Goal: Information Seeking & Learning: Learn about a topic

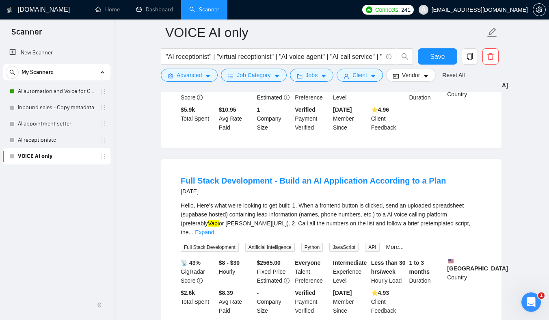
scroll to position [1724, 0]
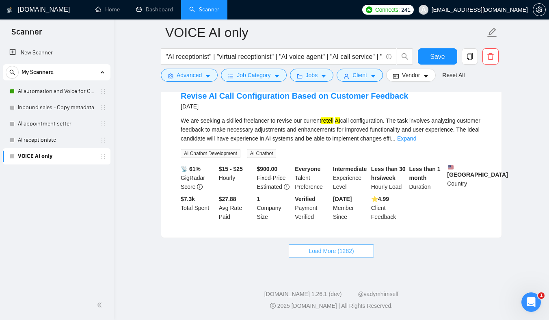
click at [312, 249] on span "Load More (1282)" at bounding box center [331, 250] width 45 height 9
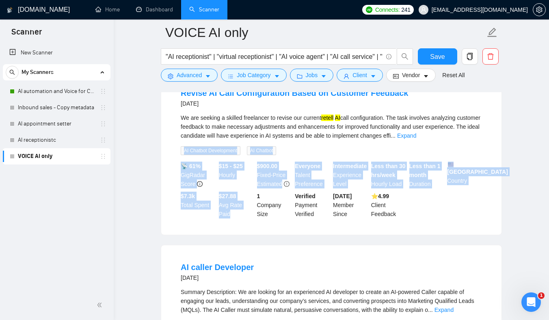
drag, startPoint x: 158, startPoint y: 146, endPoint x: 226, endPoint y: 232, distance: 109.3
click at [225, 230] on main "VOICE AI only "AI receptionist" | "virtual receptionist" | "AI voice agent" | "…" at bounding box center [331, 162] width 409 height 3706
click at [231, 233] on div "Revise AI Call Configuration Based on Customer Feedback [DATE] We are seeking a…" at bounding box center [331, 153] width 340 height 164
drag, startPoint x: 231, startPoint y: 233, endPoint x: 162, endPoint y: 162, distance: 98.2
click at [163, 163] on div "Revise AI Call Configuration Based on Customer Feedback [DATE] We are seeking a…" at bounding box center [331, 153] width 340 height 164
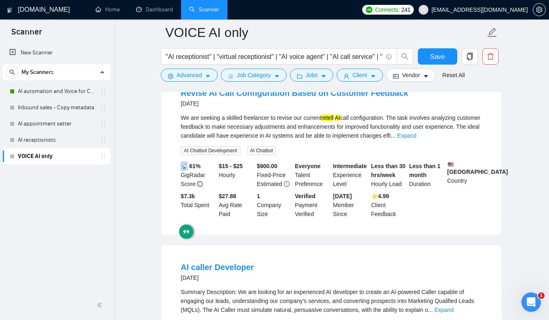
click at [150, 152] on main "VOICE AI only "AI receptionist" | "virtual receptionist" | "AI voice agent" | "…" at bounding box center [331, 162] width 409 height 3706
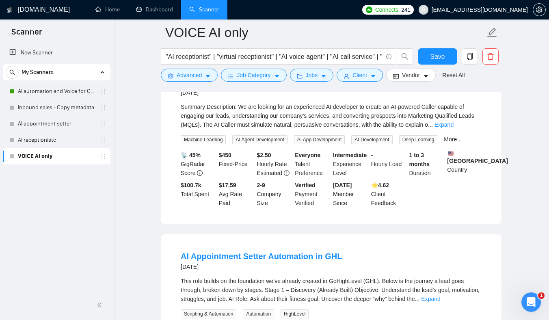
scroll to position [1911, 0]
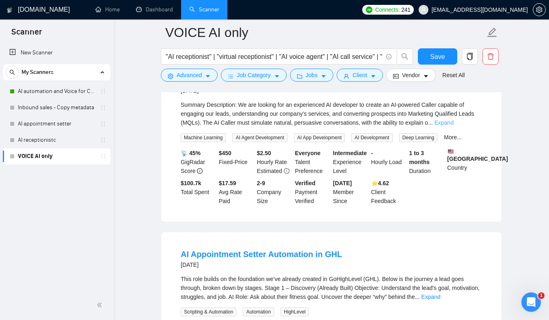
click at [454, 126] on link "Expand" at bounding box center [443, 122] width 19 height 6
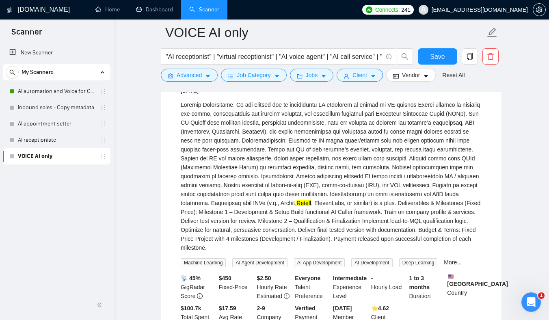
click at [330, 171] on div "Retell , ElevenLabs, or similar) is a plus. Deliverables & Milestones (Fixed Pr…" at bounding box center [331, 176] width 301 height 152
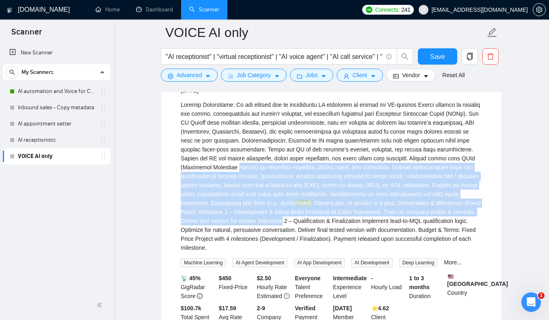
drag, startPoint x: 330, startPoint y: 171, endPoint x: 415, endPoint y: 238, distance: 108.1
click at [413, 234] on div "Retell , ElevenLabs, or similar) is a plus. Deliverables & Milestones (Fixed Pr…" at bounding box center [331, 176] width 301 height 152
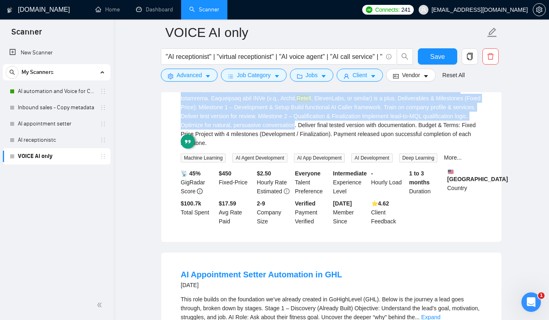
scroll to position [2015, 0]
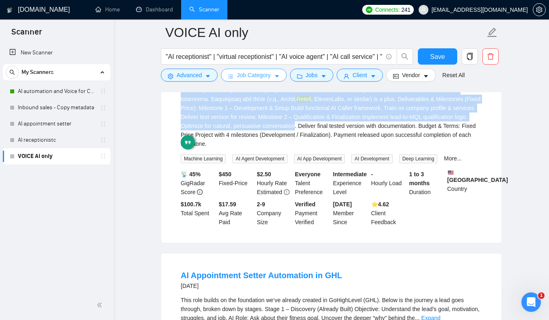
click at [227, 78] on button "Job Category" at bounding box center [253, 75] width 65 height 13
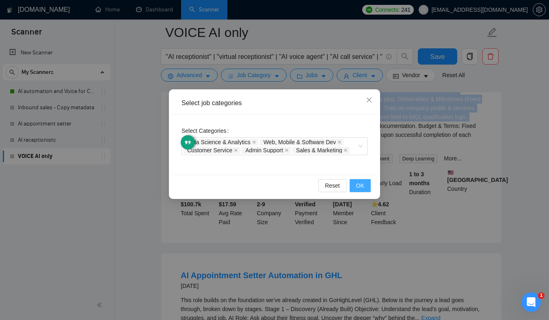
click at [357, 186] on span "OK" at bounding box center [360, 185] width 8 height 9
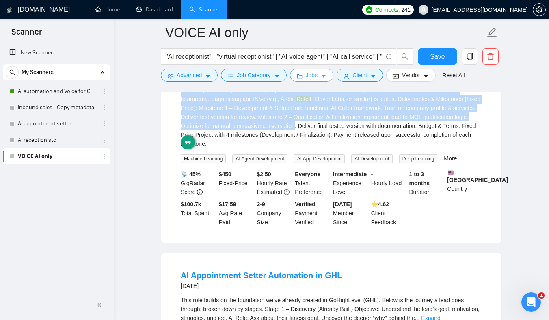
click at [324, 78] on icon "caret-down" at bounding box center [324, 76] width 6 height 6
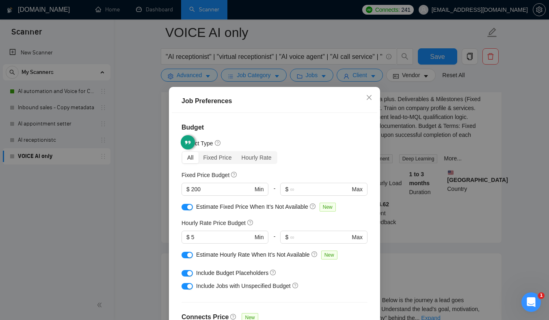
click at [253, 171] on div "Fixed Price Budget $ 200 Min - $ Max" at bounding box center [274, 187] width 186 height 32
click at [285, 202] on div "Estimate Fixed Price When It’s Not Available New" at bounding box center [274, 208] width 186 height 13
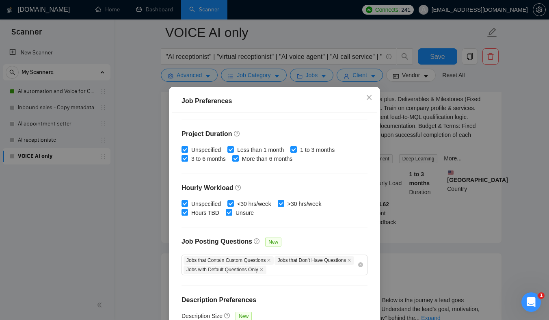
scroll to position [241, 0]
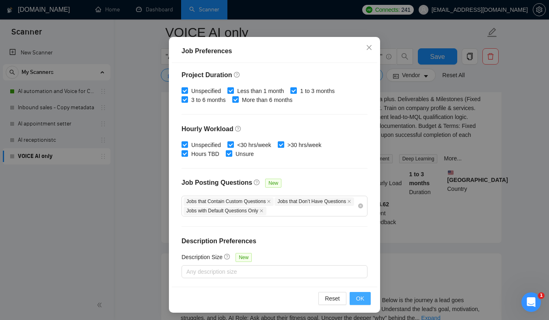
click at [364, 298] on button "OK" at bounding box center [360, 298] width 21 height 13
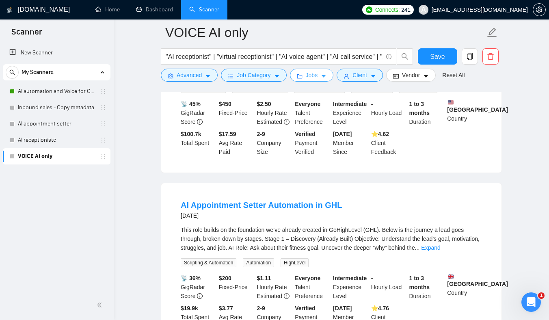
scroll to position [2087, 0]
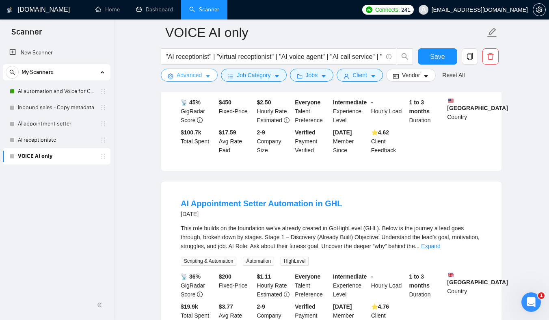
click at [212, 76] on button "Advanced" at bounding box center [189, 75] width 57 height 13
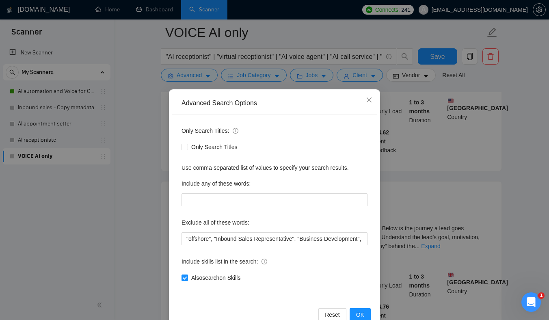
click at [234, 76] on div "Advanced Search Options Only Search Titles: Only Search Titles Use comma-separa…" at bounding box center [274, 160] width 549 height 320
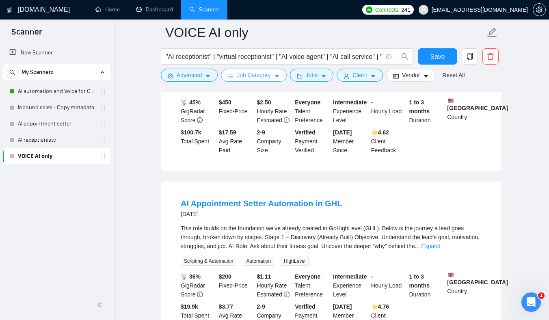
click at [240, 78] on span "Job Category" at bounding box center [254, 75] width 34 height 9
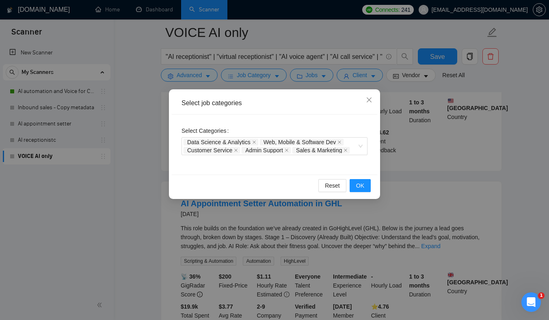
click at [240, 76] on div "Select job categories Select Categories Data Science & Analytics Web, Mobile & …" at bounding box center [274, 160] width 549 height 320
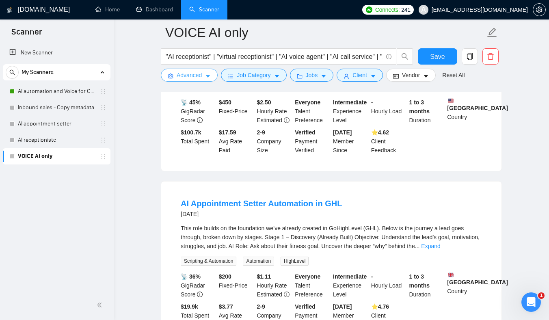
click at [207, 76] on icon "caret-down" at bounding box center [208, 76] width 6 height 6
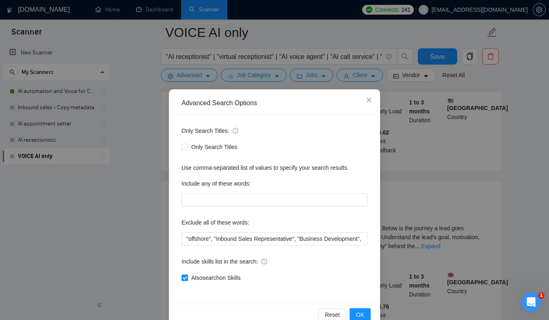
scroll to position [18, 0]
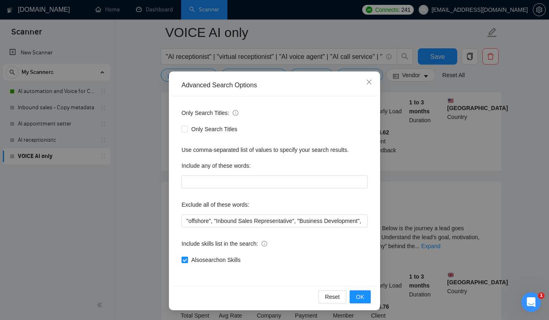
click at [415, 193] on div "Advanced Search Options Only Search Titles: Only Search Titles Use comma-separa…" at bounding box center [274, 160] width 549 height 320
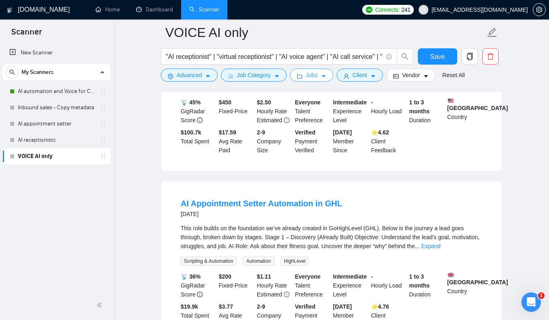
click at [320, 76] on button "Jobs" at bounding box center [312, 75] width 44 height 13
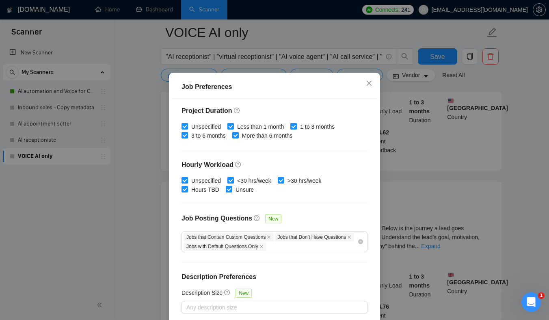
click at [423, 195] on div "Job Preferences Budget Project Type All Fixed Price Hourly Rate Fixed Price Bud…" at bounding box center [274, 160] width 549 height 320
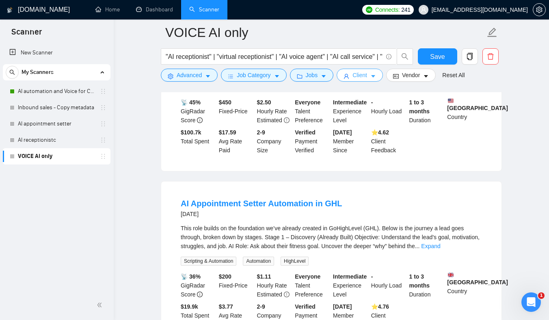
click at [366, 78] on span "Client" at bounding box center [359, 75] width 15 height 9
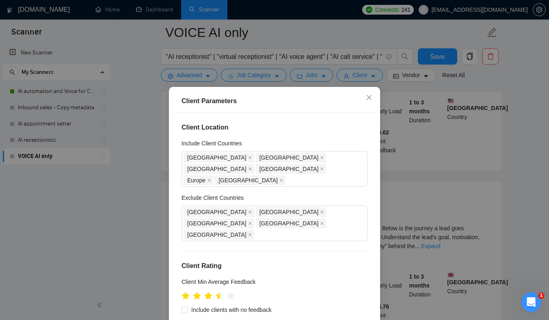
click at [434, 206] on div "Client Parameters Client Location Include Client Countries [GEOGRAPHIC_DATA] [G…" at bounding box center [274, 160] width 549 height 320
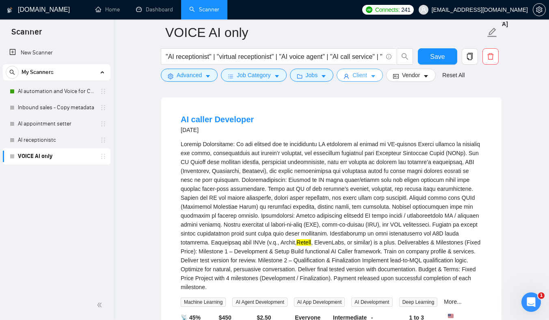
scroll to position [1871, 0]
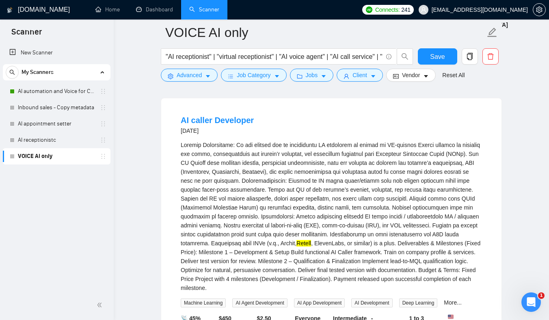
click at [321, 221] on div "Retell , ElevenLabs, or similar) is a plus. Deliverables & Milestones (Fixed Pr…" at bounding box center [331, 216] width 301 height 152
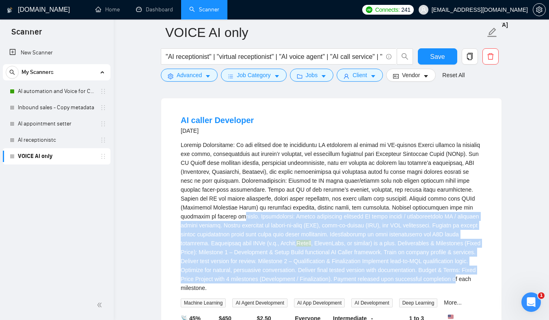
drag, startPoint x: 321, startPoint y: 221, endPoint x: 346, endPoint y: 302, distance: 84.9
click at [345, 300] on div "Retell , ElevenLabs, or similar) is a plus. Deliverables & Milestones (Fixed Pr…" at bounding box center [331, 223] width 301 height 167
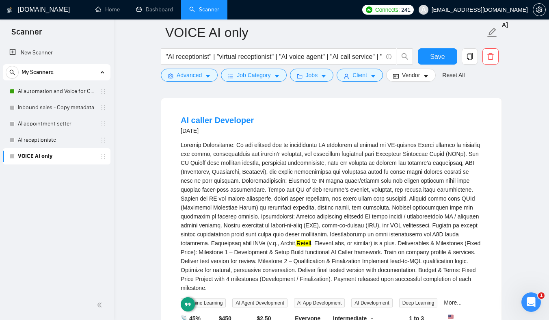
click at [335, 242] on div "Retell , ElevenLabs, or similar) is a plus. Deliverables & Milestones (Fixed Pr…" at bounding box center [331, 216] width 301 height 152
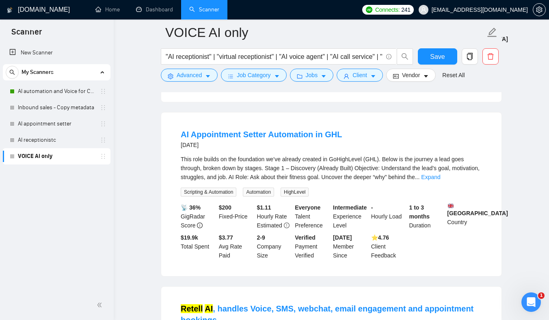
scroll to position [2167, 0]
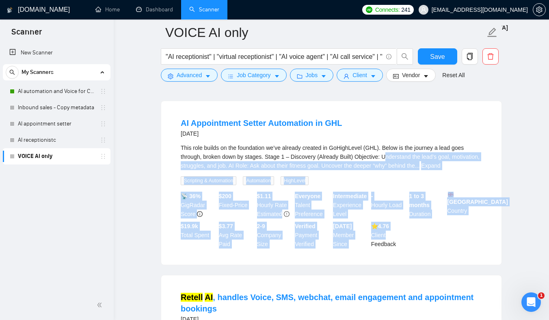
drag, startPoint x: 393, startPoint y: 172, endPoint x: 405, endPoint y: 258, distance: 86.5
click at [404, 255] on li "AI Appointment Setter Automation in GHL [DATE] This role builds on the foundati…" at bounding box center [331, 183] width 321 height 144
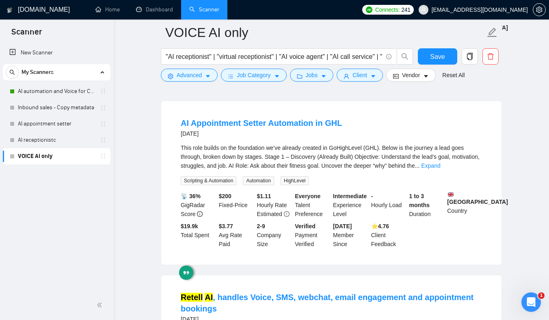
click at [408, 248] on div "📡 36% GigRadar Score $ 200 Fixed-Price $ 1.11 Hourly Rate Estimated Everyone Ta…" at bounding box center [331, 220] width 305 height 57
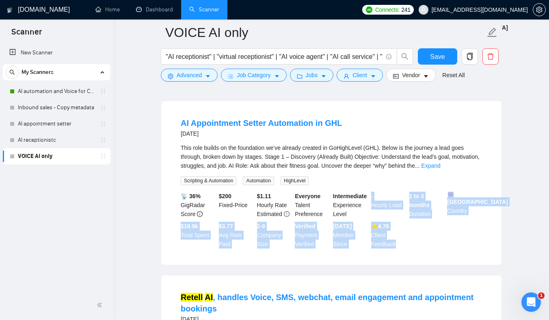
drag, startPoint x: 408, startPoint y: 261, endPoint x: 383, endPoint y: 177, distance: 87.5
click at [384, 178] on li "AI Appointment Setter Automation in GHL [DATE] This role builds on the foundati…" at bounding box center [331, 183] width 321 height 144
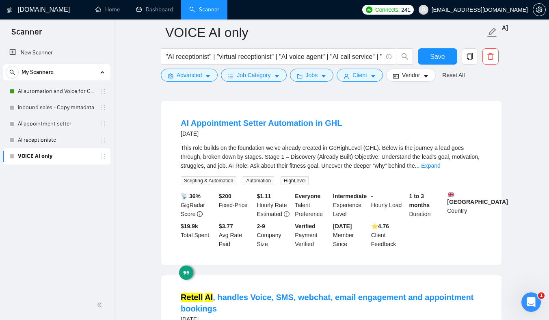
click at [363, 162] on div "This role builds on the foundation we’ve already created in GoHighLevel (GHL). …" at bounding box center [331, 156] width 301 height 27
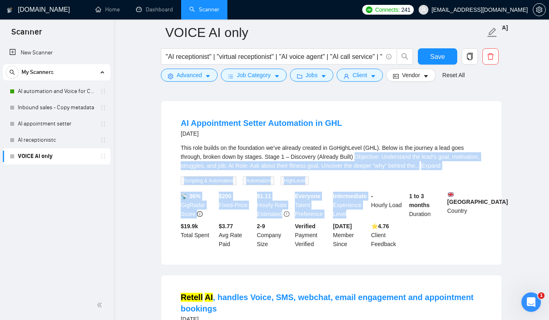
drag, startPoint x: 363, startPoint y: 162, endPoint x: 392, endPoint y: 265, distance: 107.6
click at [387, 255] on li "AI Appointment Setter Automation in GHL [DATE] This role builds on the foundati…" at bounding box center [331, 183] width 321 height 144
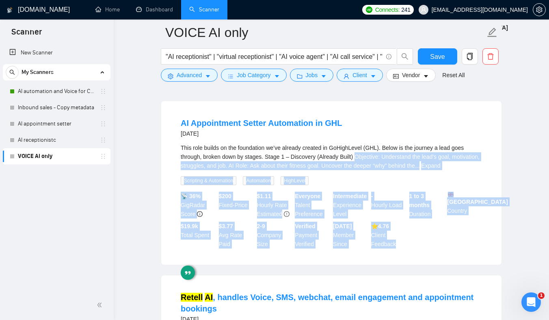
click at [347, 170] on div "This role builds on the foundation we’ve already created in GoHighLevel (GHL). …" at bounding box center [331, 156] width 301 height 27
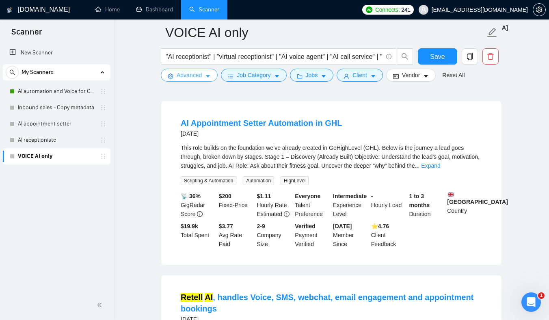
click at [208, 81] on button "Advanced" at bounding box center [189, 75] width 57 height 13
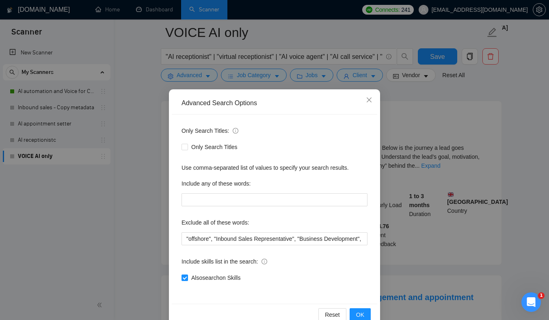
click at [242, 73] on div "Advanced Search Options Only Search Titles: Only Search Titles Use comma-separa…" at bounding box center [274, 160] width 549 height 320
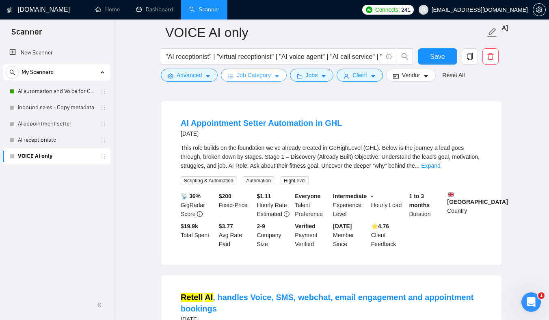
click at [254, 75] on span "Job Category" at bounding box center [254, 75] width 34 height 9
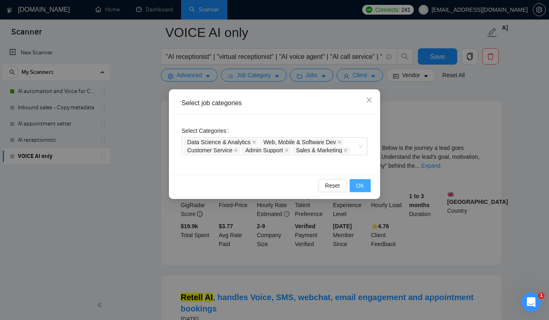
click at [359, 183] on span "OK" at bounding box center [360, 185] width 8 height 9
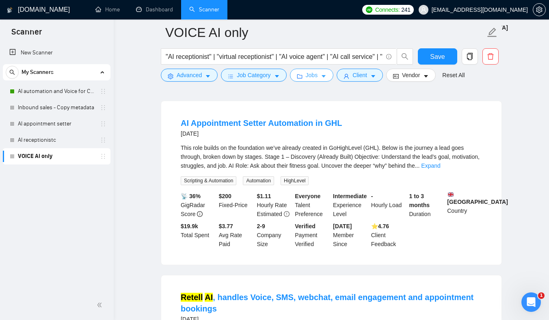
click at [307, 75] on button "Jobs" at bounding box center [312, 75] width 44 height 13
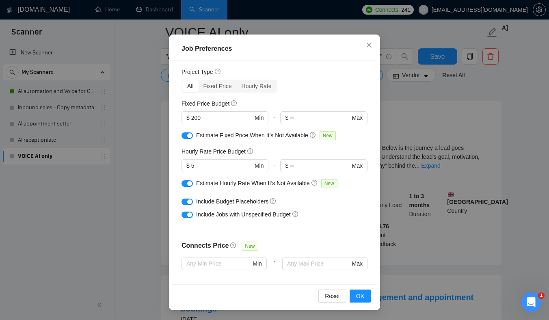
scroll to position [0, 0]
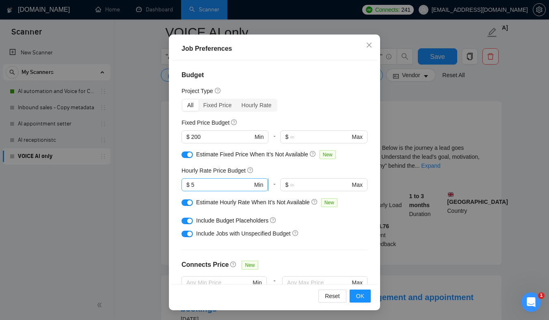
click at [224, 187] on input "5" at bounding box center [221, 184] width 61 height 9
click at [214, 186] on input "5" at bounding box center [221, 184] width 61 height 9
click at [292, 171] on div "Hourly Rate Price Budget" at bounding box center [274, 170] width 186 height 9
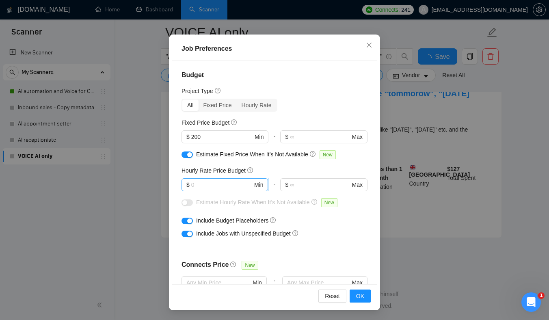
scroll to position [1710, 0]
click at [199, 186] on input "text" at bounding box center [221, 184] width 61 height 9
click at [344, 246] on div "Budget Project Type All Fixed Price Hourly Rate Fixed Price Budget $ 200 Min - …" at bounding box center [274, 172] width 205 height 224
click at [364, 299] on button "OK" at bounding box center [360, 295] width 21 height 13
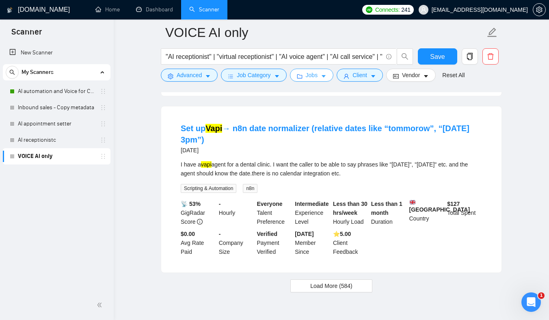
scroll to position [1660, 0]
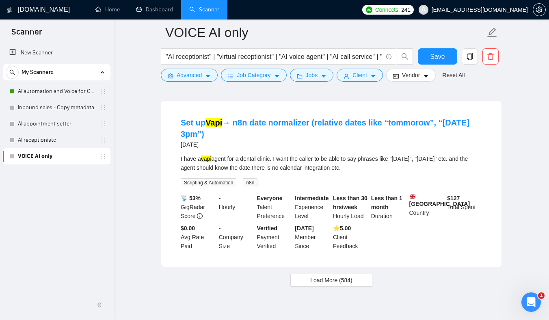
click at [283, 172] on div "I have a vapi agent for a dental clinic. I want the caller to be able to say ph…" at bounding box center [331, 163] width 301 height 18
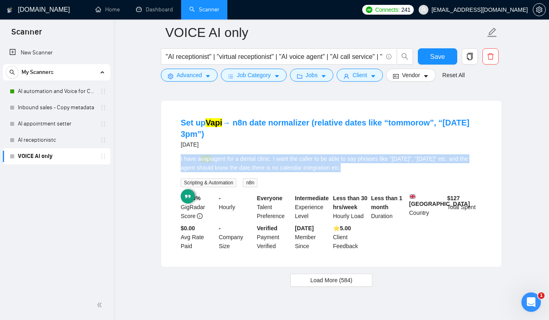
drag, startPoint x: 283, startPoint y: 173, endPoint x: 301, endPoint y: 181, distance: 19.1
click at [299, 172] on div "I have a vapi agent for a dental clinic. I want the caller to be able to say ph…" at bounding box center [331, 163] width 301 height 18
click at [301, 172] on div "I have a vapi agent for a dental clinic. I want the caller to be able to say ph…" at bounding box center [331, 163] width 301 height 18
drag, startPoint x: 301, startPoint y: 178, endPoint x: 294, endPoint y: 164, distance: 15.8
click at [295, 164] on li "Set up Vapi → n8n date normalizer (relative dates like “tommorow”, “[DATE] 3pm”…" at bounding box center [331, 183] width 321 height 147
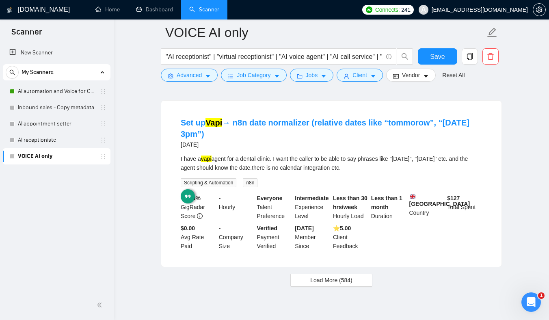
click at [317, 172] on div "I have a vapi agent for a dental clinic. I want the caller to be able to say ph…" at bounding box center [331, 163] width 301 height 18
click at [335, 172] on div "I have a vapi agent for a dental clinic. I want the caller to be able to say ph…" at bounding box center [331, 163] width 301 height 18
drag, startPoint x: 335, startPoint y: 176, endPoint x: 308, endPoint y: 174, distance: 27.3
click at [308, 172] on div "I have a vapi agent for a dental clinic. I want the caller to be able to say ph…" at bounding box center [331, 163] width 301 height 18
click at [312, 172] on div "I have a vapi agent for a dental clinic. I want the caller to be able to say ph…" at bounding box center [331, 163] width 301 height 18
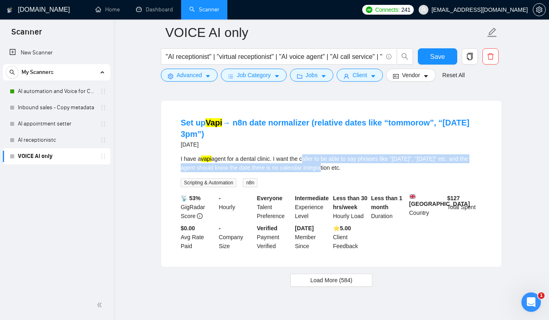
drag, startPoint x: 312, startPoint y: 177, endPoint x: 321, endPoint y: 188, distance: 14.1
click at [322, 187] on div "I have a vapi agent for a dental clinic. I want the caller to be able to say ph…" at bounding box center [331, 170] width 301 height 33
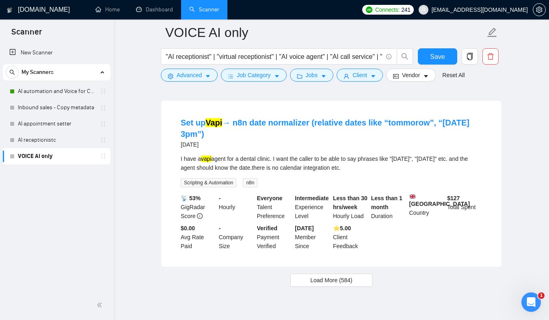
click at [301, 152] on div "Set up Vapi → n8n date normalizer (relative dates like “tommorow”, “[DATE] 3pm”…" at bounding box center [331, 134] width 301 height 35
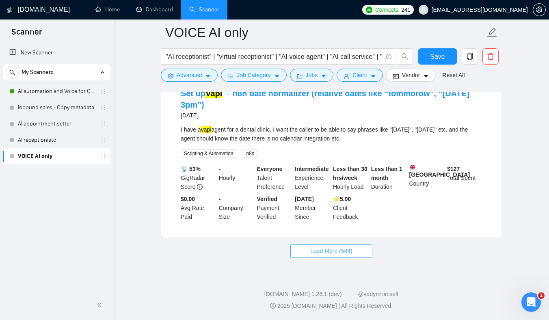
click at [347, 248] on span "Load More (584)" at bounding box center [331, 250] width 42 height 9
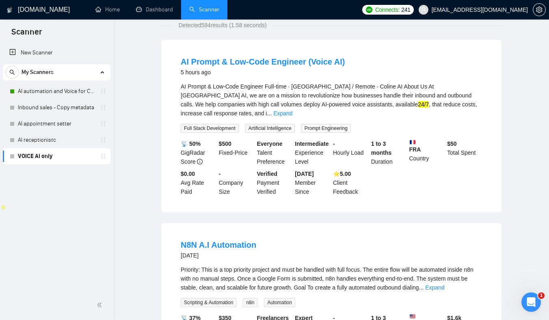
scroll to position [0, 0]
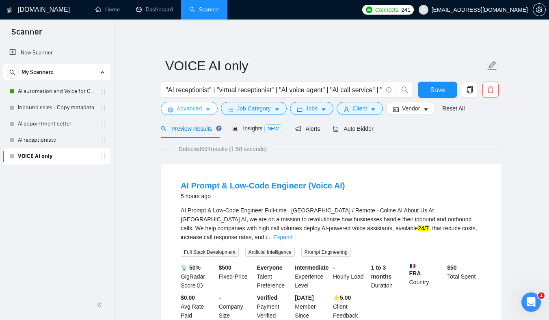
click at [211, 112] on icon "caret-down" at bounding box center [208, 110] width 6 height 6
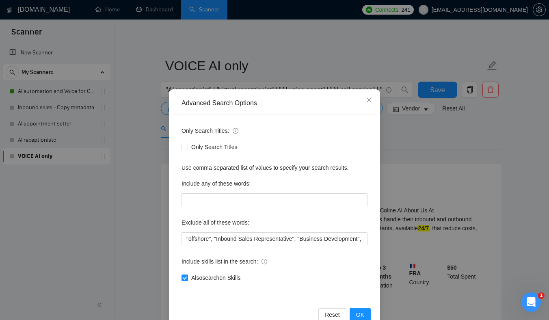
click at [233, 73] on div "Advanced Search Options Only Search Titles: Only Search Titles Use comma-separa…" at bounding box center [274, 160] width 549 height 320
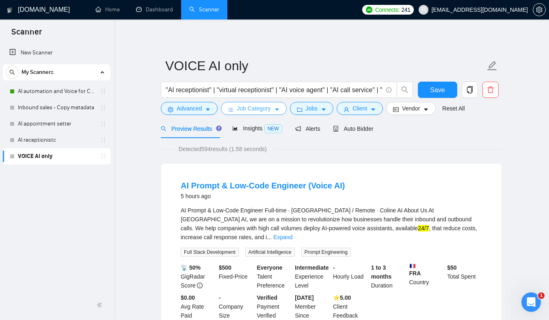
click at [259, 107] on span "Job Category" at bounding box center [254, 108] width 34 height 9
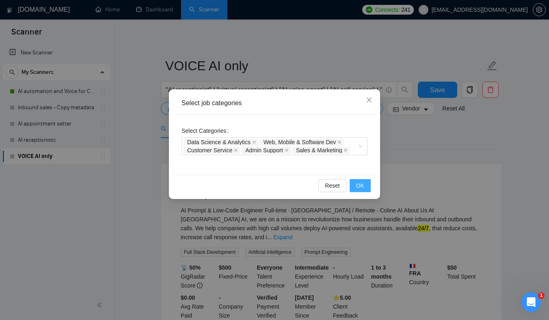
click at [356, 184] on span "OK" at bounding box center [360, 185] width 8 height 9
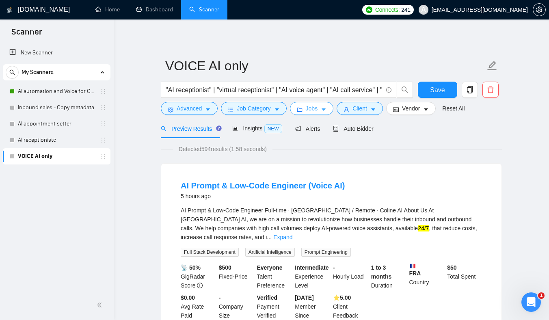
click at [313, 111] on span "Jobs" at bounding box center [312, 108] width 12 height 9
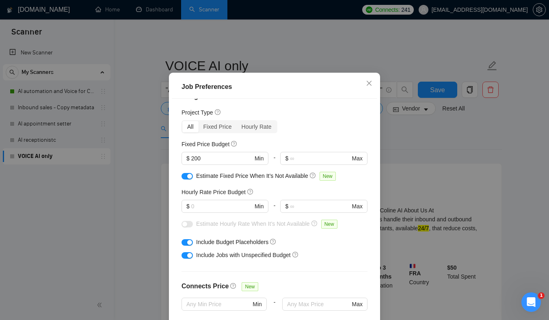
scroll to position [18, 0]
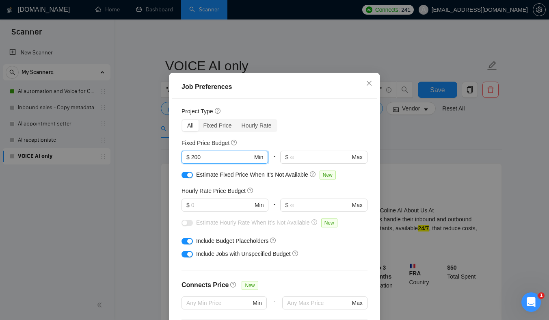
click at [194, 162] on input "200" at bounding box center [221, 157] width 61 height 9
type input "100"
click at [286, 151] on div "Budget Project Type All Fixed Price Hourly Rate Fixed Price Budget 100 $ 100 Mi…" at bounding box center [274, 211] width 205 height 224
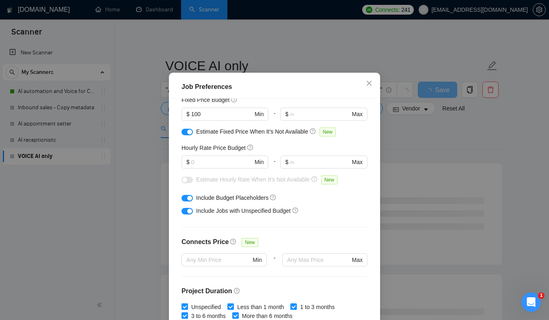
scroll to position [66, 0]
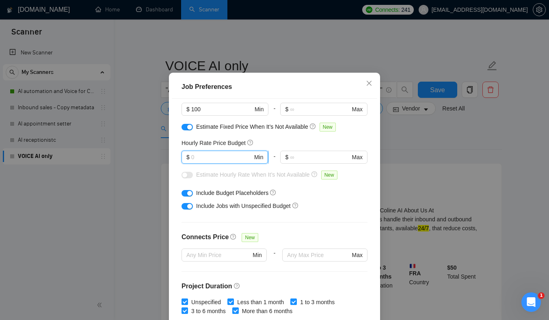
click at [195, 162] on input "text" at bounding box center [221, 157] width 61 height 9
type input "0"
click at [325, 212] on div "Include Jobs with Unspecified Budget" at bounding box center [274, 205] width 186 height 13
click at [195, 183] on div "Estimate Hourly Rate When It’s Not Available New" at bounding box center [274, 176] width 186 height 13
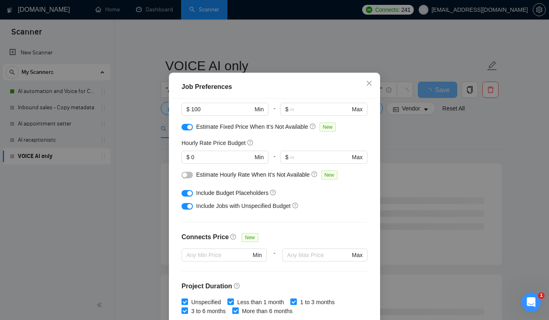
click at [189, 178] on button "button" at bounding box center [186, 175] width 11 height 6
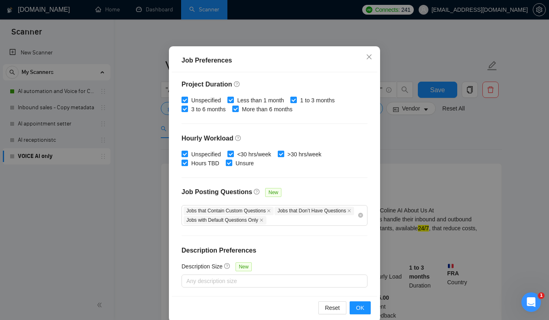
scroll to position [52, 0]
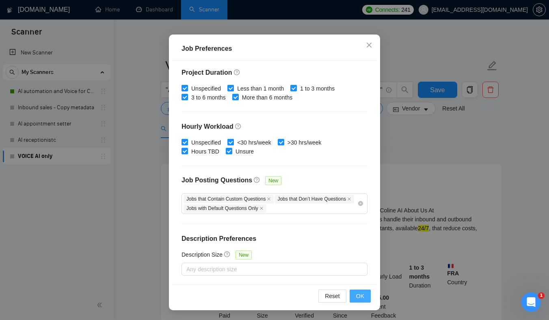
click at [363, 293] on span "OK" at bounding box center [360, 296] width 8 height 9
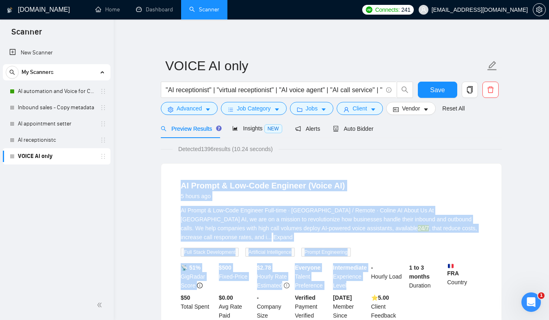
drag, startPoint x: 355, startPoint y: 158, endPoint x: 381, endPoint y: 280, distance: 124.9
click at [364, 217] on div "AI Prompt & Low-Code Engineer Full-time · [GEOGRAPHIC_DATA] / Remote · Coline A…" at bounding box center [331, 224] width 301 height 36
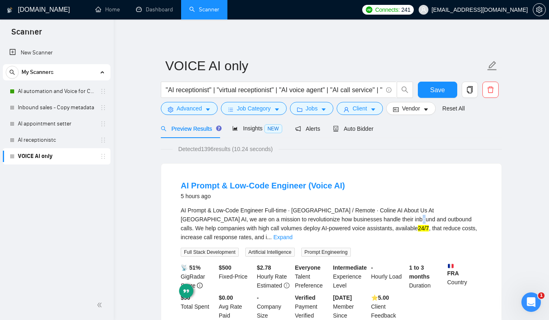
click at [364, 217] on div "AI Prompt & Low-Code Engineer Full-time · [GEOGRAPHIC_DATA] / Remote · Coline A…" at bounding box center [331, 224] width 301 height 36
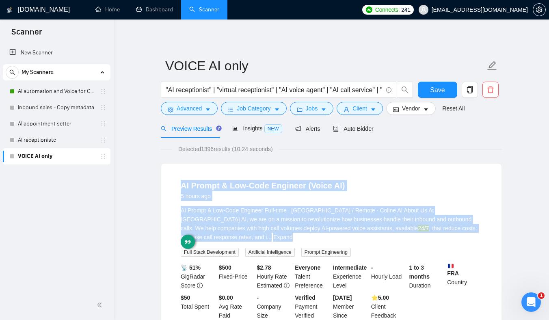
drag, startPoint x: 364, startPoint y: 217, endPoint x: 370, endPoint y: 158, distance: 60.0
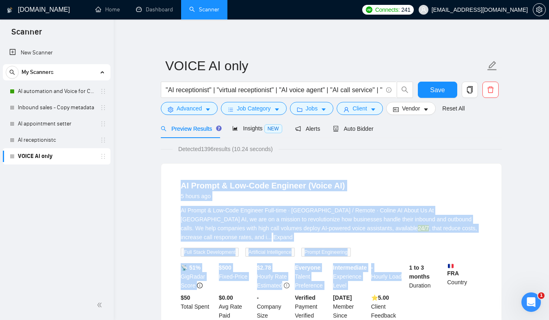
drag, startPoint x: 366, startPoint y: 160, endPoint x: 397, endPoint y: 274, distance: 118.5
click at [385, 218] on div "AI Prompt & Low-Code Engineer Full-time · [GEOGRAPHIC_DATA] / Remote · Coline A…" at bounding box center [331, 224] width 301 height 36
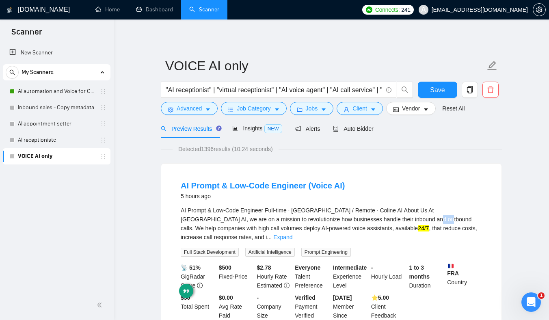
click at [385, 218] on div "AI Prompt & Low-Code Engineer Full-time · [GEOGRAPHIC_DATA] / Remote · Coline A…" at bounding box center [331, 224] width 301 height 36
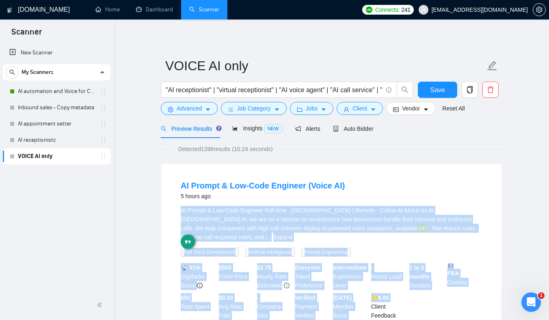
drag, startPoint x: 385, startPoint y: 218, endPoint x: 407, endPoint y: 291, distance: 76.4
click at [406, 291] on li "AI Prompt & Low-Code Engineer (Voice AI) 5 hours ago AI Prompt & Low-Code Engin…" at bounding box center [331, 249] width 321 height 153
drag, startPoint x: 425, startPoint y: 299, endPoint x: 412, endPoint y: 201, distance: 99.5
click at [412, 201] on li "AI Prompt & Low-Code Engineer (Voice AI) 5 hours ago AI Prompt & Low-Code Engin…" at bounding box center [331, 249] width 321 height 153
click at [402, 209] on div "AI Prompt & Low-Code Engineer Full-time · [GEOGRAPHIC_DATA] / Remote · Coline A…" at bounding box center [331, 224] width 301 height 36
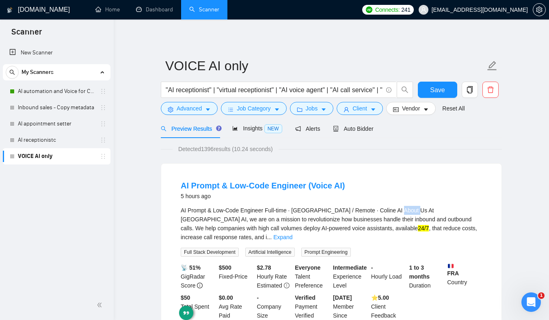
click at [402, 209] on div "AI Prompt & Low-Code Engineer Full-time · [GEOGRAPHIC_DATA] / Remote · Coline A…" at bounding box center [331, 224] width 301 height 36
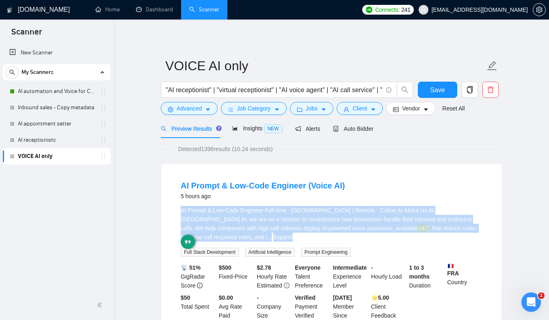
drag, startPoint x: 402, startPoint y: 209, endPoint x: 412, endPoint y: 163, distance: 47.4
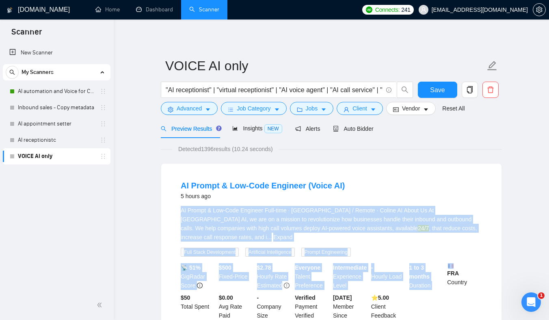
drag, startPoint x: 412, startPoint y: 163, endPoint x: 445, endPoint y: 300, distance: 141.7
click at [445, 300] on div "📡 51% GigRadar Score $ 500 Fixed-Price $ 2.78 Hourly Rate Estimated Everyone Ta…" at bounding box center [331, 291] width 305 height 57
drag, startPoint x: 445, startPoint y: 300, endPoint x: 437, endPoint y: 183, distance: 118.1
click at [437, 183] on li "AI Prompt & Low-Code Engineer (Voice AI) 5 hours ago AI Prompt & Low-Code Engin…" at bounding box center [331, 249] width 321 height 153
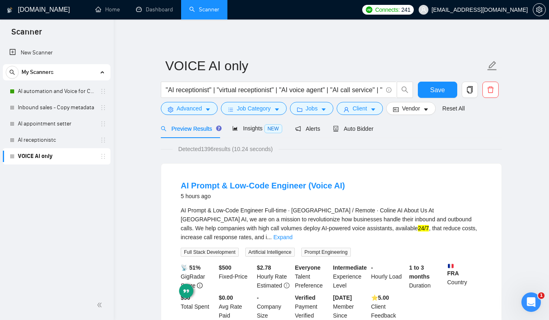
click at [426, 167] on div "AI Prompt & Low-Code Engineer (Voice AI) 5 hours ago AI Prompt & Low-Code Engin…" at bounding box center [331, 250] width 340 height 173
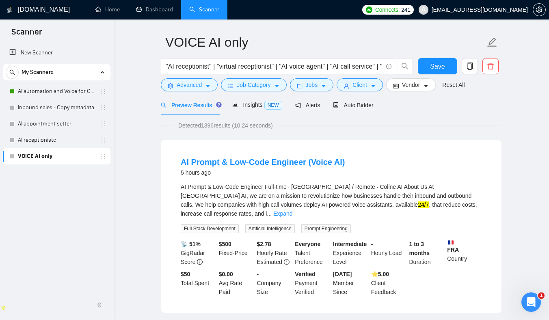
scroll to position [25, 0]
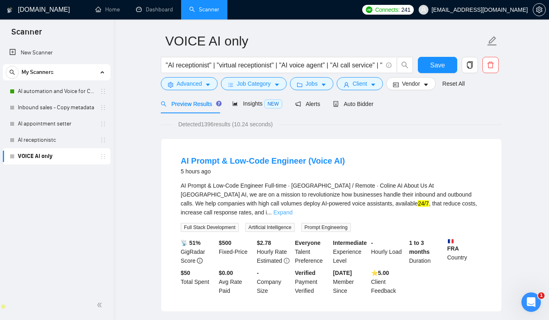
click at [292, 209] on link "Expand" at bounding box center [282, 212] width 19 height 6
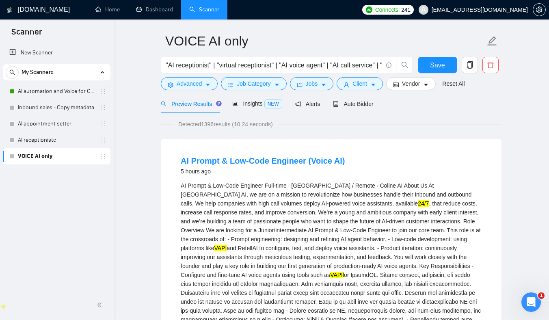
click at [337, 253] on div "AI Prompt & Low-Code Engineer Full-time · [GEOGRAPHIC_DATA] / Remote · Coline A…" at bounding box center [331, 310] width 301 height 259
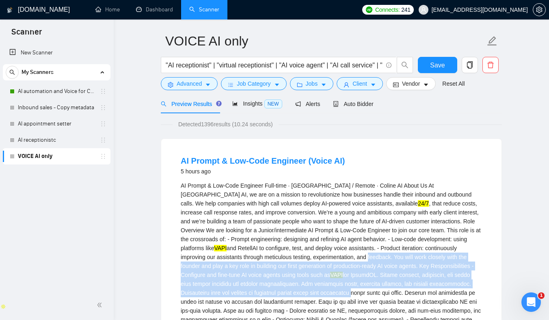
drag, startPoint x: 337, startPoint y: 253, endPoint x: 343, endPoint y: 290, distance: 37.9
click at [342, 289] on div "AI Prompt & Low-Code Engineer Full-time · [GEOGRAPHIC_DATA] / Remote · Coline A…" at bounding box center [331, 310] width 301 height 259
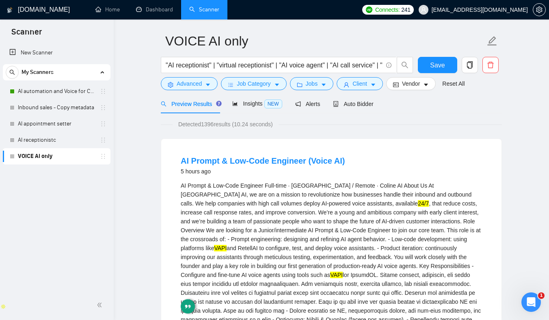
click at [325, 250] on div "AI Prompt & Low-Code Engineer Full-time · [GEOGRAPHIC_DATA] / Remote · Coline A…" at bounding box center [331, 310] width 301 height 259
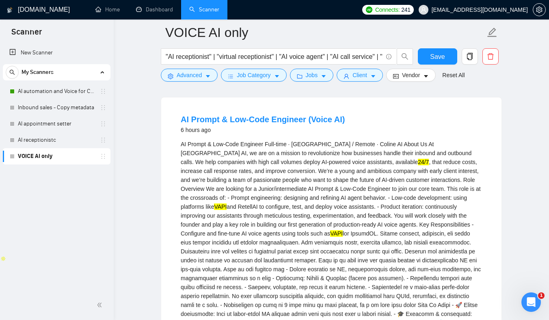
scroll to position [75, 0]
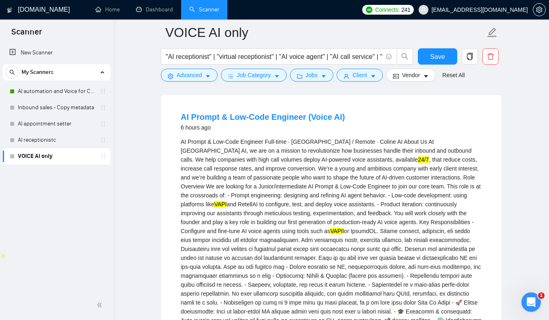
click at [189, 187] on div "AI Prompt & Low-Code Engineer Full-time · [GEOGRAPHIC_DATA] / Remote · Coline A…" at bounding box center [331, 266] width 301 height 259
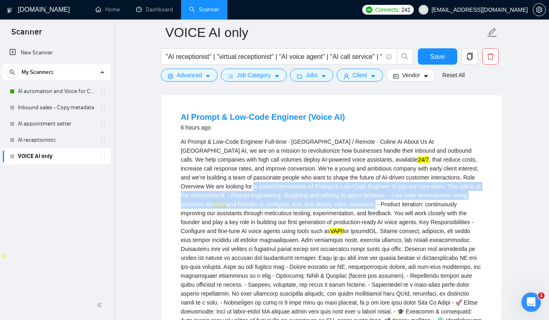
drag, startPoint x: 189, startPoint y: 187, endPoint x: 328, endPoint y: 224, distance: 143.8
click at [328, 223] on div "AI Prompt & Low-Code Engineer Full-time · [GEOGRAPHIC_DATA] / Remote · Coline A…" at bounding box center [331, 266] width 301 height 259
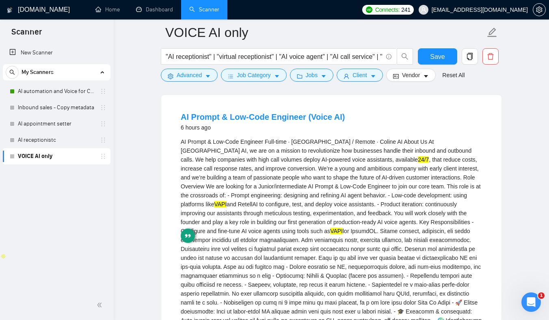
click at [349, 238] on div "AI Prompt & Low-Code Engineer Full-time · [GEOGRAPHIC_DATA] / Remote · Coline A…" at bounding box center [331, 266] width 301 height 259
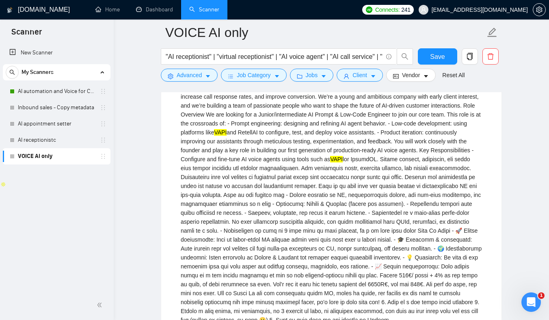
scroll to position [152, 0]
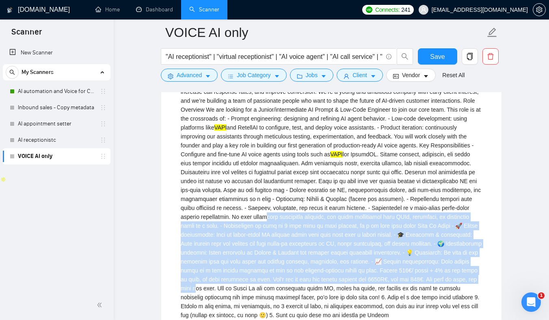
drag, startPoint x: 333, startPoint y: 244, endPoint x: 346, endPoint y: 287, distance: 45.3
click at [345, 287] on div "AI Prompt & Low-Code Engineer Full-time · [GEOGRAPHIC_DATA] / Remote · Coline A…" at bounding box center [331, 189] width 301 height 259
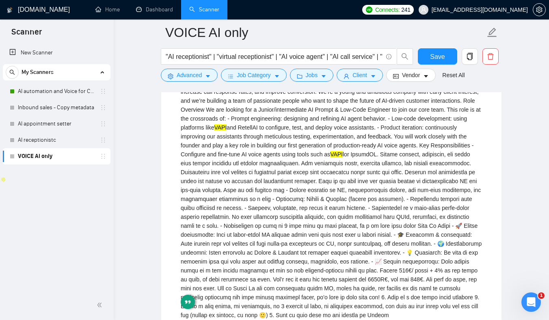
click at [335, 231] on div "AI Prompt & Low-Code Engineer Full-time · [GEOGRAPHIC_DATA] / Remote · Coline A…" at bounding box center [331, 189] width 301 height 259
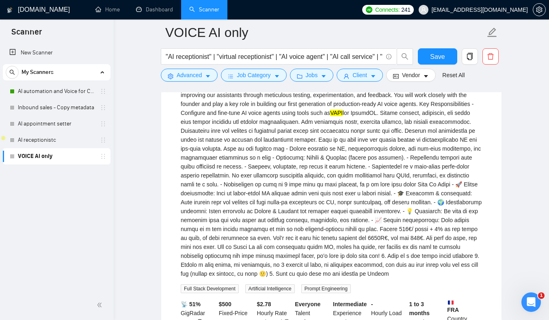
scroll to position [225, 0]
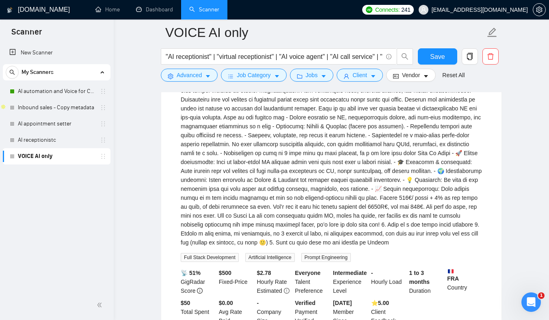
click at [342, 207] on div "AI Prompt & Low-Code Engineer Full-time · [GEOGRAPHIC_DATA] / Remote · Coline A…" at bounding box center [331, 117] width 301 height 259
drag, startPoint x: 342, startPoint y: 207, endPoint x: 387, endPoint y: 207, distance: 45.5
click at [387, 207] on div "AI Prompt & Low-Code Engineer Full-time · [GEOGRAPHIC_DATA] / Remote · Coline A…" at bounding box center [331, 117] width 301 height 259
click at [400, 207] on div "AI Prompt & Low-Code Engineer Full-time · [GEOGRAPHIC_DATA] / Remote · Coline A…" at bounding box center [331, 117] width 301 height 259
drag, startPoint x: 400, startPoint y: 207, endPoint x: 351, endPoint y: 206, distance: 48.3
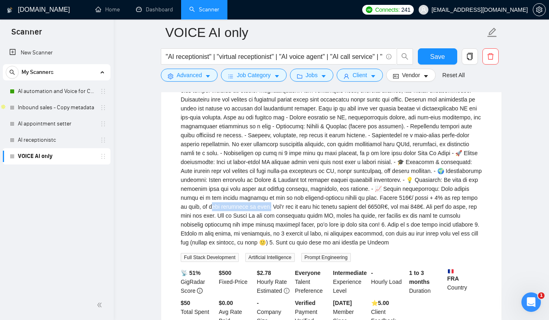
click at [351, 206] on div "AI Prompt & Low-Code Engineer Full-time · [GEOGRAPHIC_DATA] / Remote · Coline A…" at bounding box center [331, 117] width 301 height 259
click at [408, 205] on div "AI Prompt & Low-Code Engineer Full-time · [GEOGRAPHIC_DATA] / Remote · Coline A…" at bounding box center [331, 117] width 301 height 259
drag, startPoint x: 408, startPoint y: 205, endPoint x: 275, endPoint y: 218, distance: 133.4
click at [275, 218] on div "AI Prompt & Low-Code Engineer Full-time · [GEOGRAPHIC_DATA] / Remote · Coline A…" at bounding box center [331, 117] width 301 height 259
click at [284, 217] on div "AI Prompt & Low-Code Engineer Full-time · [GEOGRAPHIC_DATA] / Remote · Coline A…" at bounding box center [331, 117] width 301 height 259
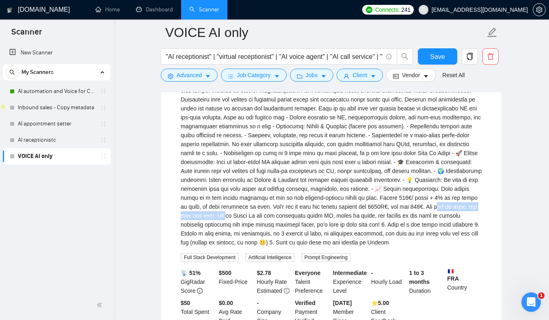
drag, startPoint x: 284, startPoint y: 217, endPoint x: 374, endPoint y: 214, distance: 89.8
click at [374, 214] on div "AI Prompt & Low-Code Engineer Full-time · [GEOGRAPHIC_DATA] / Remote · Coline A…" at bounding box center [331, 117] width 301 height 259
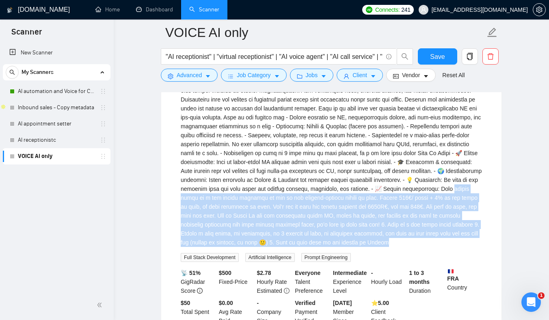
drag, startPoint x: 294, startPoint y: 195, endPoint x: 310, endPoint y: 261, distance: 67.3
click at [310, 262] on div "AI Prompt & Low-Code Engineer Full-time · [GEOGRAPHIC_DATA] / Remote · Coline A…" at bounding box center [331, 125] width 301 height 274
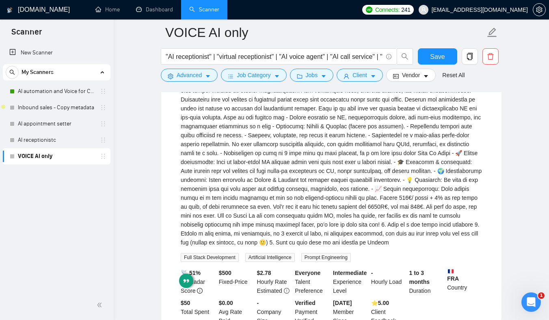
click at [310, 220] on div "AI Prompt & Low-Code Engineer Full-time · [GEOGRAPHIC_DATA] / Remote · Coline A…" at bounding box center [331, 117] width 301 height 259
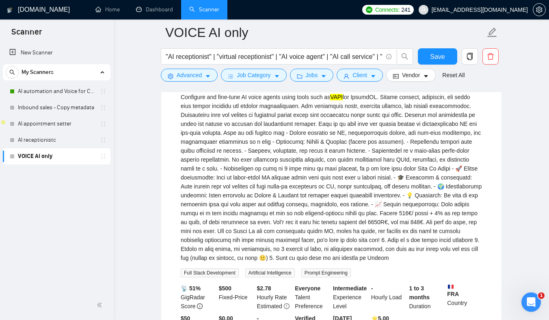
scroll to position [211, 0]
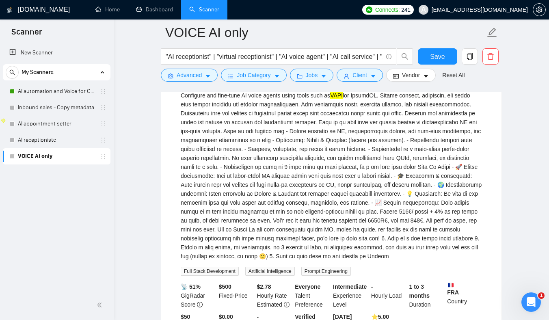
click at [253, 201] on div "AI Prompt & Low-Code Engineer Full-time · [GEOGRAPHIC_DATA] / Remote · Coline A…" at bounding box center [331, 131] width 301 height 259
drag, startPoint x: 253, startPoint y: 201, endPoint x: 356, endPoint y: 198, distance: 103.2
click at [356, 198] on div "AI Prompt & Low-Code Engineer Full-time · [GEOGRAPHIC_DATA] / Remote · Coline A…" at bounding box center [331, 131] width 301 height 259
click at [254, 246] on div "AI Prompt & Low-Code Engineer Full-time · [GEOGRAPHIC_DATA] / Remote · Coline A…" at bounding box center [331, 131] width 301 height 259
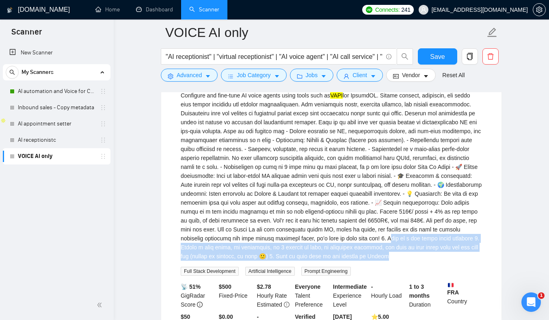
drag, startPoint x: 254, startPoint y: 246, endPoint x: 373, endPoint y: 269, distance: 120.9
click at [372, 261] on div "AI Prompt & Low-Code Engineer Full-time · [GEOGRAPHIC_DATA] / Remote · Coline A…" at bounding box center [331, 131] width 301 height 259
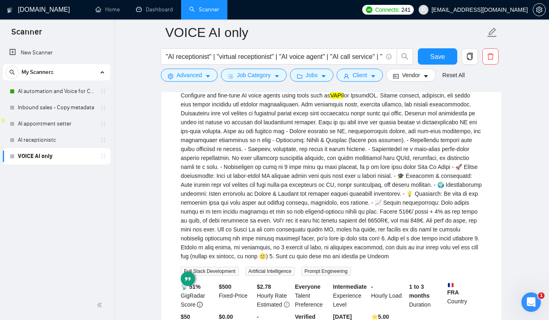
click at [285, 222] on div "AI Prompt & Low-Code Engineer Full-time · [GEOGRAPHIC_DATA] / Remote · Coline A…" at bounding box center [331, 131] width 301 height 259
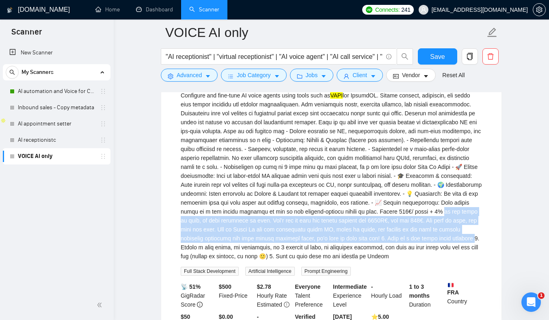
drag, startPoint x: 285, startPoint y: 222, endPoint x: 335, endPoint y: 255, distance: 60.4
click at [334, 254] on div "AI Prompt & Low-Code Engineer Full-time · [GEOGRAPHIC_DATA] / Remote · Coline A…" at bounding box center [331, 131] width 301 height 259
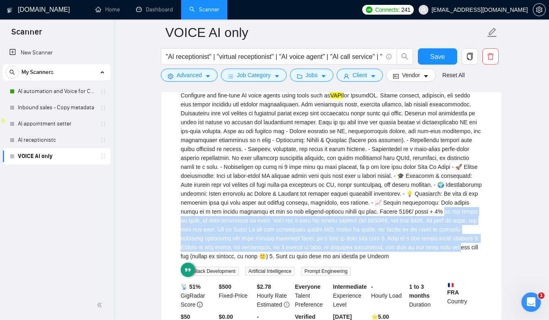
click at [308, 223] on div "AI Prompt & Low-Code Engineer Full-time · [GEOGRAPHIC_DATA] / Remote · Coline A…" at bounding box center [331, 131] width 301 height 259
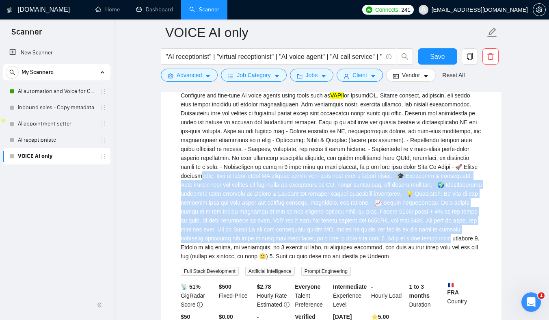
drag, startPoint x: 287, startPoint y: 175, endPoint x: 322, endPoint y: 258, distance: 90.4
click at [322, 258] on div "AI Prompt & Low-Code Engineer Full-time · [GEOGRAPHIC_DATA] / Remote · Coline A…" at bounding box center [331, 131] width 301 height 259
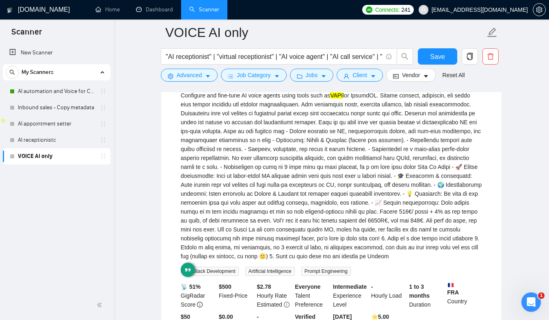
click at [300, 206] on div "AI Prompt & Low-Code Engineer Full-time · [GEOGRAPHIC_DATA] / Remote · Coline A…" at bounding box center [331, 131] width 301 height 259
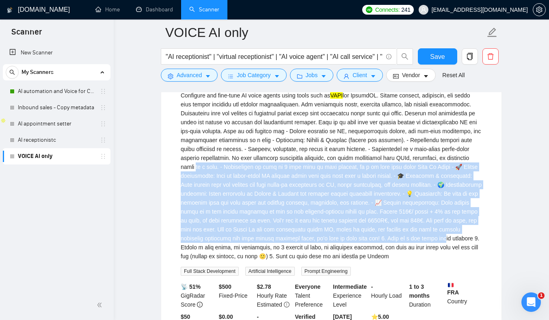
drag, startPoint x: 275, startPoint y: 168, endPoint x: 324, endPoint y: 271, distance: 113.9
click at [323, 270] on div "AI Prompt & Low-Code Engineer Full-time · [GEOGRAPHIC_DATA] / Remote · Coline A…" at bounding box center [331, 139] width 301 height 274
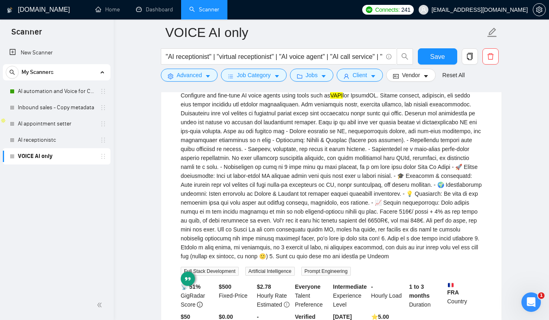
click at [306, 261] on div "AI Prompt & Low-Code Engineer Full-time · [GEOGRAPHIC_DATA] / Remote · Coline A…" at bounding box center [331, 131] width 301 height 259
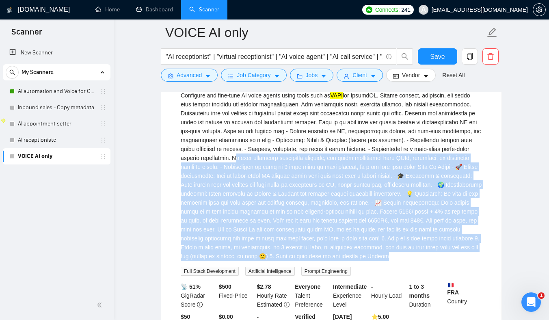
drag, startPoint x: 306, startPoint y: 268, endPoint x: 304, endPoint y: 149, distance: 119.4
click at [304, 149] on div "AI Prompt & Low-Code Engineer Full-time · [GEOGRAPHIC_DATA] / Remote · Coline A…" at bounding box center [331, 131] width 301 height 259
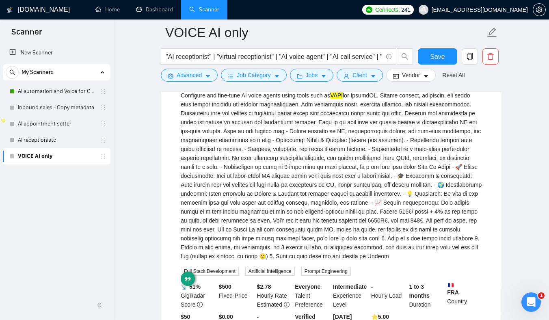
click at [285, 162] on div "AI Prompt & Low-Code Engineer Full-time · [GEOGRAPHIC_DATA] / Remote · Coline A…" at bounding box center [331, 131] width 301 height 259
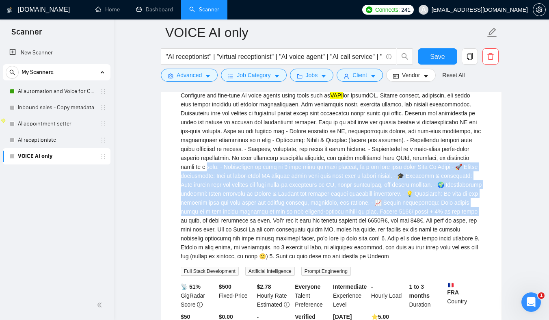
drag, startPoint x: 285, startPoint y: 162, endPoint x: 316, endPoint y: 219, distance: 64.3
click at [316, 219] on div "AI Prompt & Low-Code Engineer Full-time · [GEOGRAPHIC_DATA] / Remote · Coline A…" at bounding box center [331, 131] width 301 height 259
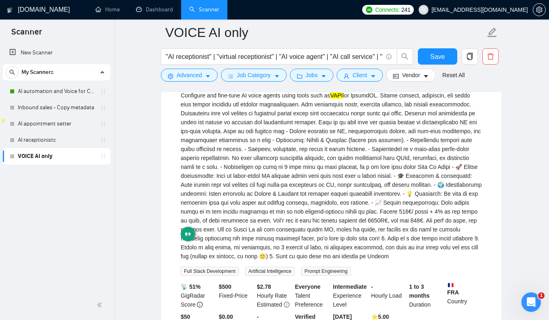
click at [294, 195] on div "AI Prompt & Low-Code Engineer Full-time · [GEOGRAPHIC_DATA] / Remote · Coline A…" at bounding box center [331, 131] width 301 height 259
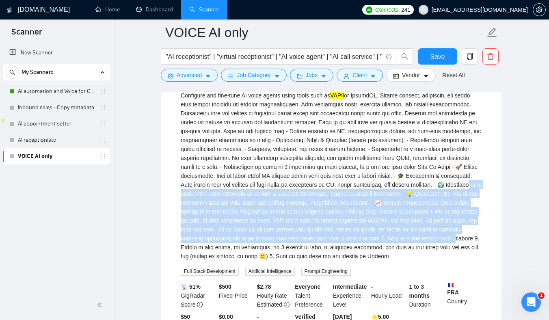
drag, startPoint x: 294, startPoint y: 194, endPoint x: 316, endPoint y: 251, distance: 60.9
click at [316, 251] on div "AI Prompt & Low-Code Engineer Full-time · [GEOGRAPHIC_DATA] / Remote · Coline A…" at bounding box center [331, 131] width 301 height 259
drag, startPoint x: 312, startPoint y: 263, endPoint x: 283, endPoint y: 169, distance: 98.2
click at [283, 169] on div "AI Prompt & Low-Code Engineer Full-time · [GEOGRAPHIC_DATA] / Remote · Coline A…" at bounding box center [331, 131] width 301 height 259
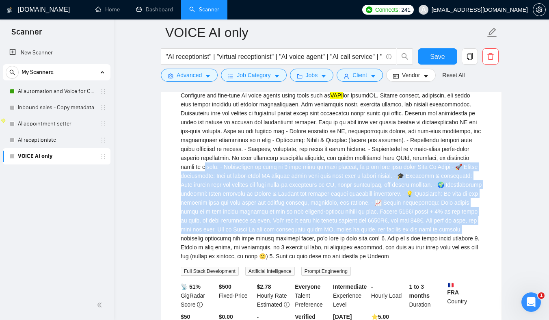
drag, startPoint x: 283, startPoint y: 169, endPoint x: 315, endPoint y: 240, distance: 78.3
click at [314, 239] on div "AI Prompt & Low-Code Engineer Full-time · [GEOGRAPHIC_DATA] / Remote · Coline A…" at bounding box center [331, 131] width 301 height 259
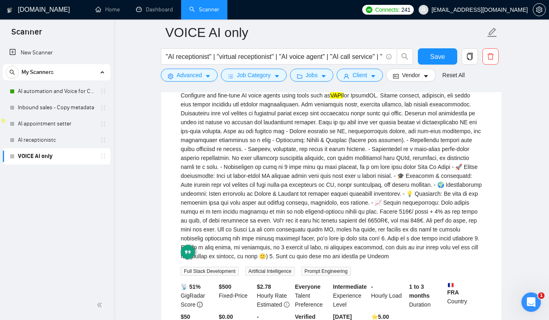
click at [292, 179] on div "AI Prompt & Low-Code Engineer Full-time · [GEOGRAPHIC_DATA] / Remote · Coline A…" at bounding box center [331, 131] width 301 height 259
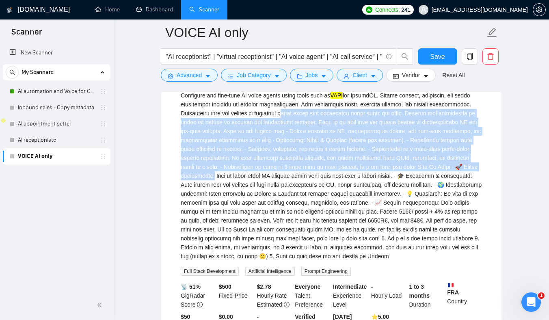
drag, startPoint x: 292, startPoint y: 177, endPoint x: 292, endPoint y: 114, distance: 62.9
click at [292, 114] on div "AI Prompt & Low-Code Engineer Full-time · [GEOGRAPHIC_DATA] / Remote · Coline A…" at bounding box center [331, 131] width 301 height 259
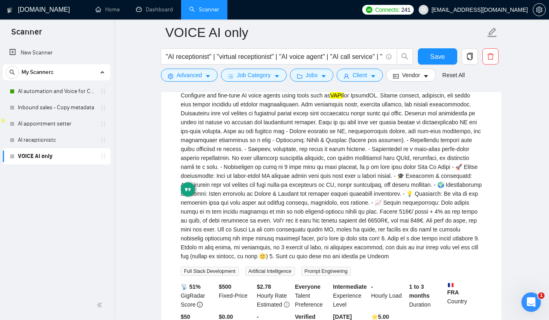
click at [304, 169] on div "AI Prompt & Low-Code Engineer Full-time · [GEOGRAPHIC_DATA] / Remote · Coline A…" at bounding box center [331, 131] width 301 height 259
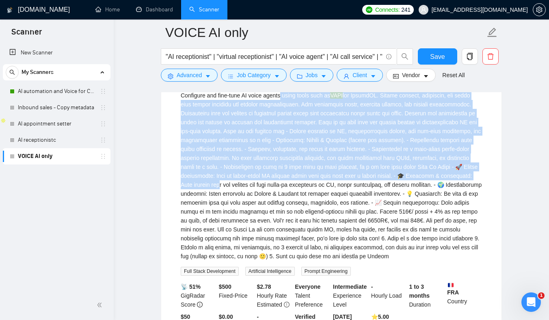
drag, startPoint x: 316, startPoint y: 181, endPoint x: 247, endPoint y: 82, distance: 120.4
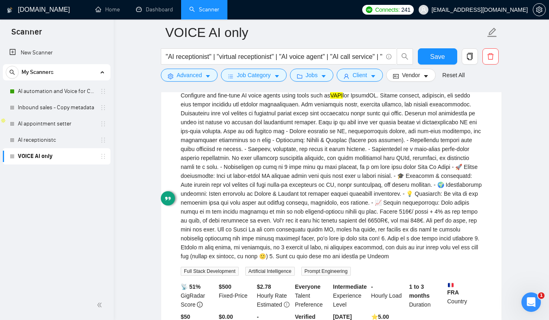
click at [304, 176] on div "AI Prompt & Low-Code Engineer Full-time · [GEOGRAPHIC_DATA] / Remote · Coline A…" at bounding box center [331, 131] width 301 height 259
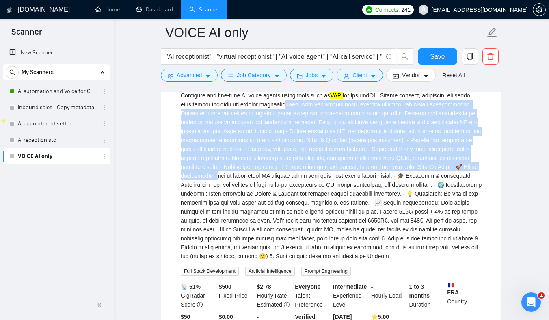
drag, startPoint x: 302, startPoint y: 175, endPoint x: 266, endPoint y: 85, distance: 96.9
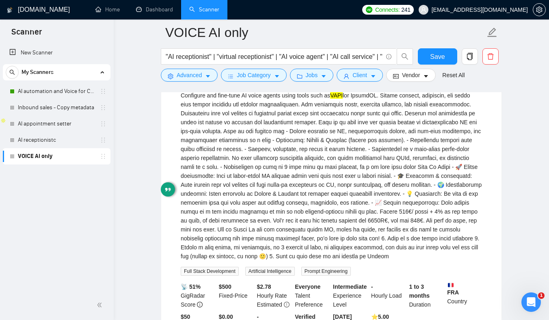
click at [318, 181] on div "AI Prompt & Low-Code Engineer Full-time · [GEOGRAPHIC_DATA] / Remote · Coline A…" at bounding box center [331, 131] width 301 height 259
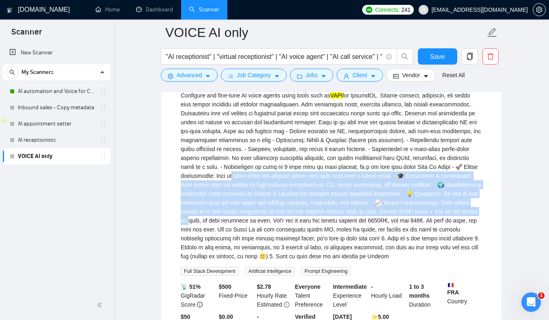
drag, startPoint x: 318, startPoint y: 175, endPoint x: 328, endPoint y: 239, distance: 64.7
click at [329, 237] on div "AI Prompt & Low-Code Engineer Full-time · [GEOGRAPHIC_DATA] / Remote · Coline A…" at bounding box center [331, 131] width 301 height 259
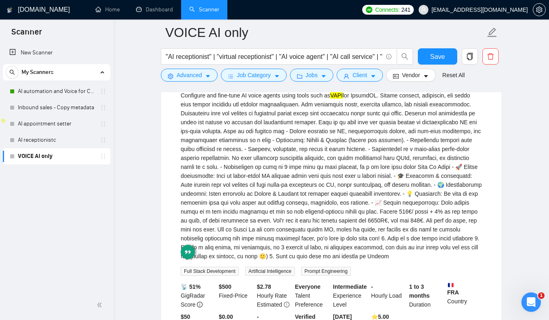
click at [299, 187] on div "AI Prompt & Low-Code Engineer Full-time · [GEOGRAPHIC_DATA] / Remote · Coline A…" at bounding box center [331, 131] width 301 height 259
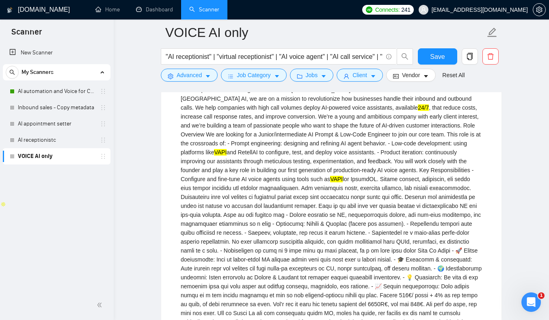
scroll to position [188, 0]
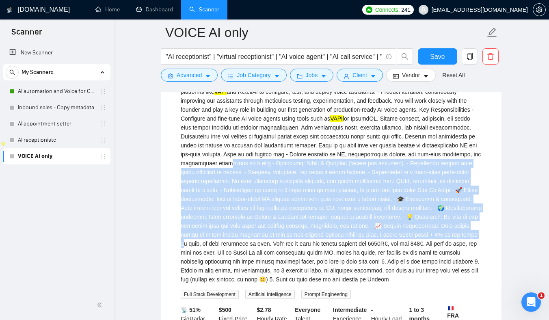
drag, startPoint x: 293, startPoint y: 162, endPoint x: 334, endPoint y: 271, distance: 115.9
click at [333, 268] on div "AI Prompt & Low-Code Engineer Full-time · [GEOGRAPHIC_DATA] / Remote · Coline A…" at bounding box center [331, 154] width 301 height 259
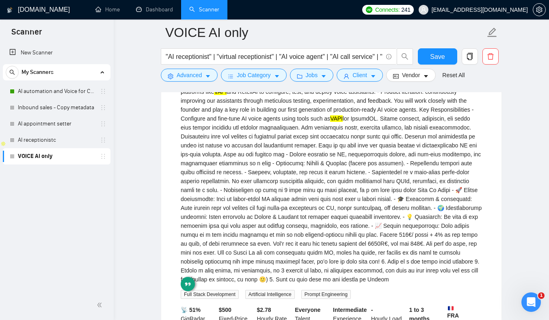
click at [289, 209] on div "AI Prompt & Low-Code Engineer Full-time · [GEOGRAPHIC_DATA] / Remote · Coline A…" at bounding box center [331, 154] width 301 height 259
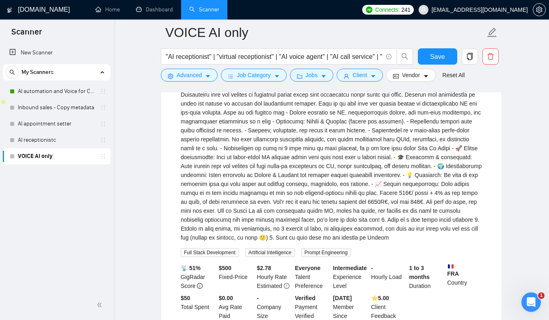
scroll to position [230, 0]
click at [259, 183] on div "AI Prompt & Low-Code Engineer Full-time · [GEOGRAPHIC_DATA] / Remote · Coline A…" at bounding box center [331, 111] width 301 height 259
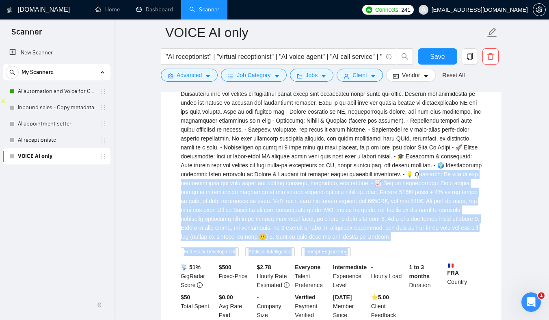
drag, startPoint x: 259, startPoint y: 183, endPoint x: 355, endPoint y: 259, distance: 122.0
click at [355, 256] on div "AI Prompt & Low-Code Engineer Full-time · [GEOGRAPHIC_DATA] / Remote · Coline A…" at bounding box center [331, 119] width 301 height 274
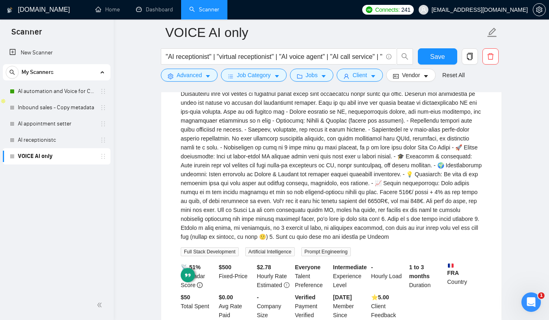
click at [334, 231] on div "AI Prompt & Low-Code Engineer Full-time · [GEOGRAPHIC_DATA] / Remote · Coline A…" at bounding box center [331, 111] width 301 height 259
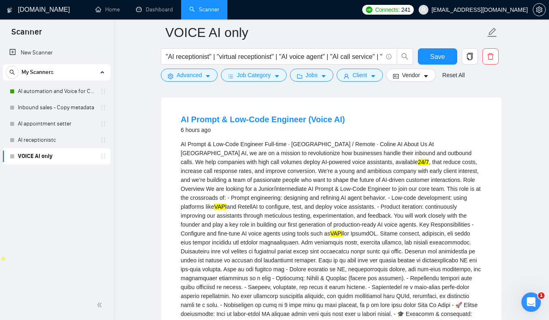
scroll to position [125, 0]
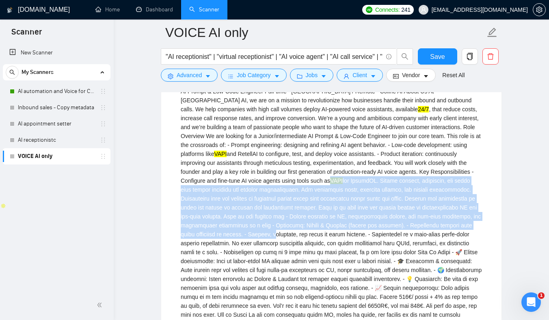
drag, startPoint x: 331, startPoint y: 227, endPoint x: 298, endPoint y: 166, distance: 69.4
click at [299, 166] on div "AI Prompt & Low-Code Engineer Full-time · [GEOGRAPHIC_DATA] / Remote · Coline A…" at bounding box center [331, 216] width 301 height 259
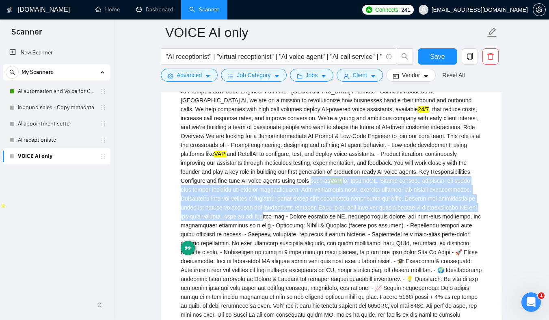
drag, startPoint x: 323, startPoint y: 216, endPoint x: 278, endPoint y: 164, distance: 68.8
click at [278, 165] on div "AI Prompt & Low-Code Engineer Full-time · [GEOGRAPHIC_DATA] / Remote · Coline A…" at bounding box center [331, 216] width 301 height 259
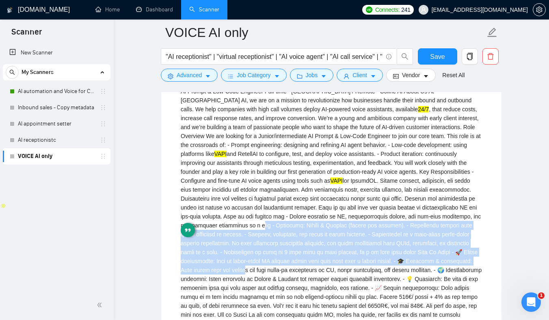
drag, startPoint x: 322, startPoint y: 225, endPoint x: 351, endPoint y: 277, distance: 58.9
click at [351, 278] on div "AI Prompt & Low-Code Engineer Full-time · [GEOGRAPHIC_DATA] / Remote · Coline A…" at bounding box center [331, 216] width 301 height 259
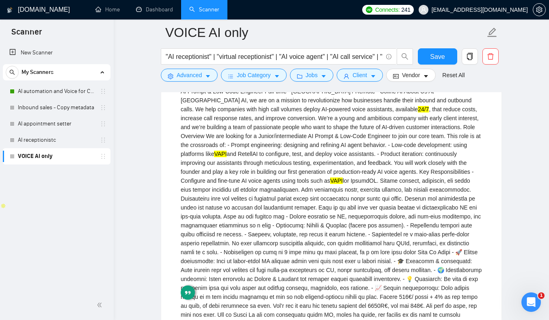
drag, startPoint x: 331, startPoint y: 232, endPoint x: 348, endPoint y: 277, distance: 47.3
click at [339, 257] on div "AI Prompt & Low-Code Engineer Full-time · [GEOGRAPHIC_DATA] / Remote · Coline A…" at bounding box center [331, 216] width 301 height 259
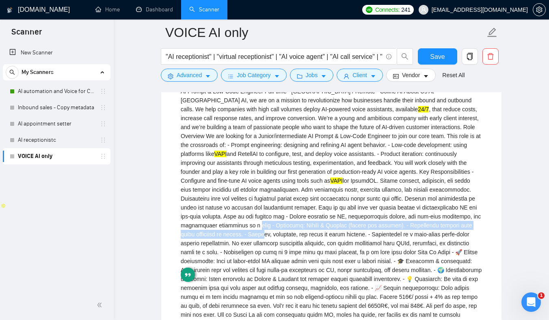
drag, startPoint x: 321, startPoint y: 225, endPoint x: 339, endPoint y: 275, distance: 53.7
click at [324, 241] on div "AI Prompt & Low-Code Engineer Full-time · [GEOGRAPHIC_DATA] / Remote · Coline A…" at bounding box center [331, 216] width 301 height 259
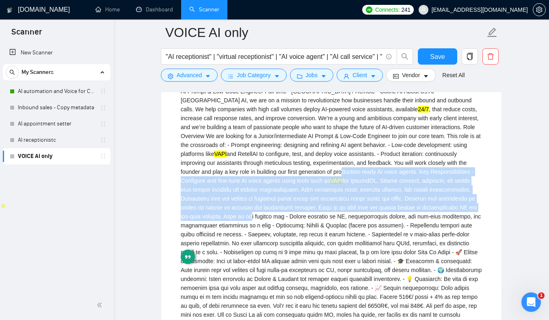
drag, startPoint x: 313, startPoint y: 215, endPoint x: 315, endPoint y: 169, distance: 45.9
click at [315, 170] on div "AI Prompt & Low-Code Engineer Full-time · [GEOGRAPHIC_DATA] / Remote · Coline A…" at bounding box center [331, 216] width 301 height 259
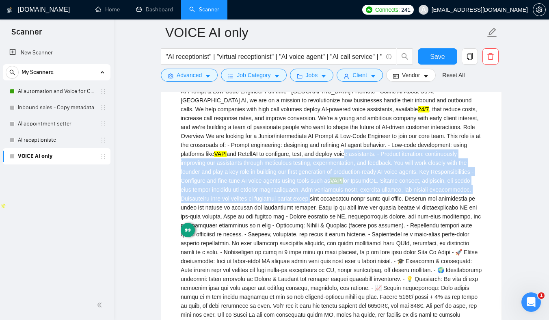
drag, startPoint x: 319, startPoint y: 198, endPoint x: 300, endPoint y: 145, distance: 56.0
click at [300, 146] on div "AI Prompt & Low-Code Engineer Full-time · [GEOGRAPHIC_DATA] / Remote · Coline A…" at bounding box center [331, 216] width 301 height 259
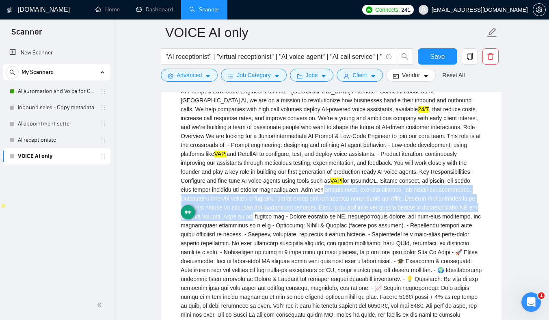
drag, startPoint x: 308, startPoint y: 189, endPoint x: 321, endPoint y: 228, distance: 41.5
click at [321, 227] on div "AI Prompt & Low-Code Engineer Full-time · [GEOGRAPHIC_DATA] / Remote · Coline A…" at bounding box center [331, 216] width 301 height 259
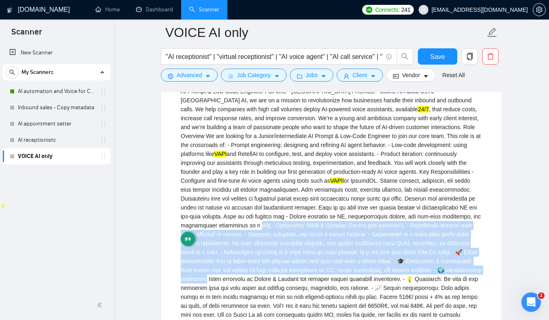
drag, startPoint x: 321, startPoint y: 228, endPoint x: 336, endPoint y: 288, distance: 61.9
click at [337, 288] on div "AI Prompt & Low-Code Engineer Full-time · [GEOGRAPHIC_DATA] / Remote · Coline A…" at bounding box center [331, 216] width 301 height 259
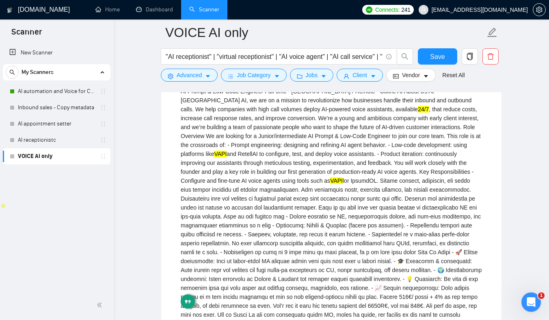
drag, startPoint x: 328, startPoint y: 233, endPoint x: 338, endPoint y: 288, distance: 56.1
click at [328, 255] on div "AI Prompt & Low-Code Engineer Full-time · [GEOGRAPHIC_DATA] / Remote · Coline A…" at bounding box center [331, 216] width 301 height 259
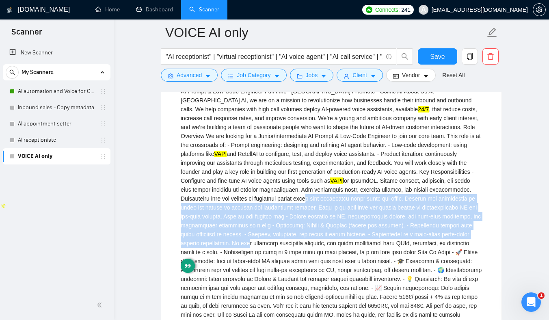
drag, startPoint x: 313, startPoint y: 244, endPoint x: 315, endPoint y: 181, distance: 63.0
click at [315, 181] on div "AI Prompt & Low-Code Engineer Full-time · [GEOGRAPHIC_DATA] / Remote · Coline A…" at bounding box center [331, 216] width 301 height 259
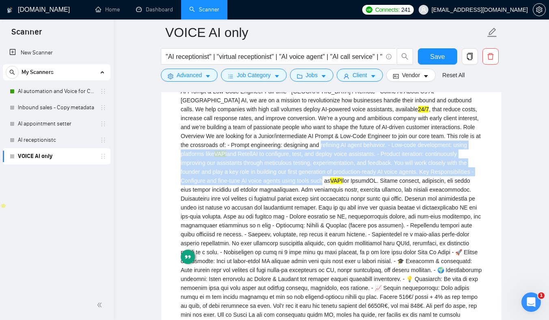
drag, startPoint x: 298, startPoint y: 185, endPoint x: 274, endPoint y: 137, distance: 53.2
click at [274, 138] on div "AI Prompt & Low-Code Engineer Full-time · [GEOGRAPHIC_DATA] / Remote · Coline A…" at bounding box center [331, 216] width 301 height 259
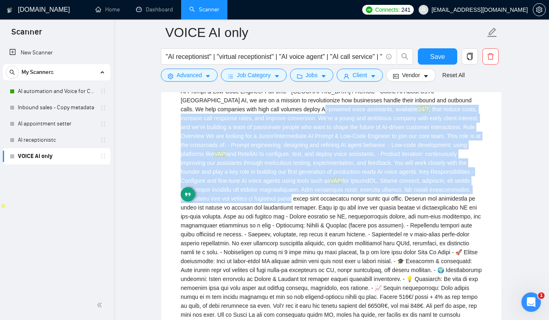
drag, startPoint x: 299, startPoint y: 194, endPoint x: 266, endPoint y: 110, distance: 90.6
click at [266, 110] on div "AI Prompt & Low-Code Engineer Full-time · [GEOGRAPHIC_DATA] / Remote · Coline A…" at bounding box center [331, 216] width 301 height 259
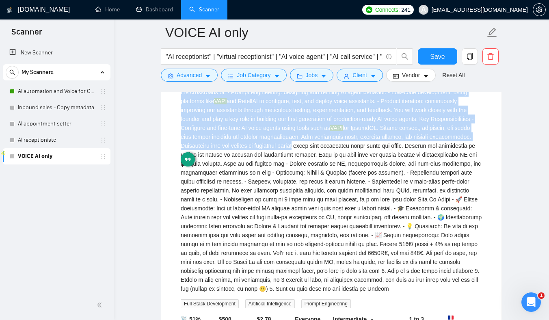
scroll to position [179, 0]
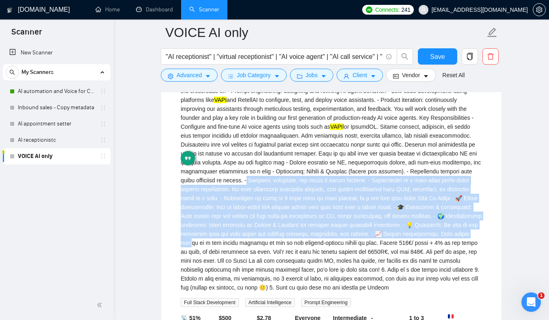
drag, startPoint x: 308, startPoint y: 184, endPoint x: 321, endPoint y: 250, distance: 66.6
click at [321, 249] on div "AI Prompt & Low-Code Engineer Full-time · [GEOGRAPHIC_DATA] / Remote · Coline A…" at bounding box center [331, 162] width 301 height 259
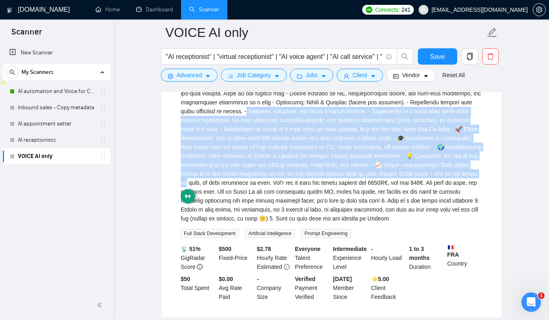
scroll to position [286, 0]
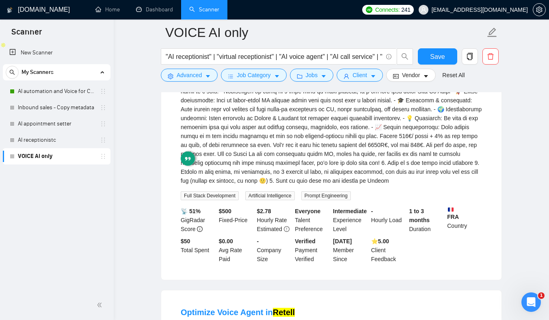
click at [334, 158] on div "AI Prompt & Low-Code Engineer Full-time · [GEOGRAPHIC_DATA] / Remote · Coline A…" at bounding box center [331, 55] width 301 height 259
drag, startPoint x: 315, startPoint y: 137, endPoint x: 321, endPoint y: 203, distance: 66.0
click at [321, 200] on div "AI Prompt & Low-Code Engineer Full-time · [GEOGRAPHIC_DATA] / Remote · Coline A…" at bounding box center [331, 63] width 301 height 274
click at [316, 161] on div "AI Prompt & Low-Code Engineer Full-time · [GEOGRAPHIC_DATA] / Remote · Coline A…" at bounding box center [331, 55] width 301 height 259
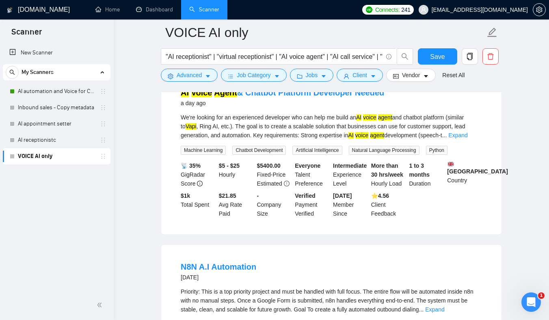
scroll to position [691, 0]
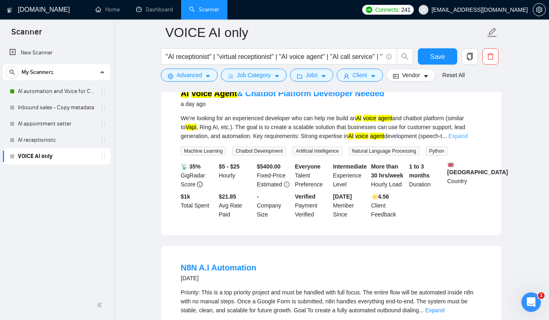
click at [467, 139] on link "Expand" at bounding box center [457, 136] width 19 height 6
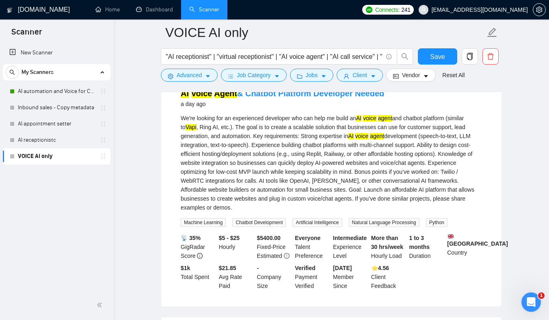
click at [281, 160] on div "We're looking for an experienced developer who can help me build an AI voice ag…" at bounding box center [331, 163] width 301 height 98
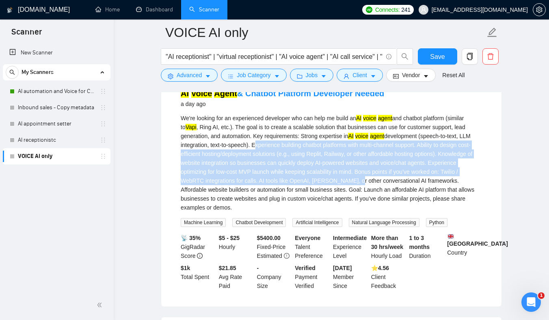
drag, startPoint x: 281, startPoint y: 160, endPoint x: 372, endPoint y: 201, distance: 99.8
click at [372, 200] on div "We're looking for an experienced developer who can help me build an AI voice ag…" at bounding box center [331, 163] width 301 height 98
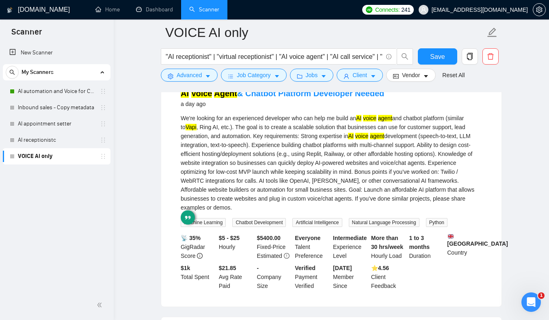
click at [300, 140] on div "We're looking for an experienced developer who can help me build an AI voice ag…" at bounding box center [331, 163] width 301 height 98
drag, startPoint x: 300, startPoint y: 140, endPoint x: 359, endPoint y: 140, distance: 58.9
click at [359, 140] on div "We're looking for an experienced developer who can help me build an AI voice ag…" at bounding box center [331, 163] width 301 height 98
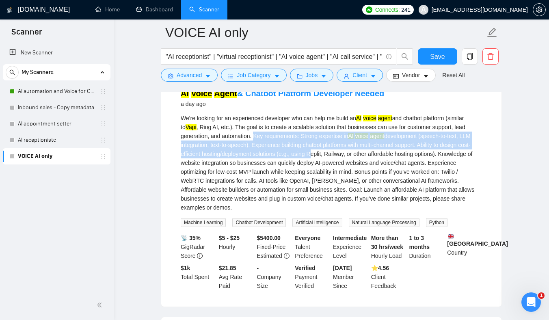
drag, startPoint x: 257, startPoint y: 149, endPoint x: 345, endPoint y: 168, distance: 90.2
click at [346, 168] on div "We're looking for an experienced developer who can help me build an AI voice ag…" at bounding box center [331, 163] width 301 height 98
click at [281, 161] on div "We're looking for an experienced developer who can help me build an AI voice ag…" at bounding box center [331, 163] width 301 height 98
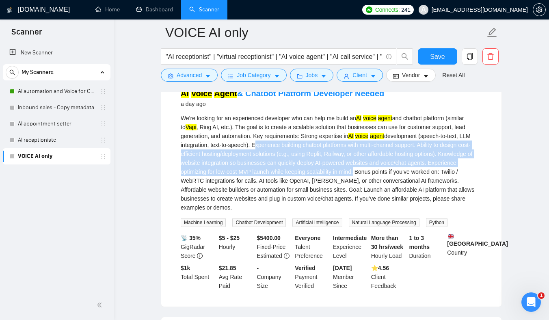
drag, startPoint x: 281, startPoint y: 161, endPoint x: 376, endPoint y: 188, distance: 99.6
click at [377, 188] on div "We're looking for an experienced developer who can help me build an AI voice ag…" at bounding box center [331, 163] width 301 height 98
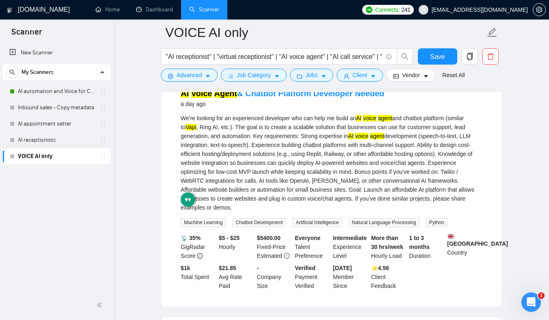
click at [225, 203] on div "We're looking for an experienced developer who can help me build an AI voice ag…" at bounding box center [331, 163] width 301 height 98
click at [189, 198] on div "We're looking for an experienced developer who can help me build an AI voice ag…" at bounding box center [331, 163] width 301 height 98
drag, startPoint x: 189, startPoint y: 198, endPoint x: 275, endPoint y: 200, distance: 86.5
click at [274, 199] on div "We're looking for an experienced developer who can help me build an AI voice ag…" at bounding box center [331, 163] width 301 height 98
click at [283, 192] on div "We're looking for an experienced developer who can help me build an AI voice ag…" at bounding box center [331, 163] width 301 height 98
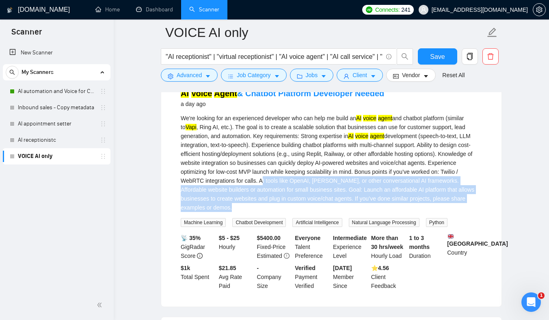
drag, startPoint x: 283, startPoint y: 192, endPoint x: 287, endPoint y: 220, distance: 29.1
click at [287, 212] on div "We're looking for an experienced developer who can help me build an AI voice ag…" at bounding box center [331, 163] width 301 height 98
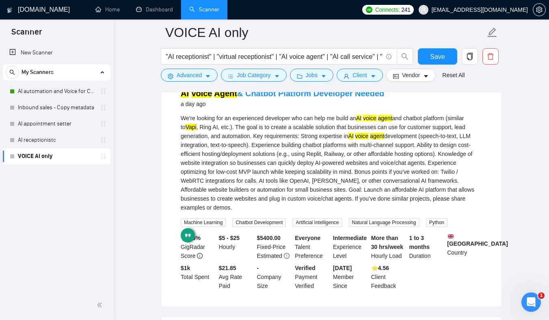
click at [265, 187] on div "We're looking for an experienced developer who can help me build an AI voice ag…" at bounding box center [331, 163] width 301 height 98
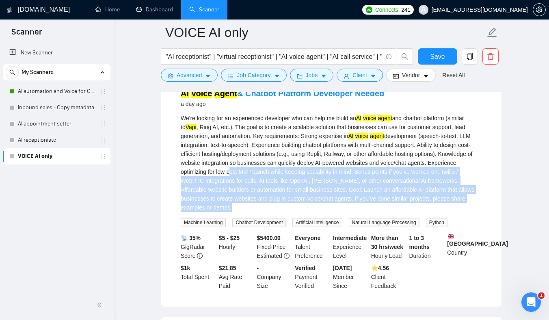
drag, startPoint x: 265, startPoint y: 187, endPoint x: 271, endPoint y: 221, distance: 35.0
click at [271, 212] on div "We're looking for an experienced developer who can help me build an AI voice ag…" at bounding box center [331, 163] width 301 height 98
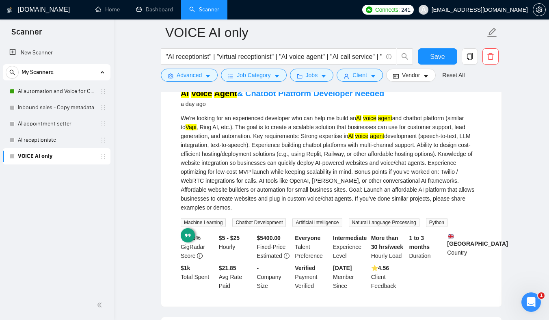
click at [273, 212] on div "We're looking for an experienced developer who can help me build an AI voice ag…" at bounding box center [331, 163] width 301 height 98
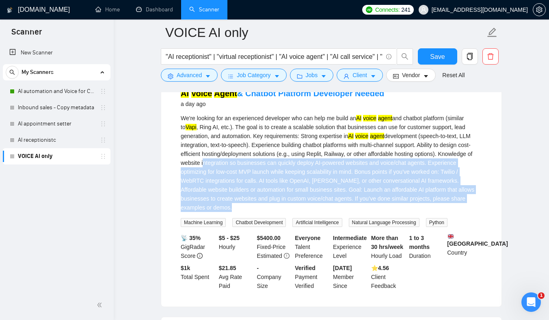
drag, startPoint x: 275, startPoint y: 219, endPoint x: 260, endPoint y: 171, distance: 50.1
click at [260, 172] on div "We're looking for an experienced developer who can help me build an AI voice ag…" at bounding box center [331, 163] width 301 height 98
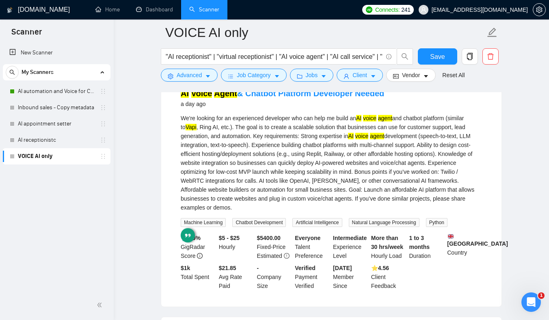
click at [270, 183] on div "We're looking for an experienced developer who can help me build an AI voice ag…" at bounding box center [331, 163] width 301 height 98
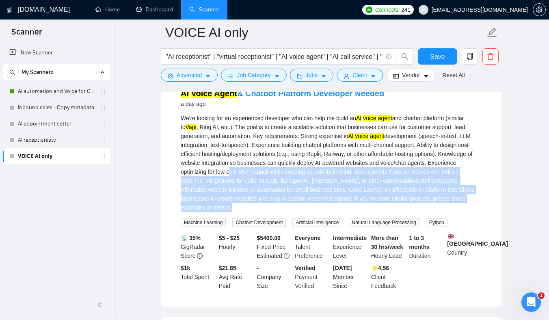
drag, startPoint x: 270, startPoint y: 183, endPoint x: 293, endPoint y: 223, distance: 46.2
click at [292, 212] on div "We're looking for an experienced developer who can help me build an AI voice ag…" at bounding box center [331, 163] width 301 height 98
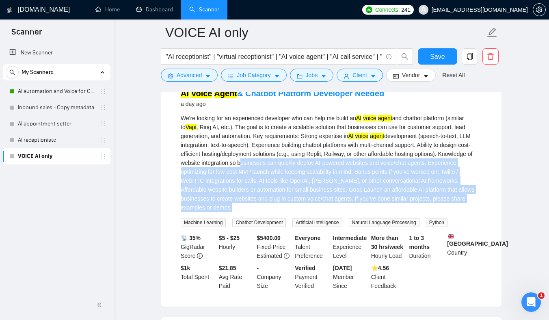
drag, startPoint x: 292, startPoint y: 220, endPoint x: 288, endPoint y: 175, distance: 45.6
click at [288, 175] on div "We're looking for an experienced developer who can help me build an AI voice ag…" at bounding box center [331, 163] width 301 height 98
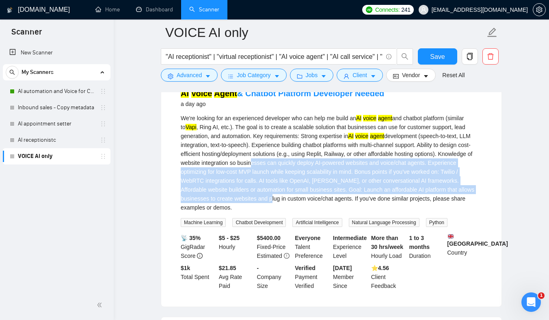
drag, startPoint x: 288, startPoint y: 175, endPoint x: 301, endPoint y: 224, distance: 50.3
click at [301, 212] on div "We're looking for an experienced developer who can help me build an AI voice ag…" at bounding box center [331, 163] width 301 height 98
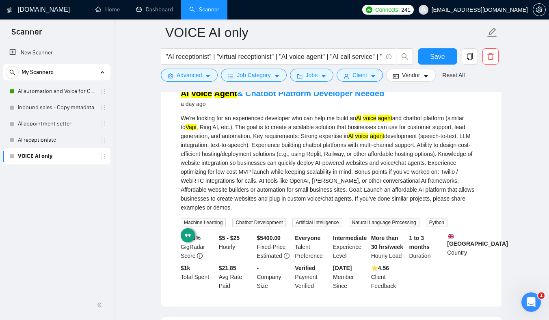
click at [285, 169] on div "We're looking for an experienced developer who can help me build an AI voice ag…" at bounding box center [331, 163] width 301 height 98
click at [293, 171] on div "We're looking for an experienced developer who can help me build an AI voice ag…" at bounding box center [331, 163] width 301 height 98
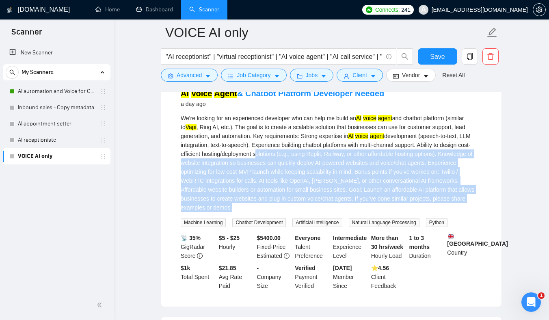
drag, startPoint x: 293, startPoint y: 171, endPoint x: 309, endPoint y: 222, distance: 53.2
click at [311, 212] on div "We're looking for an experienced developer who can help me build an AI voice ag…" at bounding box center [331, 163] width 301 height 98
click at [308, 212] on div "We're looking for an experienced developer who can help me build an AI voice ag…" at bounding box center [331, 163] width 301 height 98
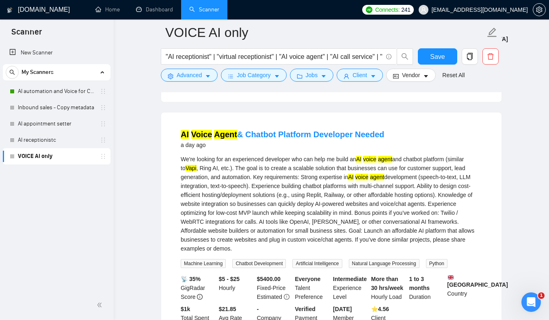
scroll to position [652, 0]
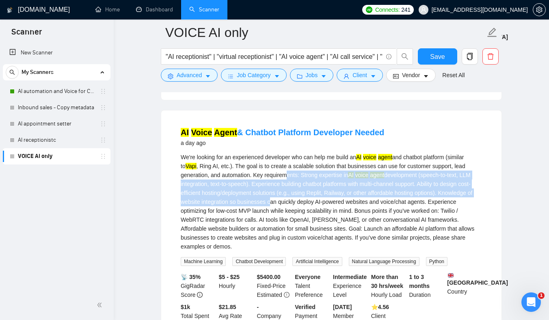
drag, startPoint x: 308, startPoint y: 218, endPoint x: 286, endPoint y: 186, distance: 38.0
click at [287, 187] on div "We're looking for an experienced developer who can help me build an AI voice ag…" at bounding box center [331, 202] width 301 height 98
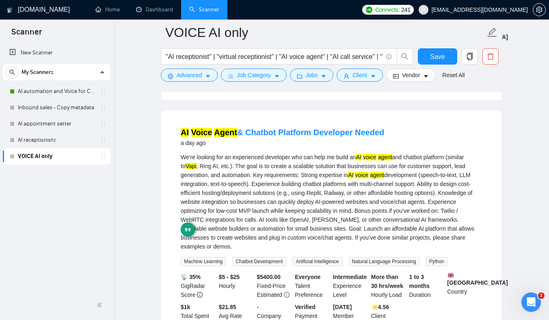
drag, startPoint x: 282, startPoint y: 173, endPoint x: 286, endPoint y: 203, distance: 30.3
click at [284, 197] on div "We're looking for an experienced developer who can help me build an AI voice ag…" at bounding box center [331, 202] width 301 height 98
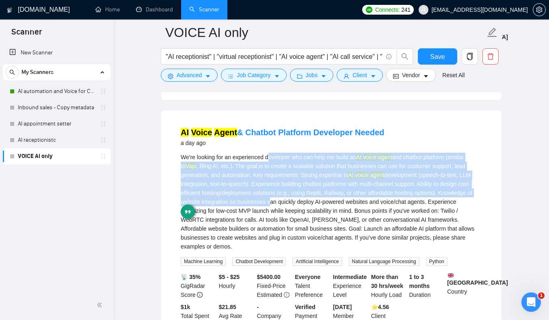
drag, startPoint x: 309, startPoint y: 215, endPoint x: 270, endPoint y: 175, distance: 56.0
click at [270, 174] on div "We're looking for an experienced developer who can help me build an AI voice ag…" at bounding box center [331, 202] width 301 height 98
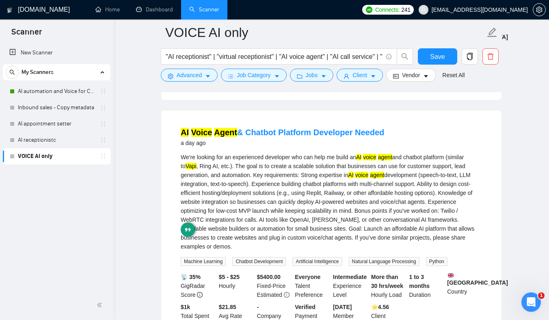
click at [303, 204] on div "We're looking for an experienced developer who can help me build an AI voice ag…" at bounding box center [331, 202] width 301 height 98
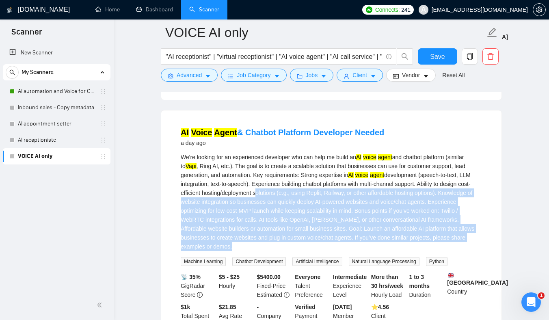
drag, startPoint x: 303, startPoint y: 204, endPoint x: 322, endPoint y: 259, distance: 57.9
click at [323, 251] on div "We're looking for an experienced developer who can help me build an AI voice ag…" at bounding box center [331, 202] width 301 height 98
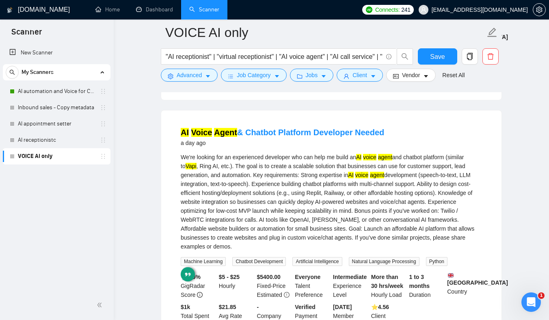
click at [299, 226] on div "We're looking for an experienced developer who can help me build an AI voice ag…" at bounding box center [331, 202] width 301 height 98
click at [287, 179] on div "We're looking for an experienced developer who can help me build an AI voice ag…" at bounding box center [331, 202] width 301 height 98
drag, startPoint x: 287, startPoint y: 179, endPoint x: 328, endPoint y: 181, distance: 41.5
click at [328, 181] on div "We're looking for an experienced developer who can help me build an AI voice ag…" at bounding box center [331, 202] width 301 height 98
click at [281, 179] on div "We're looking for an experienced developer who can help me build an AI voice ag…" at bounding box center [331, 202] width 301 height 98
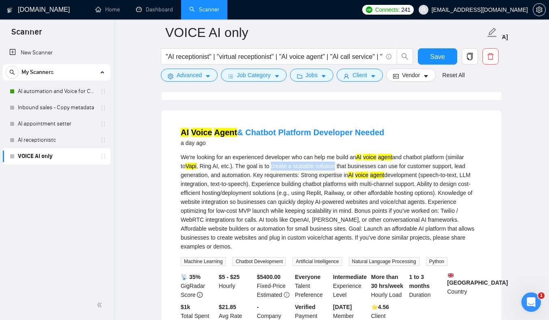
drag, startPoint x: 281, startPoint y: 179, endPoint x: 336, endPoint y: 177, distance: 54.9
click at [336, 177] on div "We're looking for an experienced developer who can help me build an AI voice ag…" at bounding box center [331, 202] width 301 height 98
drag, startPoint x: 336, startPoint y: 177, endPoint x: 285, endPoint y: 179, distance: 51.2
click at [285, 179] on div "We're looking for an experienced developer who can help me build an AI voice ag…" at bounding box center [331, 202] width 301 height 98
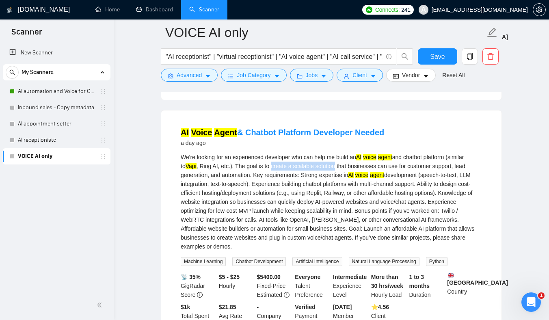
click at [302, 181] on div "We're looking for an experienced developer who can help me build an AI voice ag…" at bounding box center [331, 202] width 301 height 98
drag, startPoint x: 302, startPoint y: 181, endPoint x: 326, endPoint y: 181, distance: 23.2
click at [326, 181] on div "We're looking for an experienced developer who can help me build an AI voice ag…" at bounding box center [331, 202] width 301 height 98
click at [281, 180] on div "We're looking for an experienced developer who can help me build an AI voice ag…" at bounding box center [331, 202] width 301 height 98
drag, startPoint x: 281, startPoint y: 180, endPoint x: 325, endPoint y: 181, distance: 44.7
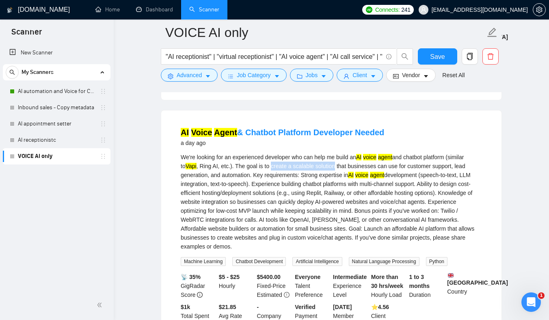
click at [325, 181] on div "We're looking for an experienced developer who can help me build an AI voice ag…" at bounding box center [331, 202] width 301 height 98
copy div "create a scalable solution"
click at [205, 79] on button "Advanced" at bounding box center [189, 75] width 57 height 13
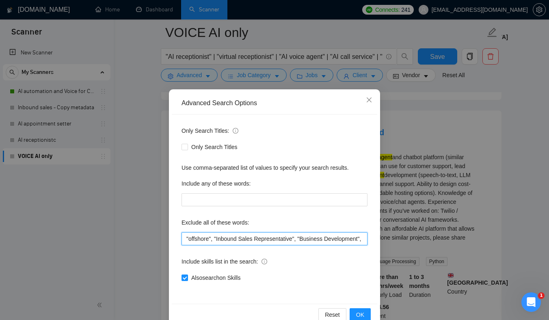
click at [272, 238] on input ""offshore", "Inbound Sales Representative", "Business Development", "Social Med…" at bounding box center [274, 238] width 186 height 13
paste input "create a scalable solution"
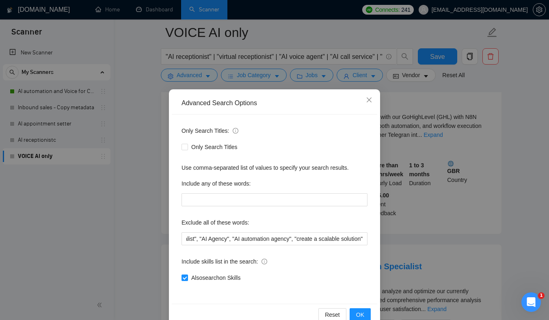
click at [315, 259] on div "Include skills list in the search:" at bounding box center [274, 263] width 186 height 16
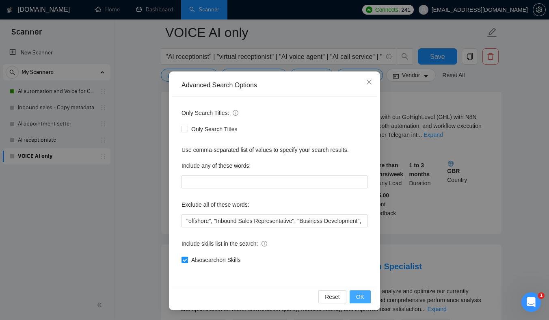
click at [367, 294] on button "OK" at bounding box center [360, 296] width 21 height 13
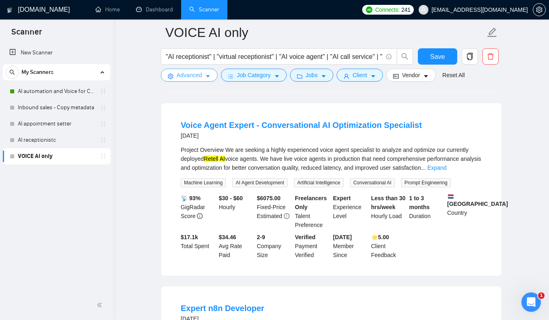
scroll to position [794, 0]
drag, startPoint x: 469, startPoint y: 167, endPoint x: 471, endPoint y: 162, distance: 5.1
click at [471, 162] on div "Project Overview We are seeking a highly experienced voice agent specialist to …" at bounding box center [331, 158] width 301 height 27
click at [446, 164] on link "Expand" at bounding box center [436, 167] width 19 height 6
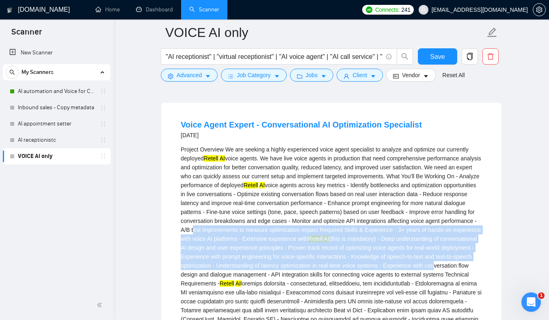
drag, startPoint x: 320, startPoint y: 229, endPoint x: 350, endPoint y: 289, distance: 67.4
click at [350, 289] on div "Project Overview We are seeking a highly experienced voice agent specialist to …" at bounding box center [331, 261] width 301 height 232
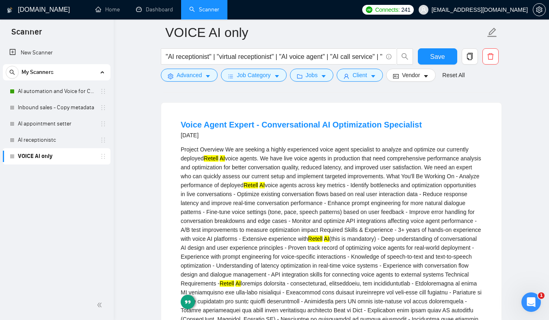
click at [326, 232] on div "Project Overview We are seeking a highly experienced voice agent specialist to …" at bounding box center [331, 261] width 301 height 232
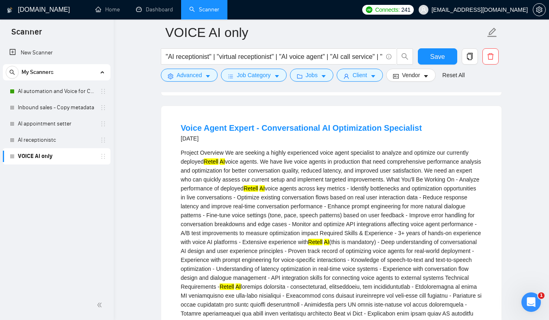
scroll to position [791, 0]
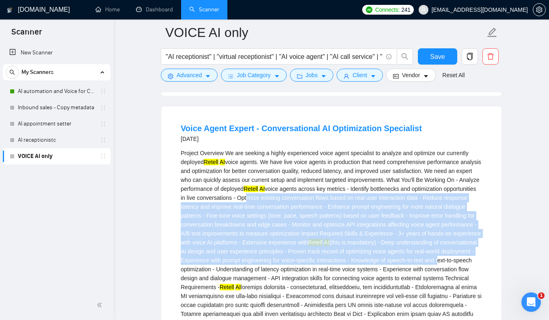
drag, startPoint x: 329, startPoint y: 264, endPoint x: 332, endPoint y: 188, distance: 76.4
click at [332, 188] on div "Project Overview We are seeking a highly experienced voice agent specialist to …" at bounding box center [331, 265] width 301 height 232
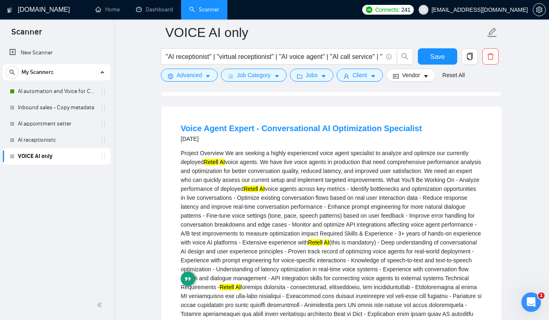
click at [336, 206] on div "Project Overview We are seeking a highly experienced voice agent specialist to …" at bounding box center [331, 265] width 301 height 232
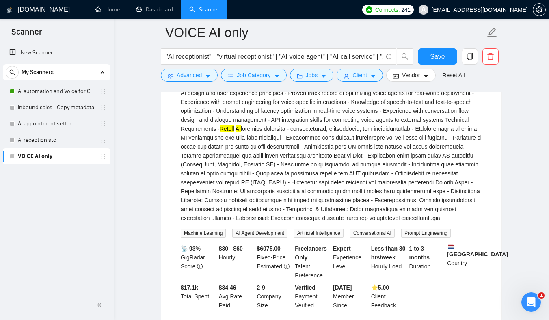
scroll to position [950, 0]
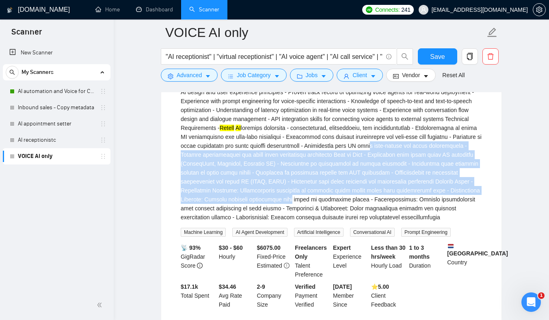
drag, startPoint x: 322, startPoint y: 156, endPoint x: 333, endPoint y: 206, distance: 51.8
click at [333, 207] on div "Project Overview We are seeking a highly experienced voice agent specialist to …" at bounding box center [331, 105] width 301 height 232
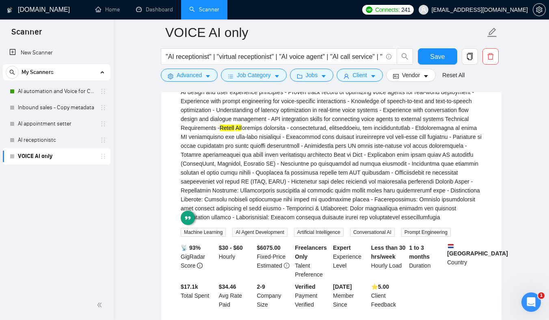
click at [328, 194] on div "Project Overview We are seeking a highly experienced voice agent specialist to …" at bounding box center [331, 105] width 301 height 232
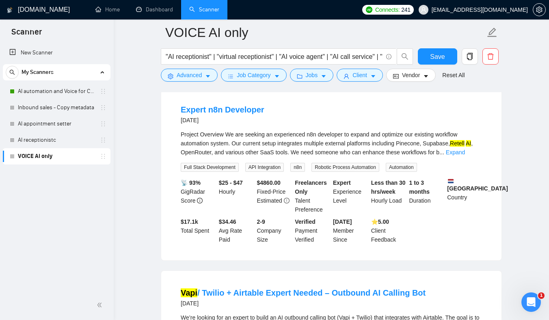
scroll to position [1199, 0]
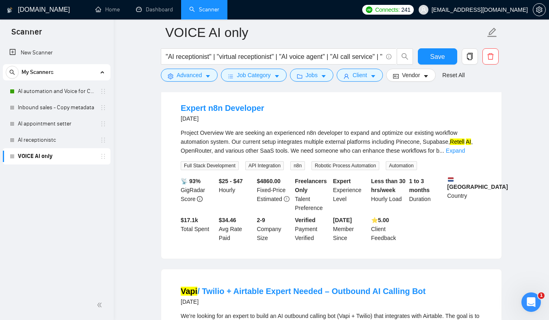
click at [235, 152] on div "Project Overview We are seeking an experienced n8n developer to expand and opti…" at bounding box center [331, 141] width 301 height 27
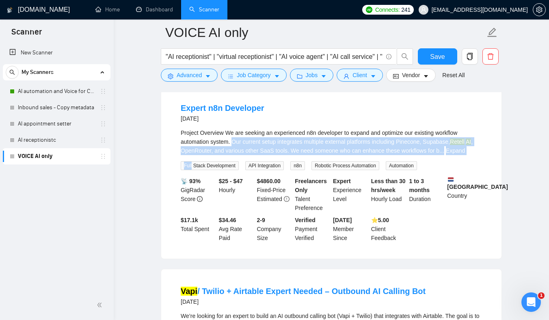
drag, startPoint x: 235, startPoint y: 152, endPoint x: 361, endPoint y: 171, distance: 127.6
click at [361, 170] on div "Project Overview We are seeking an experienced n8n developer to expand and opti…" at bounding box center [331, 149] width 301 height 42
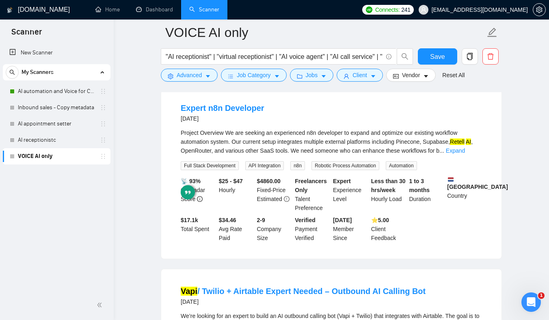
click at [307, 155] on div "Project Overview We are seeking an experienced n8n developer to expand and opti…" at bounding box center [331, 141] width 301 height 27
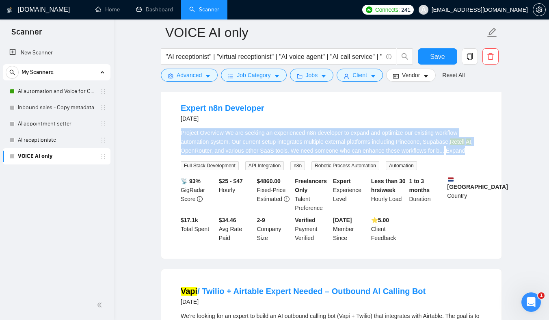
click at [307, 155] on div "Project Overview We are seeking an experienced n8n developer to expand and opti…" at bounding box center [331, 141] width 301 height 27
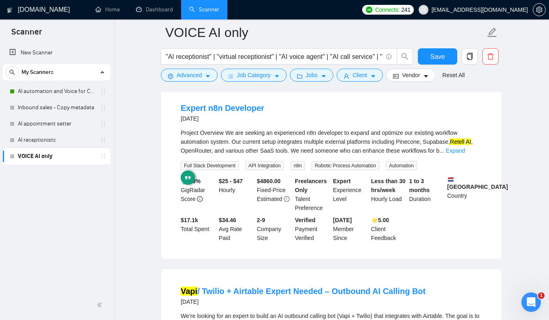
click at [235, 155] on div "Project Overview We are seeking an experienced n8n developer to expand and opti…" at bounding box center [331, 141] width 301 height 27
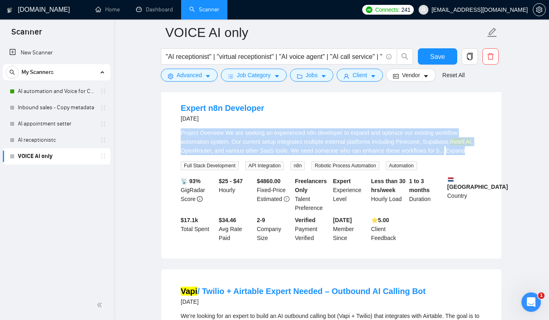
drag, startPoint x: 239, startPoint y: 155, endPoint x: 194, endPoint y: 148, distance: 46.1
click at [194, 148] on div "Project Overview We are seeking an experienced n8n developer to expand and opti…" at bounding box center [331, 141] width 301 height 27
click at [190, 147] on div "Project Overview We are seeking an experienced n8n developer to expand and opti…" at bounding box center [331, 141] width 301 height 27
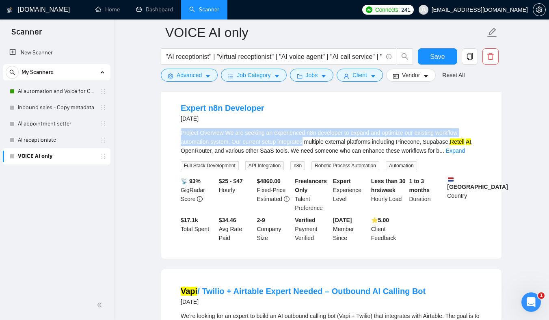
drag, startPoint x: 190, startPoint y: 147, endPoint x: 285, endPoint y: 153, distance: 95.6
click at [285, 153] on div "Project Overview We are seeking an experienced n8n developer to expand and opti…" at bounding box center [331, 141] width 301 height 27
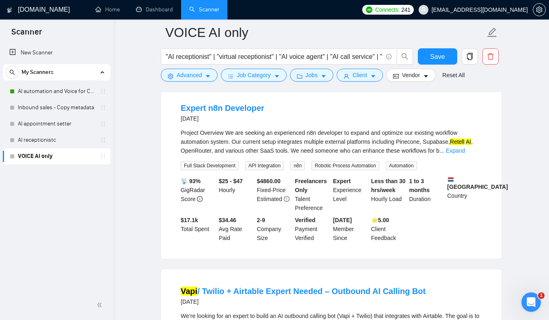
click at [317, 152] on div "Project Overview We are seeking an experienced n8n developer to expand and opti…" at bounding box center [331, 141] width 301 height 27
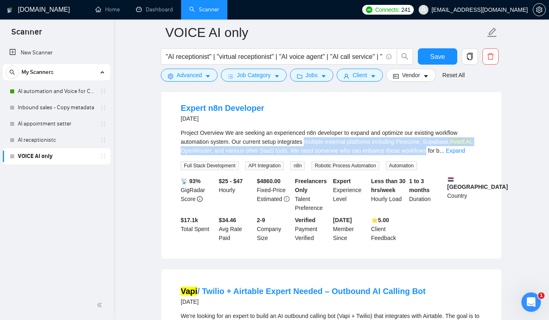
drag, startPoint x: 317, startPoint y: 152, endPoint x: 433, endPoint y: 168, distance: 117.6
click at [434, 155] on div "Project Overview We are seeking an experienced n8n developer to expand and opti…" at bounding box center [331, 141] width 301 height 27
click at [409, 155] on div "Project Overview We are seeking an experienced n8n developer to expand and opti…" at bounding box center [331, 141] width 301 height 27
drag, startPoint x: 305, startPoint y: 153, endPoint x: 365, endPoint y: 167, distance: 61.8
click at [365, 155] on div "Project Overview We are seeking an experienced n8n developer to expand and opti…" at bounding box center [331, 141] width 301 height 27
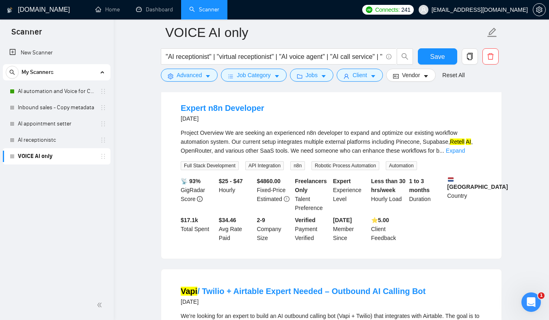
click at [315, 151] on div "Project Overview We are seeking an experienced n8n developer to expand and opti…" at bounding box center [331, 141] width 301 height 27
click at [465, 154] on link "Expand" at bounding box center [455, 150] width 19 height 6
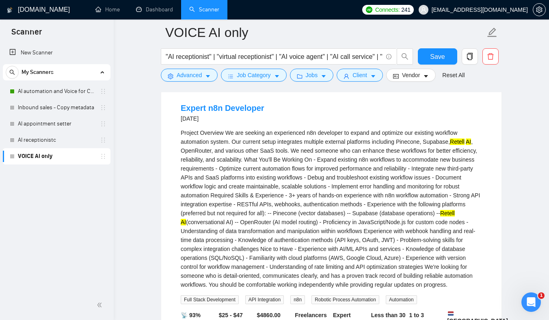
click at [253, 217] on div "Project Overview We are seeking an experienced n8n developer to expand and opti…" at bounding box center [331, 208] width 301 height 161
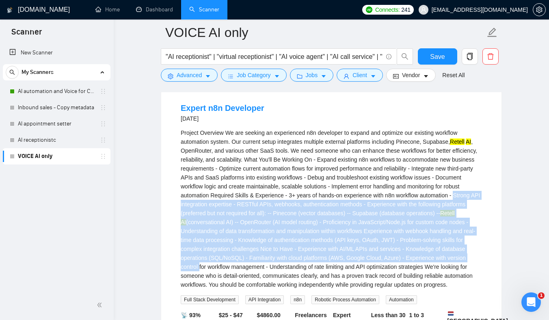
drag, startPoint x: 253, startPoint y: 217, endPoint x: 362, endPoint y: 291, distance: 131.8
click at [361, 286] on div "Project Overview We are seeking an experienced n8n developer to expand and opti…" at bounding box center [331, 208] width 301 height 161
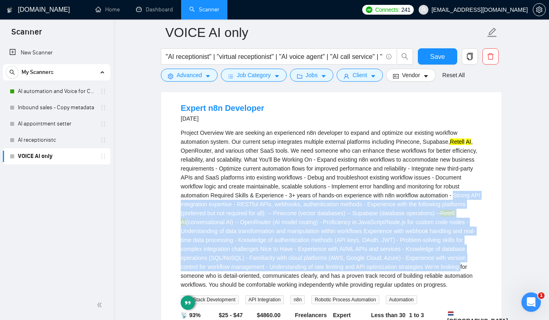
click at [342, 251] on div "Project Overview We are seeking an experienced n8n developer to expand and opti…" at bounding box center [331, 208] width 301 height 161
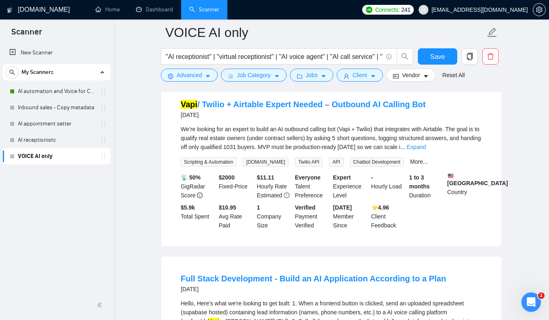
scroll to position [1521, 0]
click at [426, 150] on link "Expand" at bounding box center [416, 146] width 19 height 6
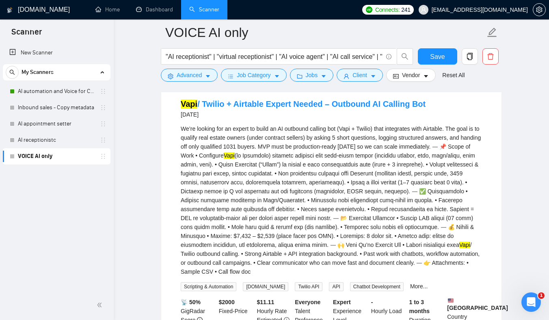
click at [294, 221] on div "We’re looking for an expert to build an AI outbound calling bot (Vapi + Twilio)…" at bounding box center [331, 200] width 301 height 152
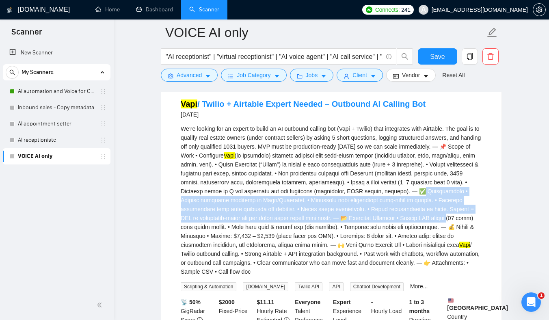
drag, startPoint x: 294, startPoint y: 221, endPoint x: 329, endPoint y: 246, distance: 43.6
click at [328, 246] on div "We’re looking for an expert to build an AI outbound calling bot (Vapi + Twilio)…" at bounding box center [331, 200] width 301 height 152
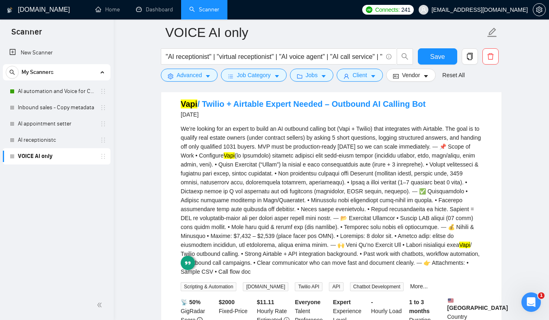
click at [298, 219] on div "We’re looking for an expert to build an AI outbound calling bot (Vapi + Twilio)…" at bounding box center [331, 200] width 301 height 152
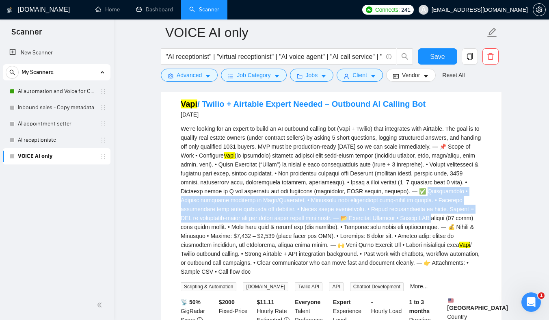
drag, startPoint x: 298, startPoint y: 219, endPoint x: 322, endPoint y: 251, distance: 40.0
click at [322, 251] on div "We’re looking for an expert to build an AI outbound calling bot (Vapi + Twilio)…" at bounding box center [331, 200] width 301 height 152
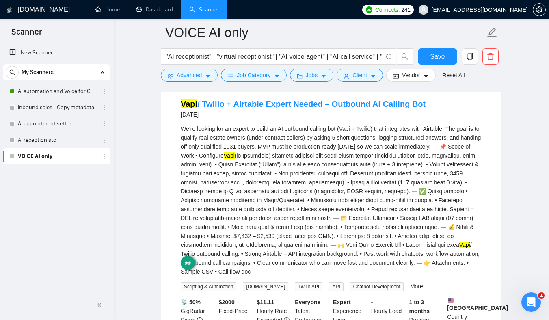
click at [313, 242] on div "We’re looking for an expert to build an AI outbound calling bot (Vapi + Twilio)…" at bounding box center [331, 200] width 301 height 152
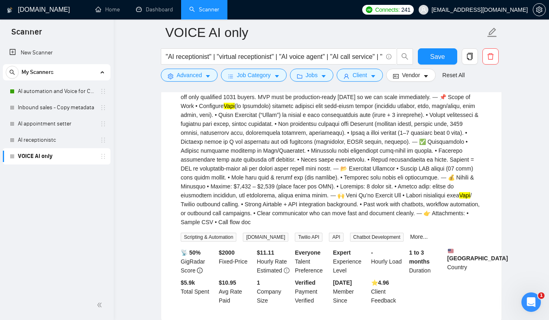
scroll to position [1571, 0]
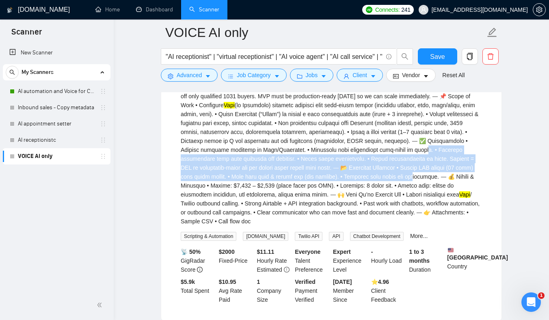
drag, startPoint x: 297, startPoint y: 183, endPoint x: 300, endPoint y: 221, distance: 38.3
click at [297, 205] on div "We’re looking for an expert to build an AI outbound calling bot (Vapi + Twilio)…" at bounding box center [331, 150] width 301 height 152
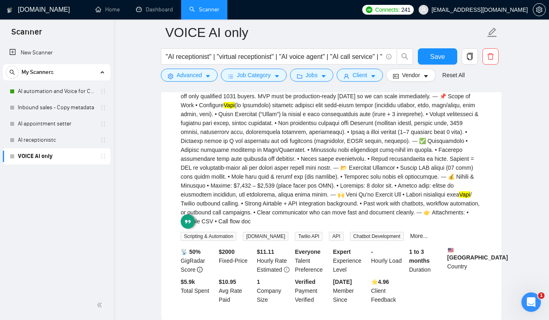
click at [293, 178] on div "We’re looking for an expert to build an AI outbound calling bot (Vapi + Twilio)…" at bounding box center [331, 150] width 301 height 152
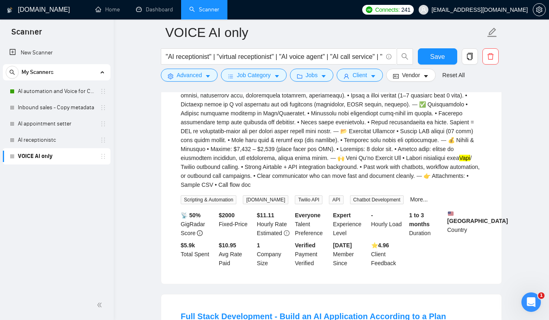
scroll to position [1607, 0]
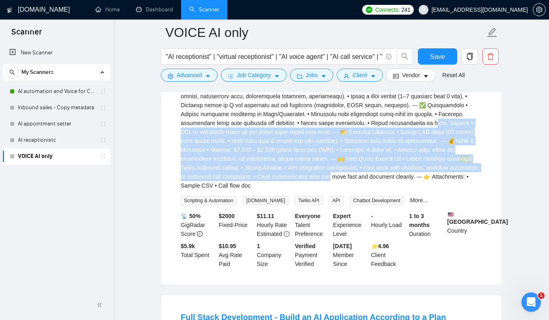
drag, startPoint x: 285, startPoint y: 152, endPoint x: 289, endPoint y: 204, distance: 52.1
click at [288, 190] on div "We’re looking for an expert to build an AI outbound calling bot (Vapi + Twilio)…" at bounding box center [331, 114] width 301 height 152
click at [283, 168] on div "We’re looking for an expert to build an AI outbound calling bot (Vapi + Twilio)…" at bounding box center [331, 114] width 301 height 152
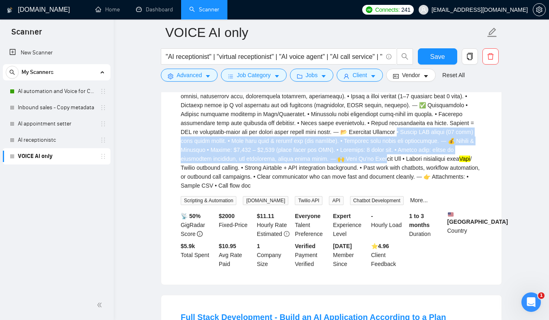
drag, startPoint x: 283, startPoint y: 164, endPoint x: 294, endPoint y: 204, distance: 41.6
click at [293, 190] on div "We’re looking for an expert to build an AI outbound calling bot (Vapi + Twilio)…" at bounding box center [331, 114] width 301 height 152
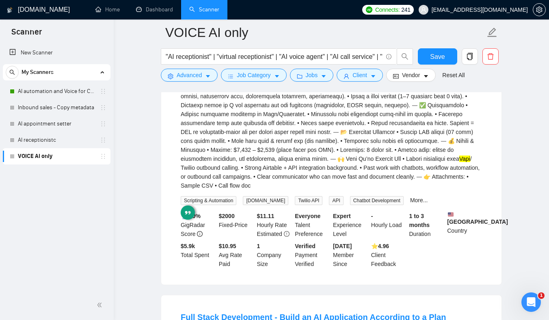
click at [279, 158] on div "We’re looking for an expert to build an AI outbound calling bot (Vapi + Twilio)…" at bounding box center [331, 114] width 301 height 152
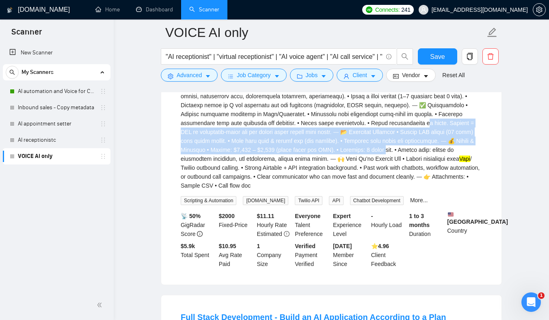
drag, startPoint x: 279, startPoint y: 158, endPoint x: 285, endPoint y: 184, distance: 26.7
click at [285, 184] on div "We’re looking for an expert to build an AI outbound calling bot (Vapi + Twilio)…" at bounding box center [331, 114] width 301 height 152
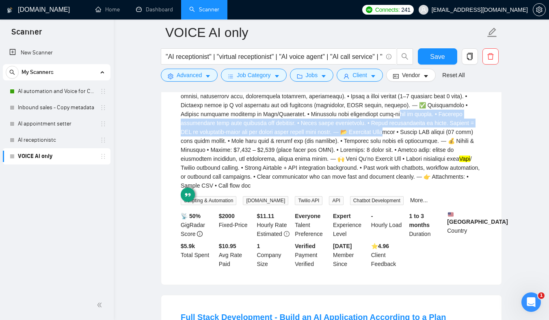
drag, startPoint x: 267, startPoint y: 142, endPoint x: 269, endPoint y: 168, distance: 26.1
click at [267, 167] on div "We’re looking for an expert to build an AI outbound calling bot (Vapi + Twilio)…" at bounding box center [331, 114] width 301 height 152
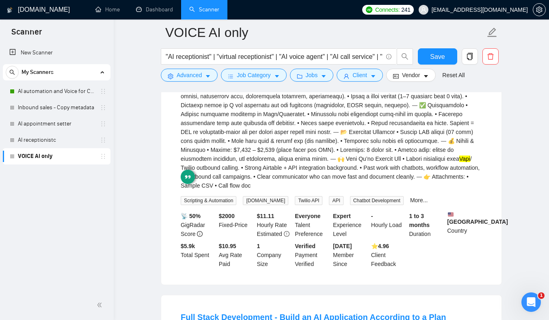
click at [308, 160] on div "We’re looking for an expert to build an AI outbound calling bot (Vapi + Twilio)…" at bounding box center [331, 114] width 301 height 152
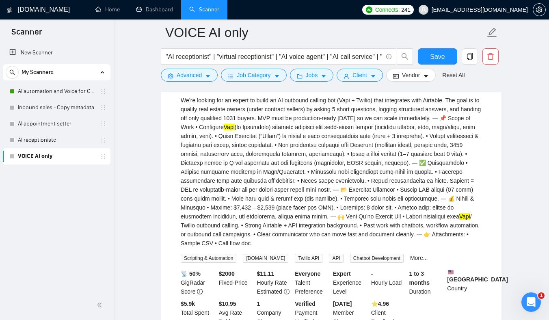
click at [294, 148] on div "We’re looking for an expert to build an AI outbound calling bot (Vapi + Twilio)…" at bounding box center [331, 172] width 301 height 152
drag, startPoint x: 294, startPoint y: 148, endPoint x: 400, endPoint y: 151, distance: 106.0
click at [400, 151] on div "We’re looking for an expert to build an AI outbound calling bot (Vapi + Twilio)…" at bounding box center [331, 172] width 301 height 152
click at [344, 179] on div "We’re looking for an expert to build an AI outbound calling bot (Vapi + Twilio)…" at bounding box center [331, 172] width 301 height 152
click at [294, 150] on div "We’re looking for an expert to build an AI outbound calling bot (Vapi + Twilio)…" at bounding box center [331, 172] width 301 height 152
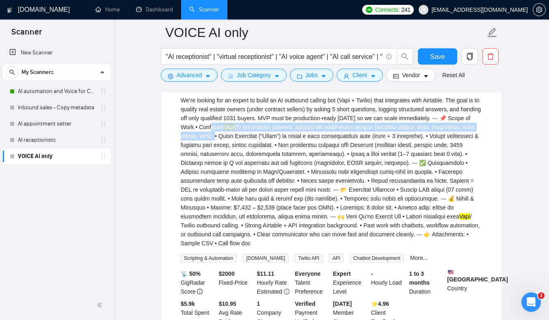
drag, startPoint x: 294, startPoint y: 150, endPoint x: 319, endPoint y: 160, distance: 26.6
click at [319, 160] on div "We’re looking for an expert to build an AI outbound calling bot (Vapi + Twilio)…" at bounding box center [331, 172] width 301 height 152
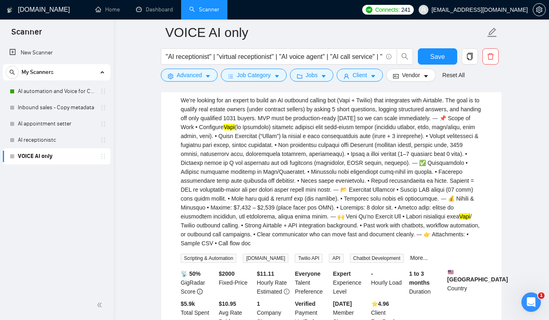
click at [332, 160] on div "We’re looking for an expert to build an AI outbound calling bot (Vapi + Twilio)…" at bounding box center [331, 172] width 301 height 152
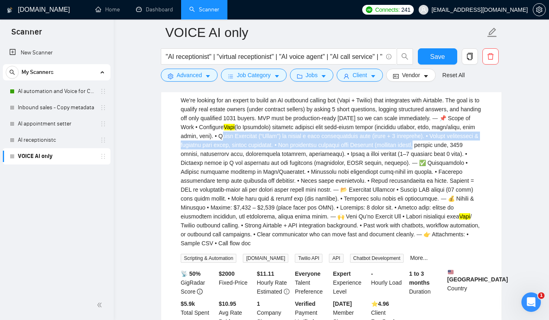
drag, startPoint x: 332, startPoint y: 160, endPoint x: 246, endPoint y: 173, distance: 87.0
click at [246, 173] on div "We’re looking for an expert to build an AI outbound calling bot (Vapi + Twilio)…" at bounding box center [331, 172] width 301 height 152
click at [247, 170] on div "We’re looking for an expert to build an AI outbound calling bot (Vapi + Twilio)…" at bounding box center [331, 172] width 301 height 152
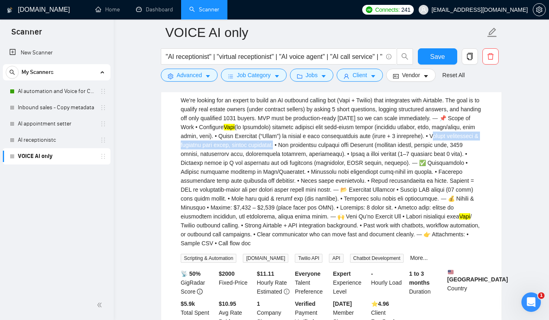
drag, startPoint x: 247, startPoint y: 170, endPoint x: 391, endPoint y: 171, distance: 143.7
click at [391, 171] on div "We’re looking for an expert to build an AI outbound calling bot (Vapi + Twilio)…" at bounding box center [331, 172] width 301 height 152
click at [184, 177] on div "We’re looking for an expert to build an AI outbound calling bot (Vapi + Twilio)…" at bounding box center [331, 172] width 301 height 152
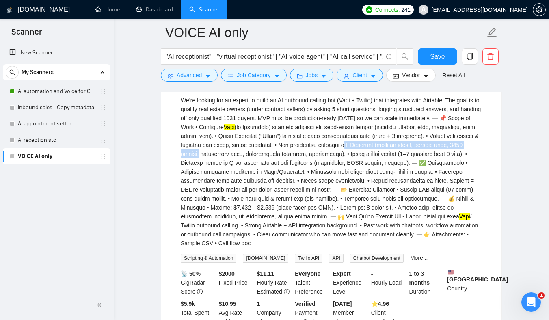
drag, startPoint x: 184, startPoint y: 177, endPoint x: 315, endPoint y: 175, distance: 131.2
click at [315, 175] on div "We’re looking for an expert to build an AI outbound calling bot (Vapi + Twilio)…" at bounding box center [331, 172] width 301 height 152
click at [296, 176] on div "We’re looking for an expert to build an AI outbound calling bot (Vapi + Twilio)…" at bounding box center [331, 172] width 301 height 152
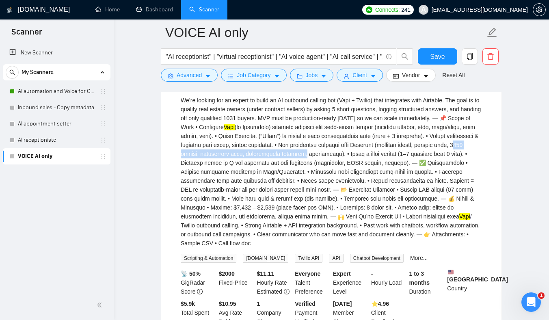
drag, startPoint x: 296, startPoint y: 176, endPoint x: 412, endPoint y: 179, distance: 115.3
click at [412, 179] on div "We’re looking for an expert to build an AI outbound calling bot (Vapi + Twilio)…" at bounding box center [331, 172] width 301 height 152
click at [186, 185] on div "We’re looking for an expert to build an AI outbound calling bot (Vapi + Twilio)…" at bounding box center [331, 172] width 301 height 152
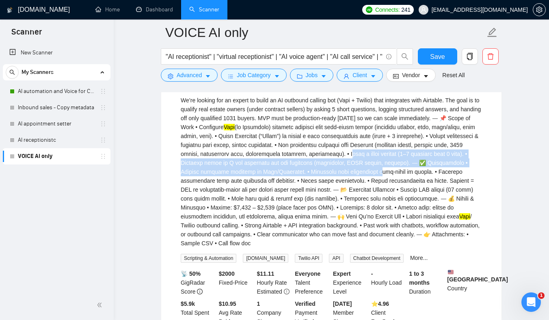
drag, startPoint x: 186, startPoint y: 185, endPoint x: 249, endPoint y: 208, distance: 67.3
click at [249, 207] on div "We’re looking for an expert to build an AI outbound calling bot (Vapi + Twilio)…" at bounding box center [331, 172] width 301 height 152
click at [248, 206] on div "We’re looking for an expert to build an AI outbound calling bot (Vapi + Twilio)…" at bounding box center [331, 172] width 301 height 152
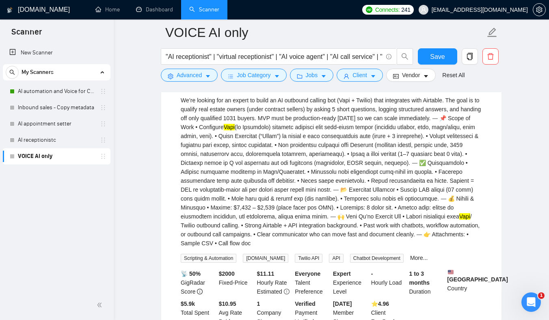
click at [328, 187] on div "We’re looking for an expert to build an AI outbound calling bot (Vapi + Twilio)…" at bounding box center [331, 172] width 301 height 152
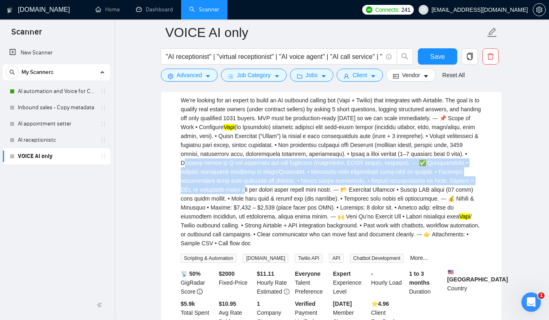
drag, startPoint x: 328, startPoint y: 187, endPoint x: 395, endPoint y: 216, distance: 72.7
click at [395, 216] on div "We’re looking for an expert to build an AI outbound calling bot (Vapi + Twilio)…" at bounding box center [331, 172] width 301 height 152
click at [266, 193] on div "We’re looking for an expert to build an AI outbound calling bot (Vapi + Twilio)…" at bounding box center [331, 172] width 301 height 152
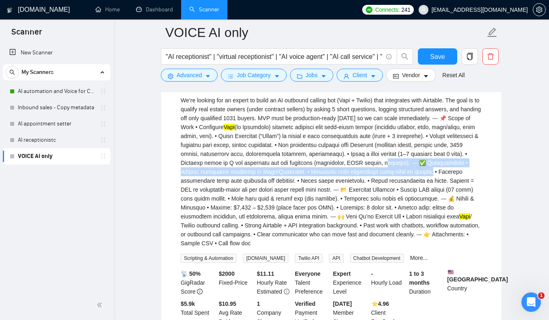
drag, startPoint x: 266, startPoint y: 193, endPoint x: 302, endPoint y: 223, distance: 46.5
click at [302, 220] on div "We’re looking for an expert to build an AI outbound calling bot (Vapi + Twilio)…" at bounding box center [331, 172] width 301 height 152
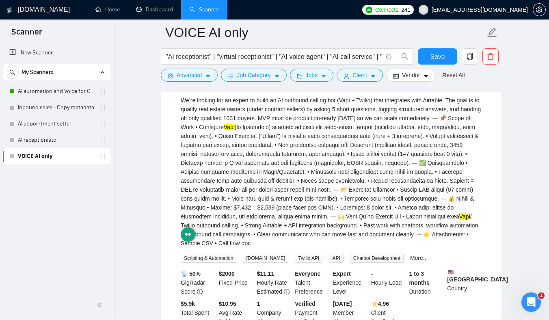
click at [299, 197] on div "We’re looking for an expert to build an AI outbound calling bot (Vapi + Twilio)…" at bounding box center [331, 172] width 301 height 152
click at [293, 190] on div "We’re looking for an expert to build an AI outbound calling bot (Vapi + Twilio)…" at bounding box center [331, 172] width 301 height 152
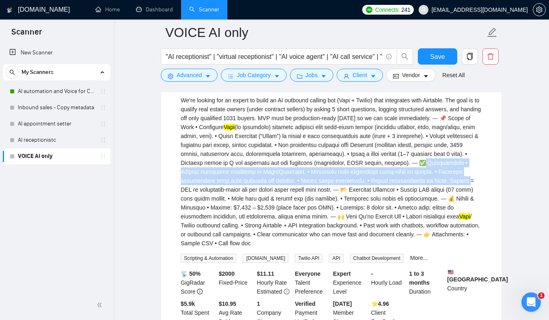
drag, startPoint x: 293, startPoint y: 190, endPoint x: 314, endPoint y: 220, distance: 36.2
click at [314, 219] on div "We’re looking for an expert to build an AI outbound calling bot (Vapi + Twilio)…" at bounding box center [331, 172] width 301 height 152
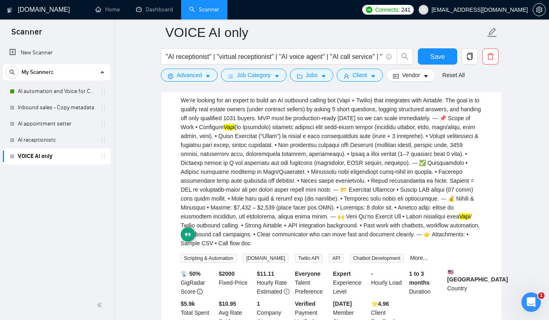
click at [294, 188] on div "We’re looking for an expert to build an AI outbound calling bot (Vapi + Twilio)…" at bounding box center [331, 172] width 301 height 152
click at [303, 192] on div "We’re looking for an expert to build an AI outbound calling bot (Vapi + Twilio)…" at bounding box center [331, 172] width 301 height 152
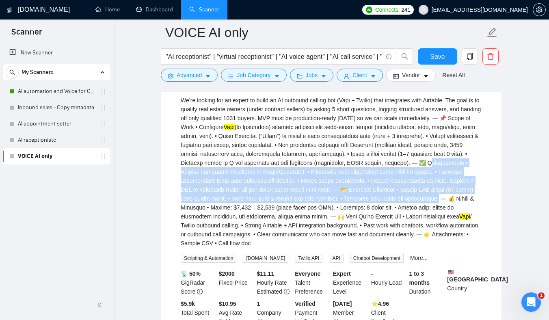
drag, startPoint x: 303, startPoint y: 192, endPoint x: 315, endPoint y: 229, distance: 38.1
click at [315, 229] on div "We’re looking for an expert to build an AI outbound calling bot (Vapi + Twilio)…" at bounding box center [331, 172] width 301 height 152
click at [305, 192] on div "We’re looking for an expert to build an AI outbound calling bot (Vapi + Twilio)…" at bounding box center [331, 172] width 301 height 152
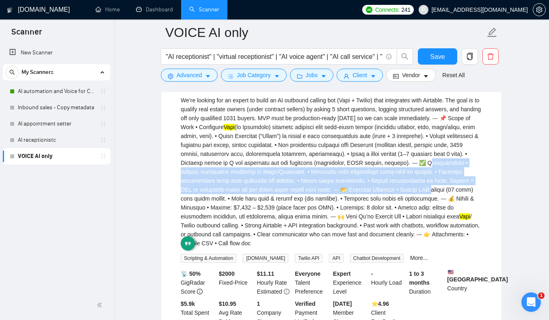
drag, startPoint x: 305, startPoint y: 192, endPoint x: 311, endPoint y: 233, distance: 41.1
click at [311, 232] on div "We’re looking for an expert to build an AI outbound calling bot (Vapi + Twilio)…" at bounding box center [331, 172] width 301 height 152
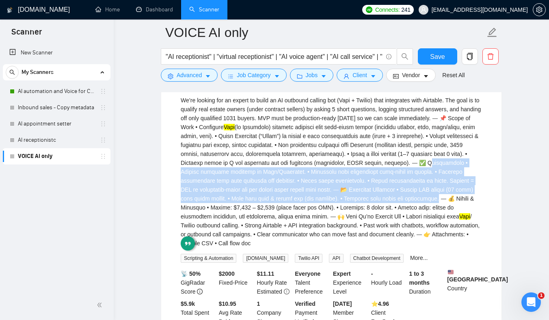
click at [311, 233] on div "We’re looking for an expert to build an AI outbound calling bot (Vapi + Twilio)…" at bounding box center [331, 172] width 301 height 152
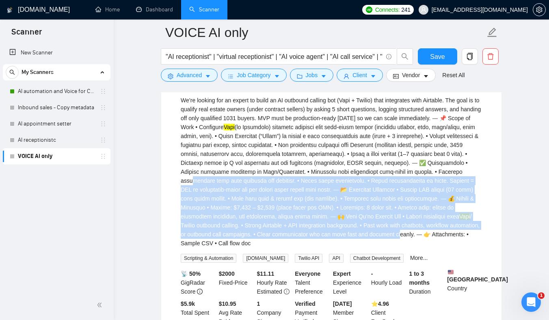
drag, startPoint x: 338, startPoint y: 203, endPoint x: 363, endPoint y: 265, distance: 66.5
click at [363, 248] on div "We’re looking for an expert to build an AI outbound calling bot (Vapi + Twilio)…" at bounding box center [331, 172] width 301 height 152
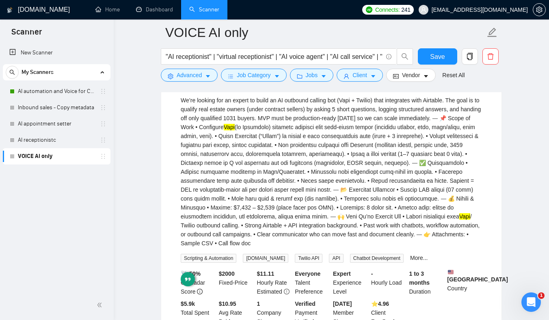
click at [376, 160] on div "We’re looking for an expert to build an AI outbound calling bot (Vapi + Twilio)…" at bounding box center [331, 172] width 301 height 152
copy div "[PERSON_NAME]"
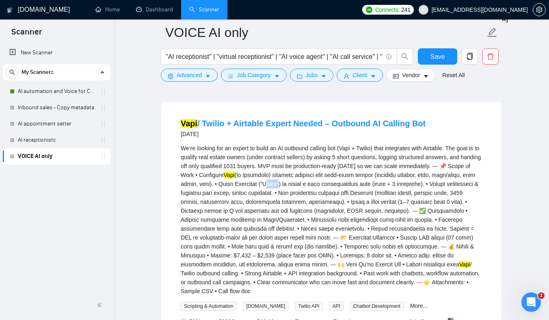
scroll to position [1562, 0]
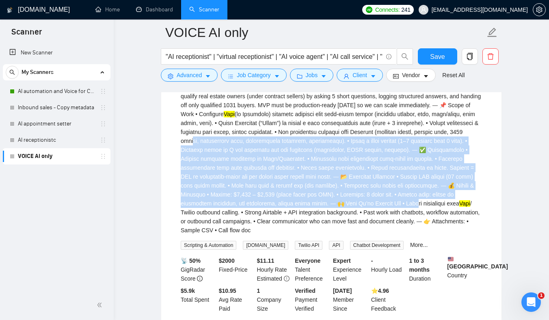
drag, startPoint x: 315, startPoint y: 163, endPoint x: 348, endPoint y: 270, distance: 111.6
click at [348, 250] on div "We’re looking for an expert to build an AI outbound calling bot (Vapi + Twilio)…" at bounding box center [331, 166] width 301 height 167
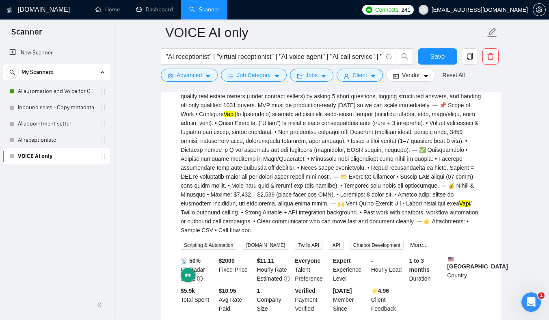
click at [331, 233] on div "We’re looking for an expert to build an AI outbound calling bot (Vapi + Twilio)…" at bounding box center [331, 159] width 301 height 152
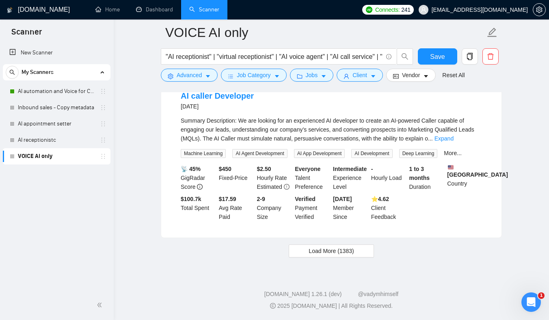
scroll to position [2224, 0]
click at [336, 253] on span "Load More (1383)" at bounding box center [331, 250] width 45 height 9
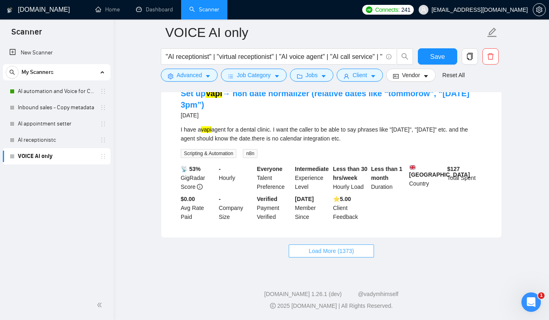
scroll to position [4014, 0]
click at [325, 247] on span "Load More (1373)" at bounding box center [331, 250] width 45 height 9
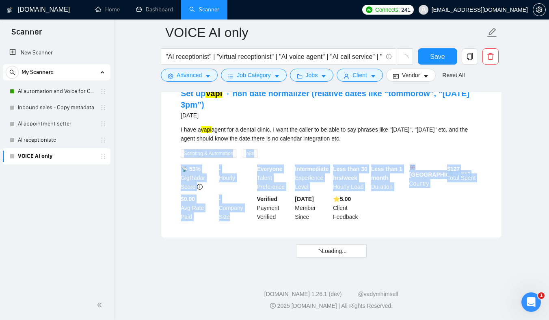
drag, startPoint x: 165, startPoint y: 150, endPoint x: 253, endPoint y: 238, distance: 124.3
click at [251, 235] on div "Set up Vapi → n8n date normalizer (relative dates like “tommorow”, “[DATE] 3pm”…" at bounding box center [331, 154] width 340 height 166
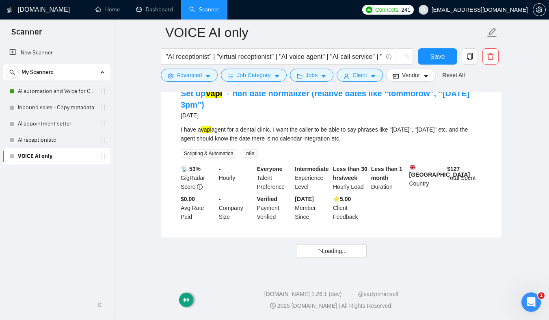
click at [361, 229] on div "Set up Vapi → n8n date normalizer (relative dates like “tommorow”, “[DATE] 3pm”…" at bounding box center [331, 154] width 340 height 166
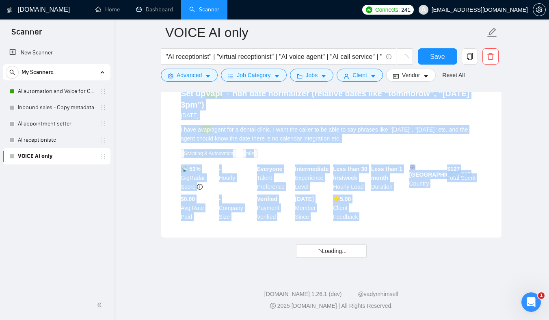
drag, startPoint x: 361, startPoint y: 229, endPoint x: 218, endPoint y: 86, distance: 201.8
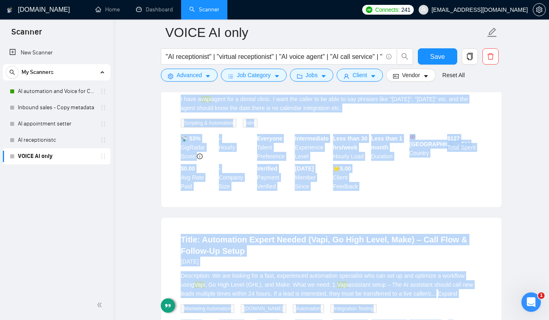
scroll to position [3977, 0]
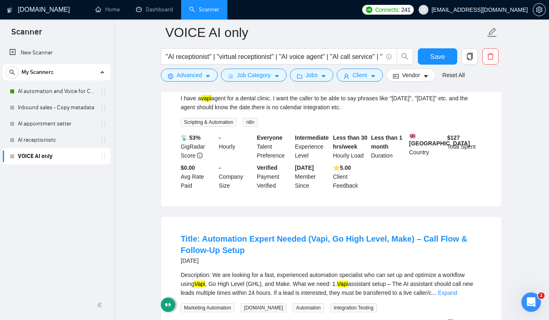
click at [163, 130] on div "Set up Vapi → n8n date normalizer (relative dates like “tommorow”, “[DATE] 3pm”…" at bounding box center [331, 123] width 340 height 166
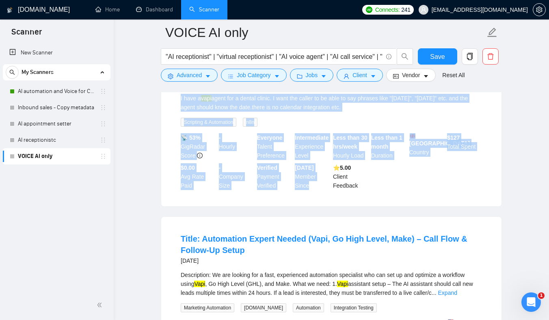
drag, startPoint x: 163, startPoint y: 129, endPoint x: 324, endPoint y: 301, distance: 236.1
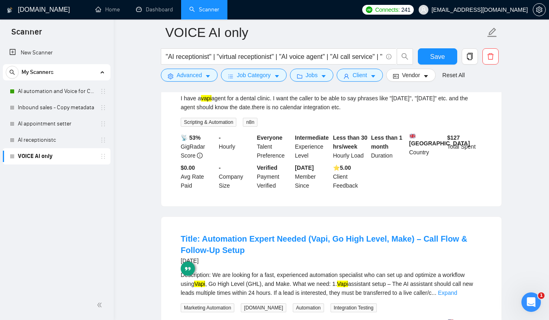
click at [315, 206] on div "Set up Vapi → n8n date normalizer (relative dates like “tommorow”, “[DATE] 3pm”…" at bounding box center [331, 123] width 340 height 166
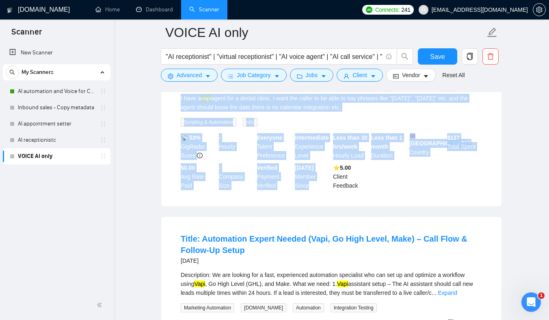
drag, startPoint x: 315, startPoint y: 267, endPoint x: 172, endPoint y: 116, distance: 207.6
click at [172, 116] on div "Set up Vapi → n8n date normalizer (relative dates like “tommorow”, “[DATE] 3pm”…" at bounding box center [331, 123] width 340 height 166
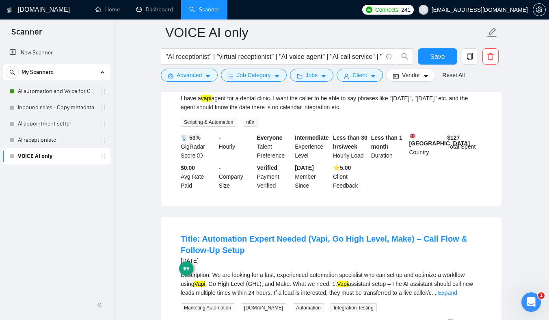
click at [164, 119] on div "Set up Vapi → n8n date normalizer (relative dates like “tommorow”, “[DATE] 3pm”…" at bounding box center [331, 123] width 340 height 166
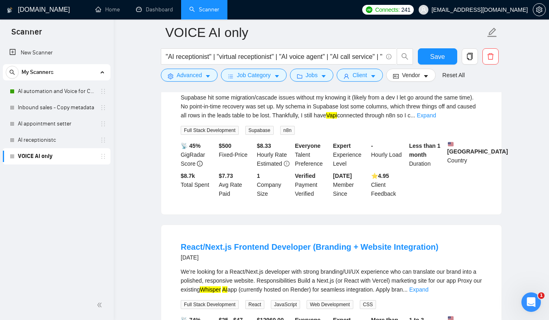
scroll to position [4340, 0]
click at [436, 118] on link "Expand" at bounding box center [426, 115] width 19 height 6
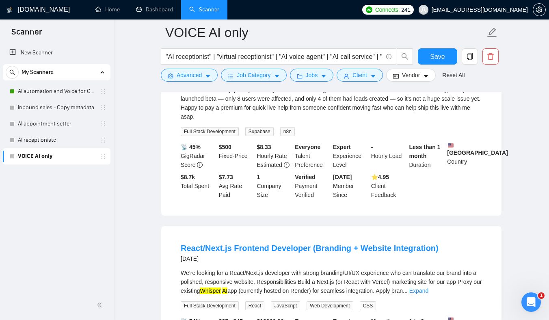
scroll to position [4402, 0]
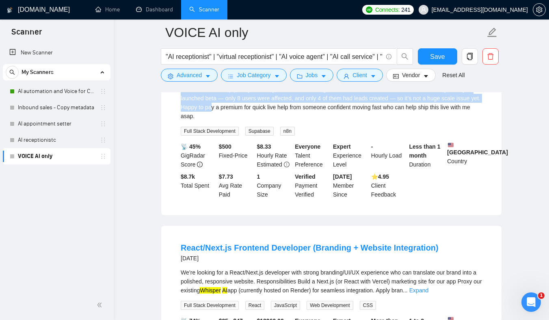
drag, startPoint x: 298, startPoint y: 149, endPoint x: 309, endPoint y: 190, distance: 41.7
click at [309, 121] on div "Supabase hit some migration/cascade issues without my knowing it (likely from a…" at bounding box center [331, 75] width 301 height 89
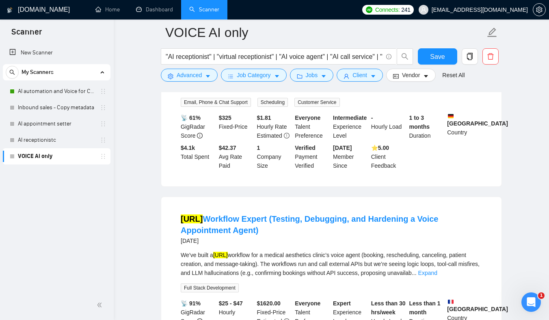
scroll to position [4315, 0]
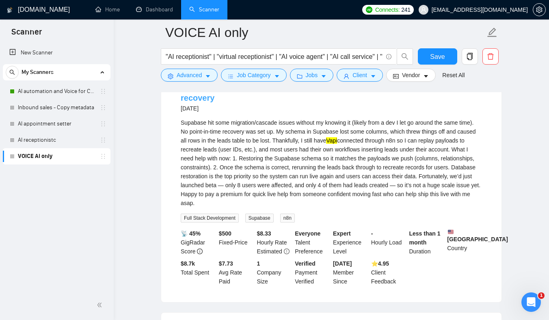
drag, startPoint x: 266, startPoint y: 151, endPoint x: 338, endPoint y: 162, distance: 72.8
click at [338, 162] on li "Need urgent Supabase schema restoration via json payloads + lead data recovery …" at bounding box center [331, 183] width 321 height 218
copy link "Need urgent Supabase schema restoration"
click at [197, 70] on button "Advanced" at bounding box center [189, 75] width 57 height 13
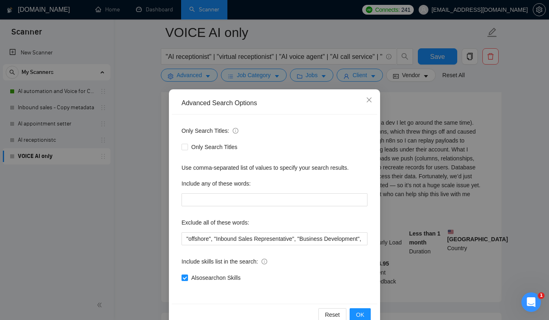
click at [408, 187] on div "Advanced Search Options Only Search Titles: Only Search Titles Use comma-separa…" at bounding box center [274, 160] width 549 height 320
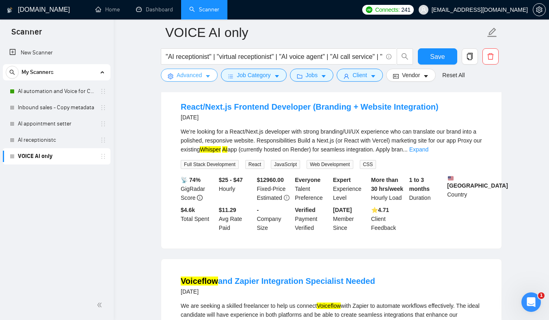
scroll to position [4542, 0]
click at [428, 153] on link "Expand" at bounding box center [418, 150] width 19 height 6
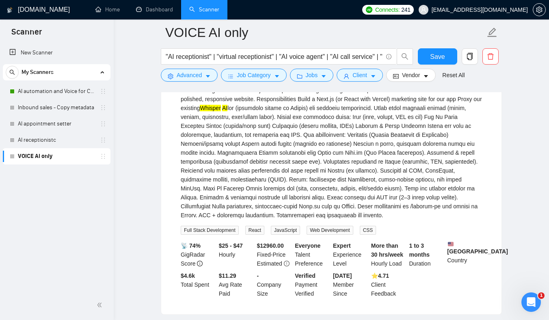
scroll to position [4611, 0]
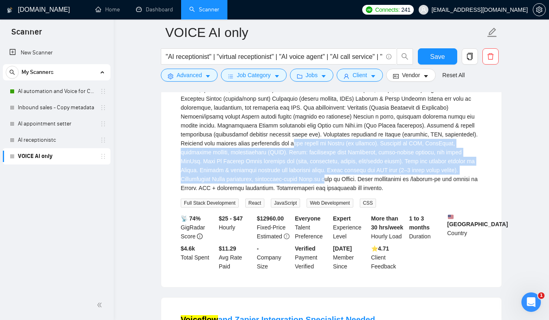
drag, startPoint x: 329, startPoint y: 223, endPoint x: 363, endPoint y: 265, distance: 53.7
click at [363, 192] on div "We’re looking for a React/Next.js developer with strong branding/UI/UX experien…" at bounding box center [331, 125] width 301 height 134
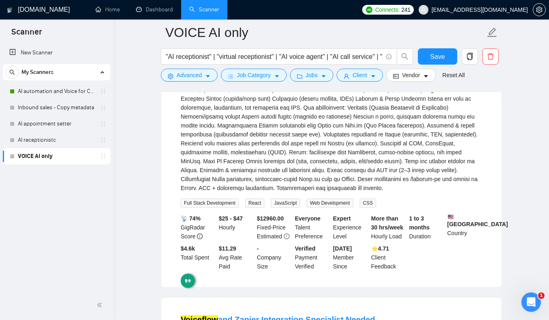
click at [355, 192] on div "We’re looking for a React/Next.js developer with strong branding/UI/UX experien…" at bounding box center [331, 125] width 301 height 134
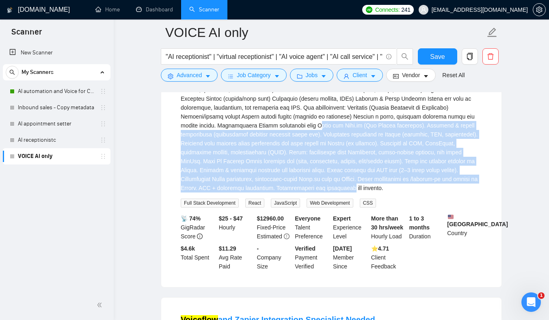
drag, startPoint x: 344, startPoint y: 201, endPoint x: 397, endPoint y: 257, distance: 77.3
click at [398, 192] on div "We’re looking for a React/Next.js developer with strong branding/UI/UX experien…" at bounding box center [331, 125] width 301 height 134
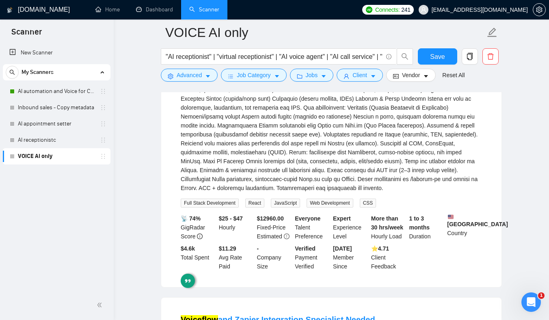
click at [358, 192] on div "We’re looking for a React/Next.js developer with strong branding/UI/UX experien…" at bounding box center [331, 125] width 301 height 134
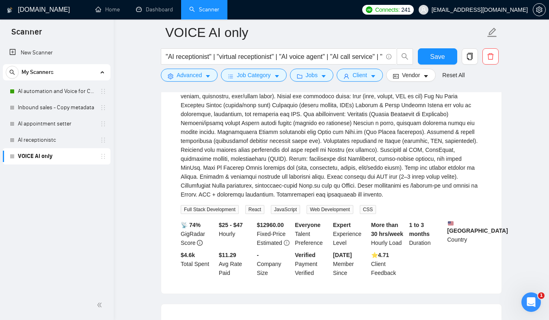
scroll to position [4583, 0]
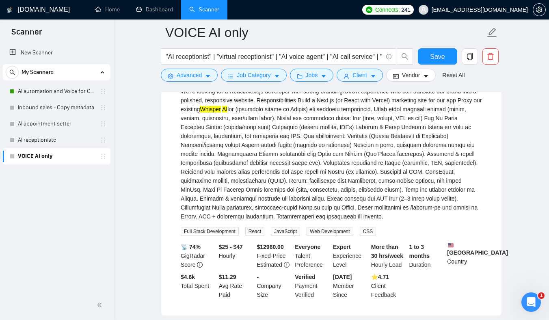
drag, startPoint x: 316, startPoint y: 223, endPoint x: 316, endPoint y: 227, distance: 4.5
click at [316, 221] on div "We’re looking for a React/Next.js developer with strong branding/UI/UX experien…" at bounding box center [331, 154] width 301 height 134
drag, startPoint x: 331, startPoint y: 231, endPoint x: 312, endPoint y: 205, distance: 31.7
click at [328, 221] on div "We’re looking for a React/Next.js developer with strong branding/UI/UX experien…" at bounding box center [331, 154] width 301 height 134
drag, startPoint x: 318, startPoint y: 223, endPoint x: 295, endPoint y: 187, distance: 42.0
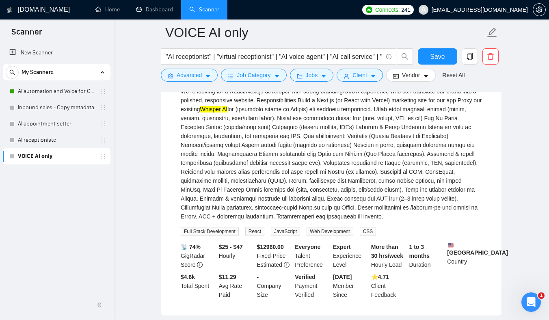
click at [301, 197] on div "We’re looking for a React/Next.js developer with strong branding/UI/UX experien…" at bounding box center [331, 154] width 301 height 134
drag, startPoint x: 320, startPoint y: 214, endPoint x: 364, endPoint y: 277, distance: 77.3
click at [364, 221] on div "We’re looking for a React/Next.js developer with strong branding/UI/UX experien…" at bounding box center [331, 154] width 301 height 134
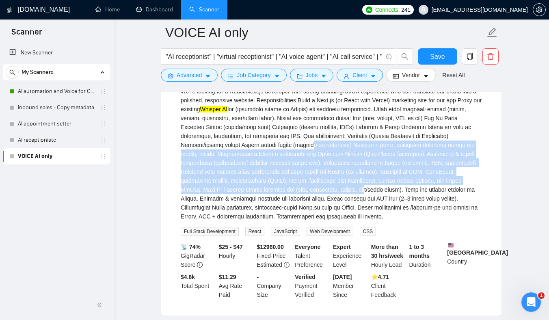
drag, startPoint x: 336, startPoint y: 227, endPoint x: 391, endPoint y: 268, distance: 68.2
click at [391, 221] on div "We’re looking for a React/Next.js developer with strong branding/UI/UX experien…" at bounding box center [331, 154] width 301 height 134
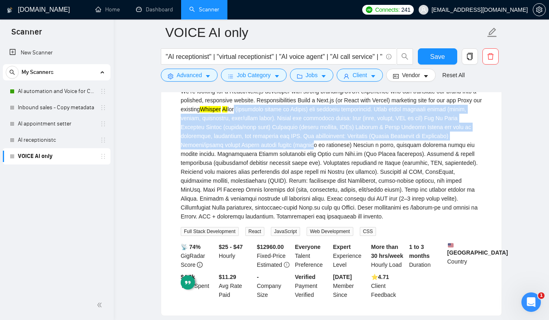
drag, startPoint x: 337, startPoint y: 223, endPoint x: 272, endPoint y: 188, distance: 74.1
click at [272, 188] on div "We’re looking for a React/Next.js developer with strong branding/UI/UX experien…" at bounding box center [331, 154] width 301 height 134
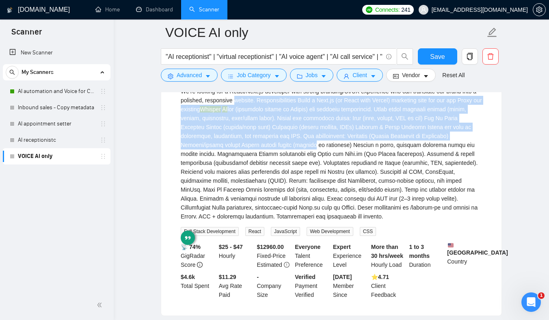
drag, startPoint x: 341, startPoint y: 228, endPoint x: 253, endPoint y: 176, distance: 102.2
click at [253, 176] on div "We’re looking for a React/Next.js developer with strong branding/UI/UX experien…" at bounding box center [331, 154] width 301 height 134
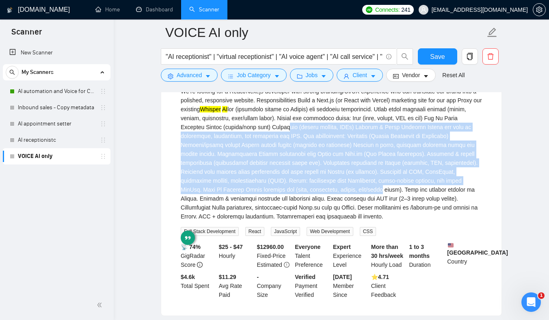
drag, startPoint x: 319, startPoint y: 210, endPoint x: 406, endPoint y: 272, distance: 107.0
click at [406, 221] on div "We’re looking for a React/Next.js developer with strong branding/UI/UX experien…" at bounding box center [331, 154] width 301 height 134
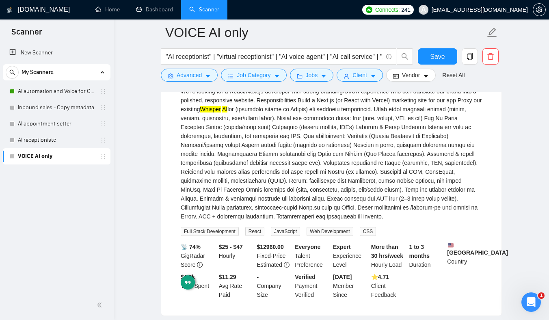
click at [336, 221] on div "We’re looking for a React/Next.js developer with strong branding/UI/UX experien…" at bounding box center [331, 154] width 301 height 134
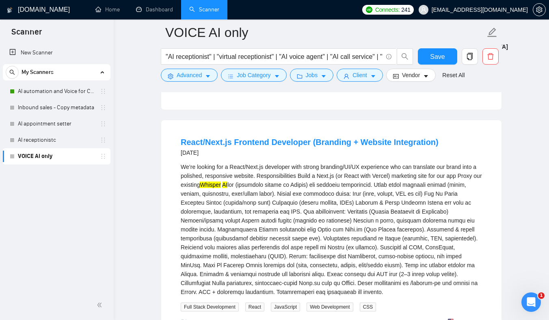
scroll to position [4465, 0]
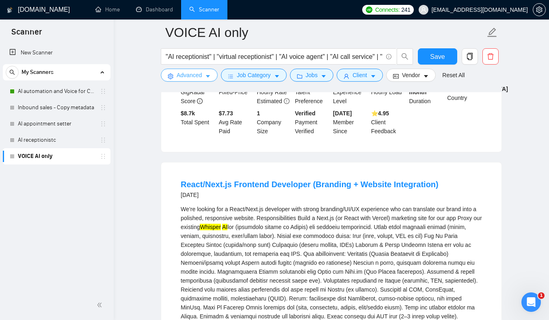
click at [203, 75] on button "Advanced" at bounding box center [189, 75] width 57 height 13
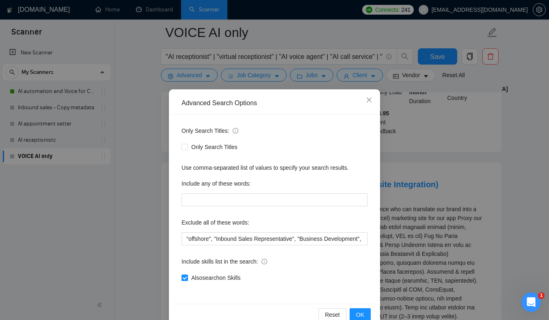
scroll to position [18, 0]
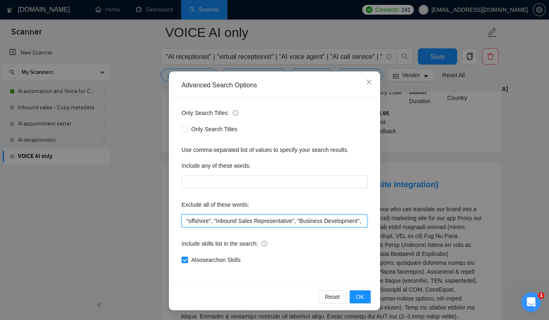
click at [264, 223] on input ""offshore", "Inbound Sales Representative", "Business Development", "Social Med…" at bounding box center [274, 220] width 186 height 13
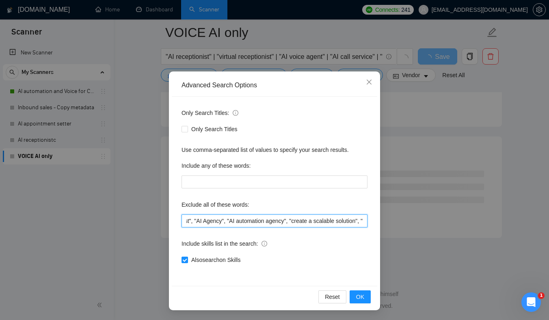
scroll to position [3260, 0]
paste input "Need urgent Supabase schema restoration"
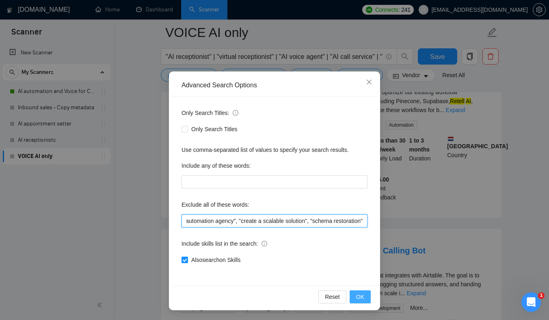
type input ""offshore", "Inbound Sales Representative", "Business Development", "Social Med…"
click at [363, 295] on span "OK" at bounding box center [360, 296] width 8 height 9
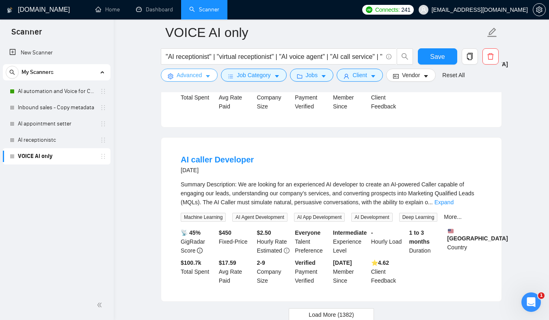
scroll to position [1724, 0]
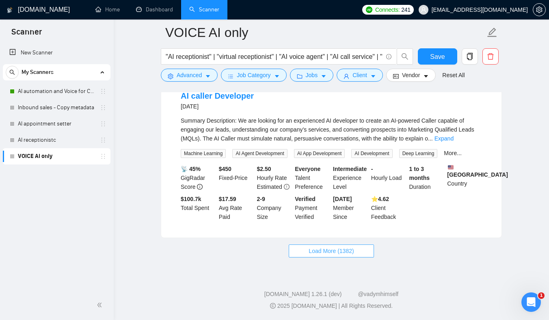
click at [346, 257] on button "Load More (1382)" at bounding box center [331, 250] width 85 height 13
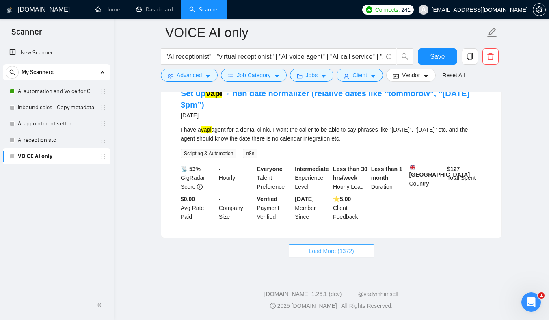
scroll to position [3514, 0]
click at [343, 254] on span "Load More (1372)" at bounding box center [331, 250] width 45 height 9
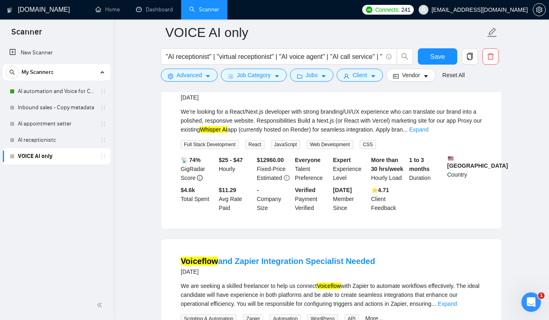
scroll to position [3848, 0]
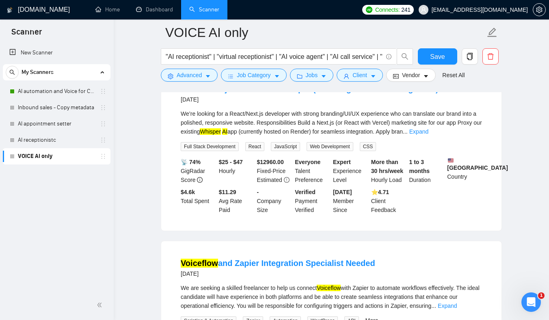
click at [238, 136] on div "We’re looking for a React/Next.js developer with strong branding/UI/UX experien…" at bounding box center [331, 122] width 301 height 27
click at [252, 136] on div "We’re looking for a React/Next.js developer with strong branding/UI/UX experien…" at bounding box center [331, 122] width 301 height 27
drag, startPoint x: 252, startPoint y: 152, endPoint x: 263, endPoint y: 152, distance: 10.6
click at [263, 136] on div "We’re looking for a React/Next.js developer with strong branding/UI/UX experien…" at bounding box center [331, 122] width 301 height 27
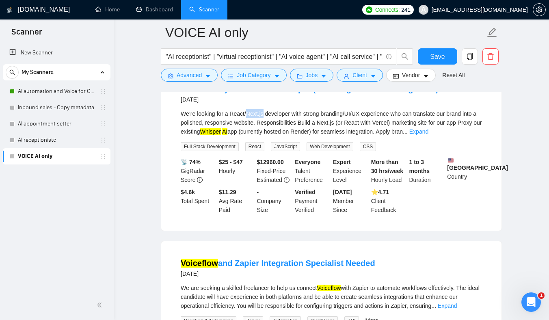
copy div "Next.js"
click at [220, 135] on mark "Whisper" at bounding box center [210, 131] width 21 height 6
drag, startPoint x: 246, startPoint y: 167, endPoint x: 266, endPoint y: 167, distance: 19.5
click at [266, 136] on div "We’re looking for a React/Next.js developer with strong branding/UI/UX experien…" at bounding box center [331, 122] width 301 height 27
copy div "Whisper AI"
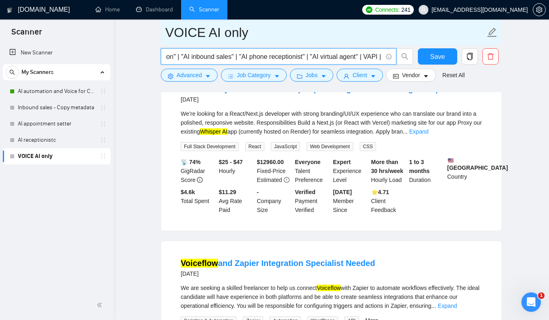
scroll to position [0, 2124]
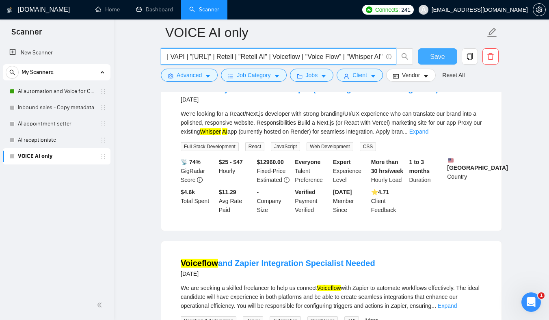
drag, startPoint x: 313, startPoint y: 57, endPoint x: 428, endPoint y: 56, distance: 114.9
click at [428, 56] on div ""AI receptionist" | "virtual receptionist" | "AI voice agent" | "AI call servic…" at bounding box center [329, 58] width 341 height 20
click at [354, 55] on input ""AI receptionist" | "virtual receptionist" | "AI voice agent" | "AI call servic…" at bounding box center [274, 57] width 217 height 10
drag, startPoint x: 345, startPoint y: 56, endPoint x: 404, endPoint y: 56, distance: 59.3
click at [404, 56] on span ""AI receptionist" | "virtual receptionist" | "AI voice agent" | "AI call servic…" at bounding box center [287, 56] width 253 height 16
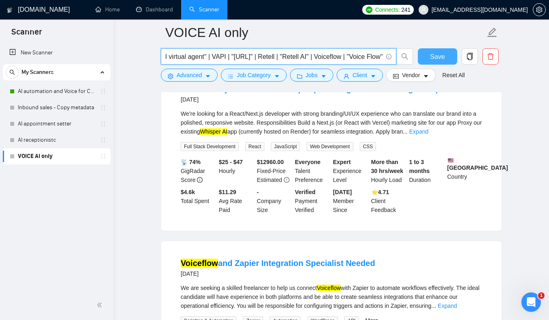
scroll to position [3581, 0]
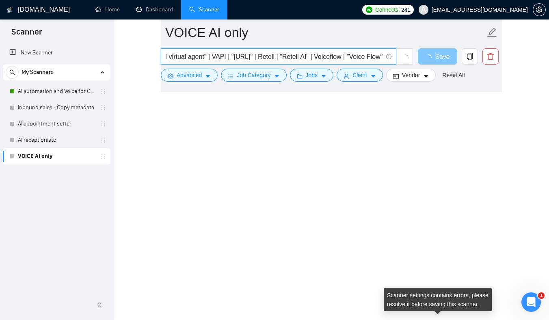
type input ""AI receptionist" | "virtual receptionist" | "AI voice agent" | "AI call servic…"
click at [433, 57] on span "loading" at bounding box center [430, 57] width 10 height 6
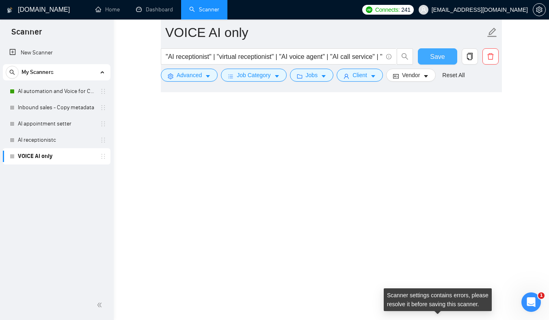
click at [433, 57] on span "Save" at bounding box center [437, 57] width 15 height 10
click at [430, 58] on span "Save" at bounding box center [437, 57] width 15 height 10
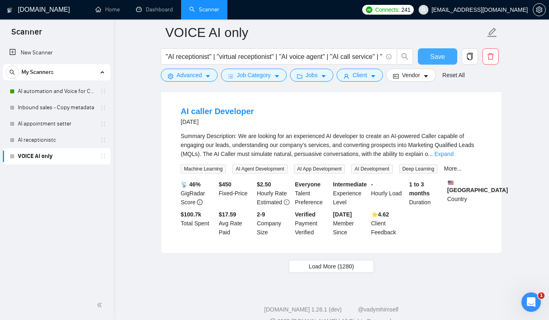
scroll to position [1704, 0]
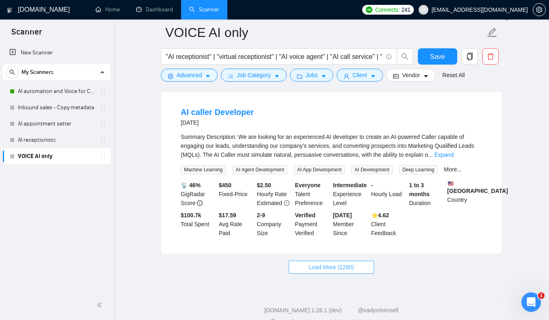
click at [353, 268] on span "Load More (1280)" at bounding box center [331, 267] width 45 height 9
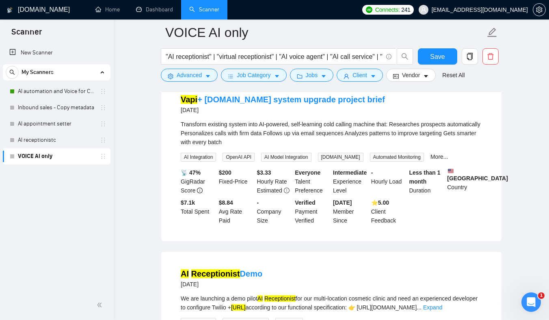
scroll to position [2241, 0]
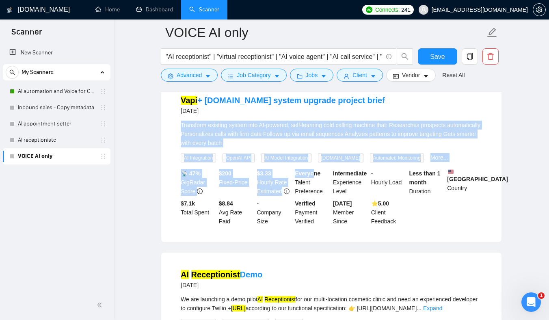
drag, startPoint x: 300, startPoint y: 126, endPoint x: 324, endPoint y: 199, distance: 76.8
click at [322, 199] on li "Vapi + [DOMAIN_NAME] system upgrade project brief [DATE] Transform existing sys…" at bounding box center [331, 160] width 321 height 144
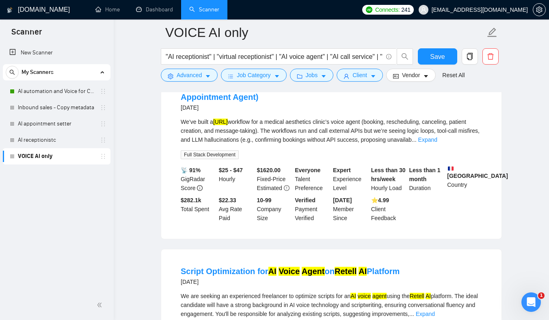
scroll to position [2782, 0]
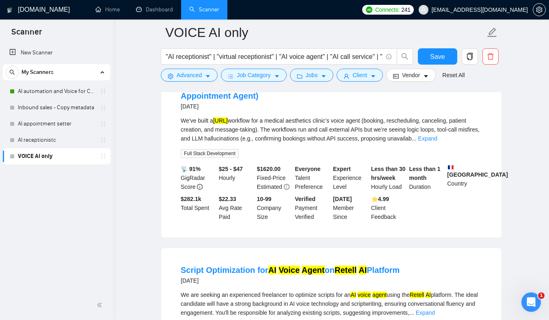
click at [305, 143] on div "We’ve built a [URL] workflow for a medical aesthetics clinic’s voice agent (boo…" at bounding box center [331, 129] width 301 height 27
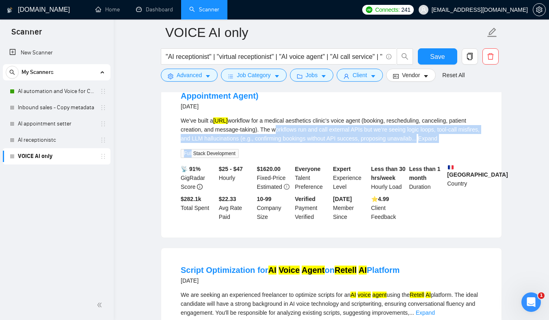
drag, startPoint x: 305, startPoint y: 154, endPoint x: 309, endPoint y: 167, distance: 13.6
click at [309, 158] on div "We’ve built a [URL] workflow for a medical aesthetics clinic’s voice agent (boo…" at bounding box center [331, 137] width 301 height 42
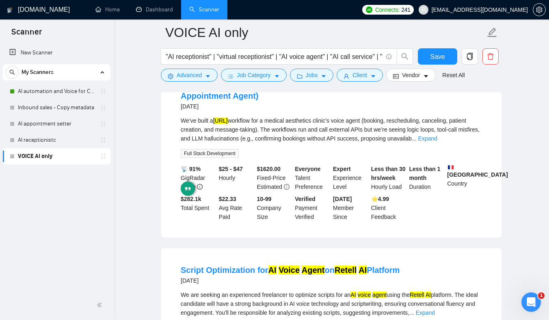
click at [285, 143] on div "We’ve built a [URL] workflow for a medical aesthetics clinic’s voice agent (boo…" at bounding box center [331, 129] width 301 height 27
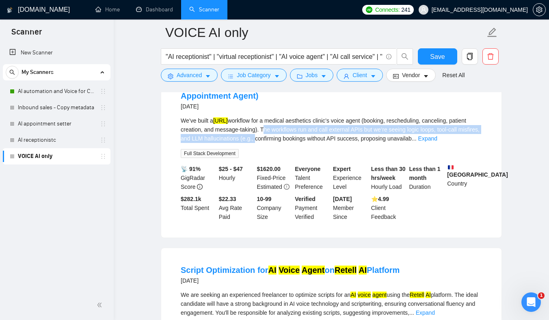
drag, startPoint x: 285, startPoint y: 155, endPoint x: 300, endPoint y: 171, distance: 21.8
click at [299, 158] on div "We’ve built a [URL] workflow for a medical aesthetics clinic’s voice agent (boo…" at bounding box center [331, 137] width 301 height 42
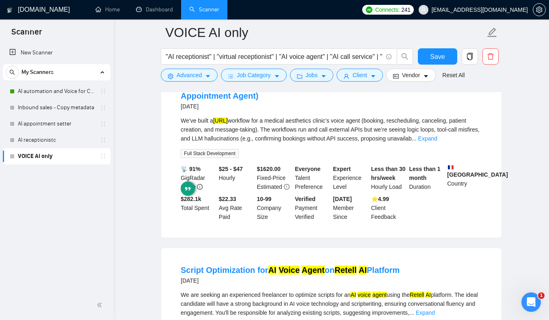
click at [296, 143] on div "We’ve built a [URL] workflow for a medical aesthetics clinic’s voice agent (boo…" at bounding box center [331, 129] width 301 height 27
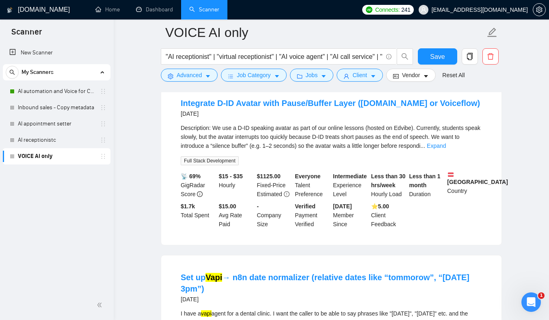
scroll to position [3321, 0]
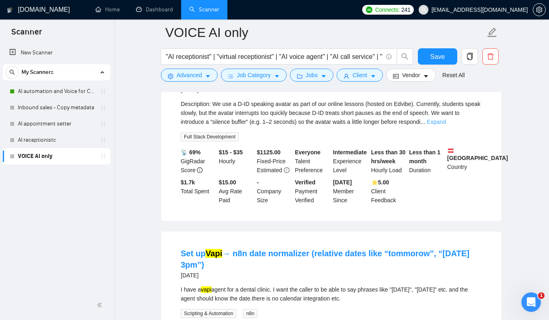
click at [446, 125] on link "Expand" at bounding box center [436, 122] width 19 height 6
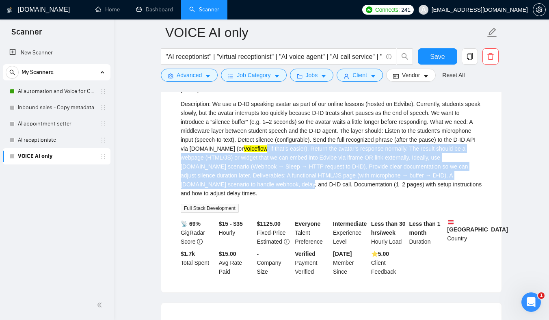
drag, startPoint x: 313, startPoint y: 171, endPoint x: 329, endPoint y: 220, distance: 51.5
click at [329, 198] on div "Description: We use a D-ID speaking avatar as part of our online lessons (hoste…" at bounding box center [331, 148] width 301 height 98
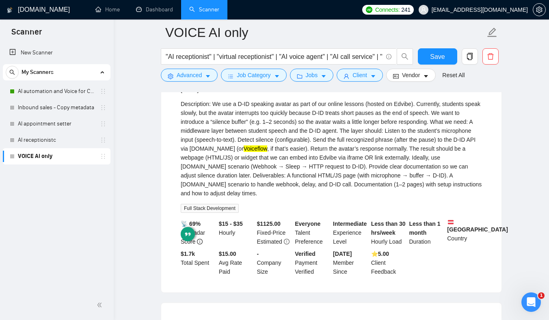
click at [331, 198] on div "Description: We use a D-ID speaking avatar as part of our online lessons (hoste…" at bounding box center [331, 148] width 301 height 98
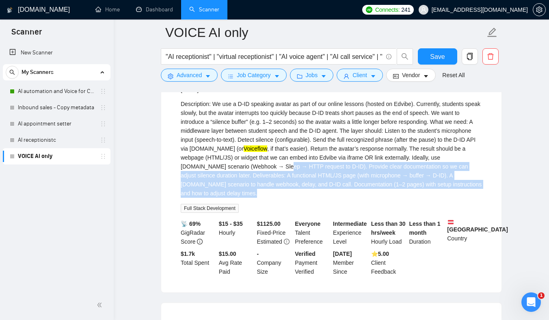
drag, startPoint x: 331, startPoint y: 219, endPoint x: 331, endPoint y: 193, distance: 26.0
click at [331, 194] on div "Description: We use a D-ID speaking avatar as part of our online lessons (hoste…" at bounding box center [331, 148] width 301 height 98
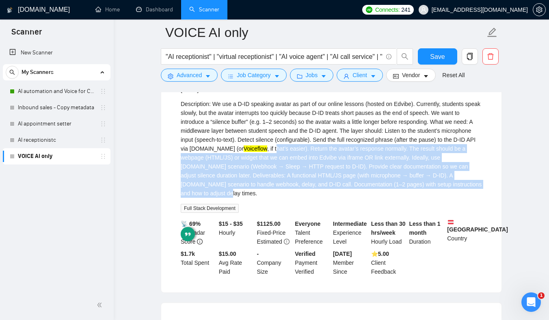
drag, startPoint x: 322, startPoint y: 179, endPoint x: 334, endPoint y: 218, distance: 40.7
click at [334, 198] on div "Description: We use a D-ID speaking avatar as part of our online lessons (hoste…" at bounding box center [331, 148] width 301 height 98
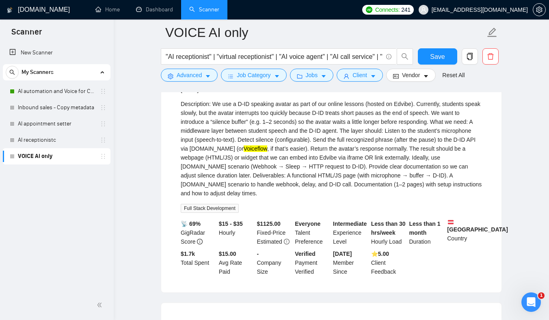
click at [240, 132] on div "Description: We use a D-ID speaking avatar as part of our online lessons (hoste…" at bounding box center [331, 148] width 301 height 98
drag, startPoint x: 240, startPoint y: 132, endPoint x: 251, endPoint y: 131, distance: 11.0
click at [251, 131] on div "Description: We use a D-ID speaking avatar as part of our online lessons (hoste…" at bounding box center [331, 148] width 301 height 98
copy div "D-ID"
click at [238, 134] on div "Description: We use a D-ID speaking avatar as part of our online lessons (hoste…" at bounding box center [331, 148] width 301 height 98
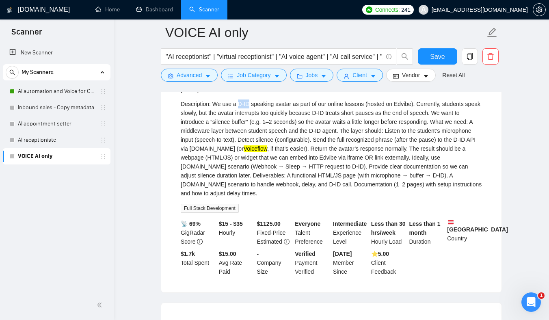
drag, startPoint x: 238, startPoint y: 134, endPoint x: 247, endPoint y: 134, distance: 8.5
click at [247, 134] on div "Description: We use a D-ID speaking avatar as part of our online lessons (hoste…" at bounding box center [331, 148] width 301 height 98
click at [248, 134] on div "Description: We use a D-ID speaking avatar as part of our online lessons (hoste…" at bounding box center [331, 148] width 301 height 98
drag, startPoint x: 248, startPoint y: 134, endPoint x: 238, endPoint y: 132, distance: 10.7
click at [238, 132] on div "Description: We use a D-ID speaking avatar as part of our online lessons (hoste…" at bounding box center [331, 148] width 301 height 98
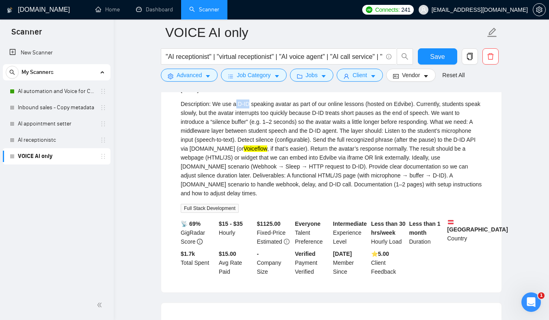
click at [238, 132] on div "Description: We use a D-ID speaking avatar as part of our online lessons (hoste…" at bounding box center [331, 148] width 301 height 98
click at [244, 132] on div "Description: We use a D-ID speaking avatar as part of our online lessons (hoste…" at bounding box center [331, 148] width 301 height 98
click at [240, 132] on div "Description: We use a D-ID speaking avatar as part of our online lessons (hoste…" at bounding box center [331, 148] width 301 height 98
drag, startPoint x: 240, startPoint y: 132, endPoint x: 246, endPoint y: 132, distance: 5.3
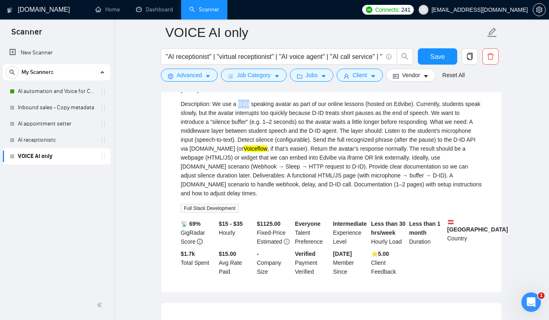
click at [246, 132] on div "Description: We use a D-ID speaking avatar as part of our online lessons (hoste…" at bounding box center [331, 148] width 301 height 98
drag, startPoint x: 246, startPoint y: 132, endPoint x: 236, endPoint y: 132, distance: 9.3
click at [237, 132] on div "Description: We use a D-ID speaking avatar as part of our online lessons (hoste…" at bounding box center [331, 148] width 301 height 98
click at [240, 132] on div "Description: We use a D-ID speaking avatar as part of our online lessons (hoste…" at bounding box center [331, 148] width 301 height 98
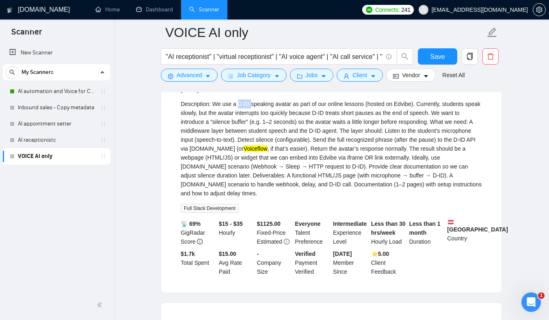
drag, startPoint x: 240, startPoint y: 132, endPoint x: 250, endPoint y: 132, distance: 9.7
click at [250, 132] on div "Description: We use a D-ID speaking avatar as part of our online lessons (hoste…" at bounding box center [331, 148] width 301 height 98
copy div "D-ID"
click at [210, 80] on button "Advanced" at bounding box center [189, 75] width 57 height 13
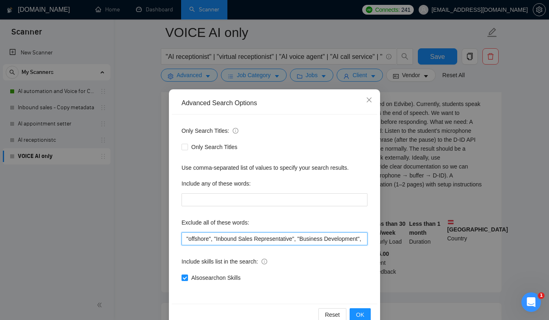
click at [285, 238] on input ""offshore", "Inbound Sales Representative", "Business Development", "Social Med…" at bounding box center [274, 238] width 186 height 13
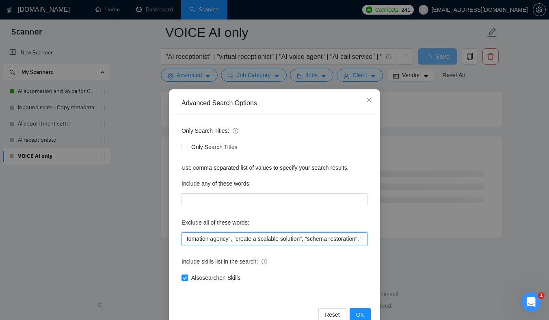
scroll to position [0, 490]
paste input "D-ID"
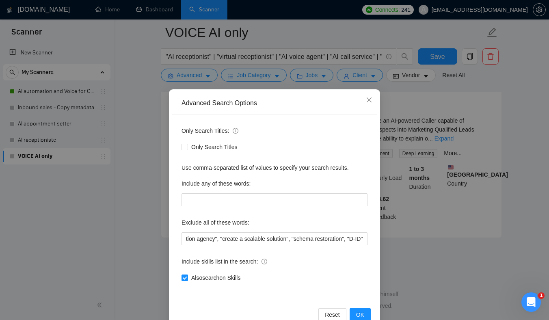
scroll to position [0, 0]
click at [278, 214] on div "Only Search Titles: Only Search Titles Use comma-separated list of values to sp…" at bounding box center [274, 208] width 205 height 189
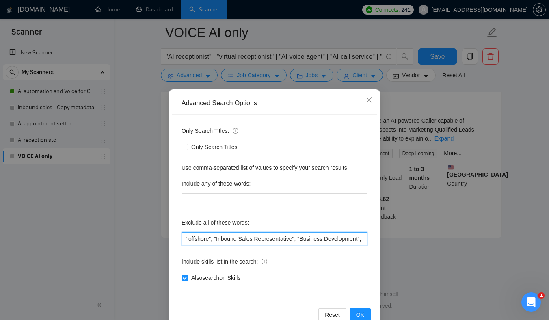
drag, startPoint x: 324, startPoint y: 242, endPoint x: 399, endPoint y: 242, distance: 75.5
click at [400, 242] on div "Advanced Search Options Only Search Titles: Only Search Titles Use comma-separa…" at bounding box center [274, 160] width 549 height 320
drag, startPoint x: 350, startPoint y: 242, endPoint x: 402, endPoint y: 243, distance: 51.6
click at [402, 243] on div "Advanced Search Options Only Search Titles: Only Search Titles Use comma-separa…" at bounding box center [274, 160] width 549 height 320
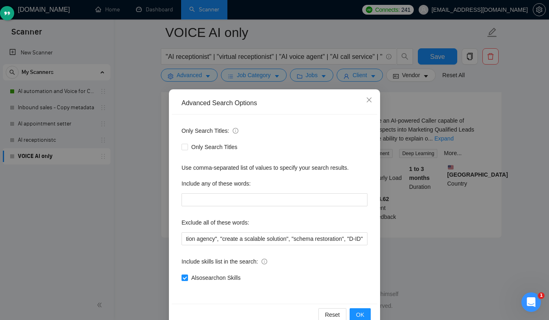
click at [343, 273] on div "Also search on Skills" at bounding box center [274, 277] width 186 height 13
click at [358, 311] on span "OK" at bounding box center [360, 314] width 8 height 9
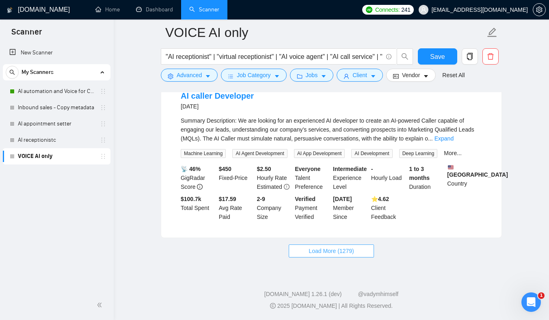
click at [338, 252] on span "Load More (1279)" at bounding box center [331, 250] width 45 height 9
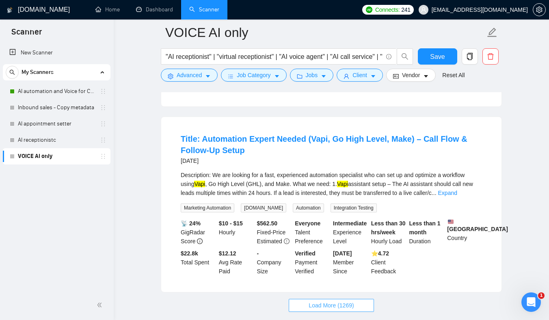
scroll to position [3531, 0]
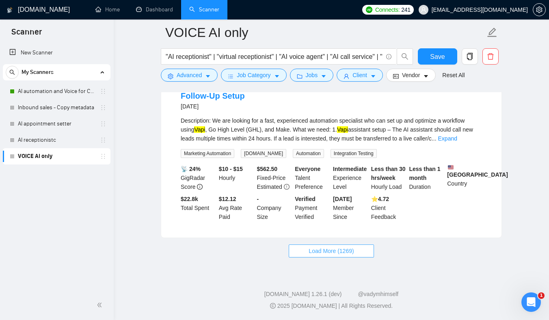
click at [345, 251] on span "Load More (1269)" at bounding box center [331, 250] width 45 height 9
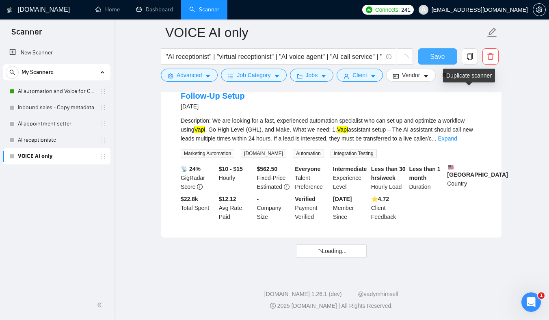
click at [441, 55] on span "Save" at bounding box center [437, 57] width 15 height 10
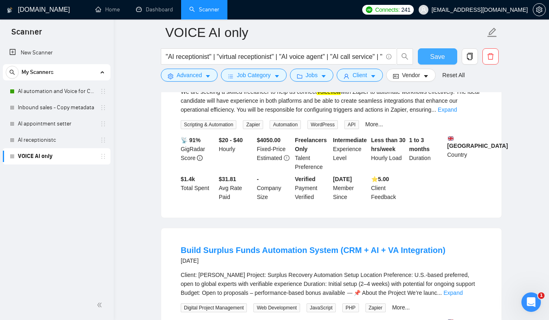
scroll to position [3690, 0]
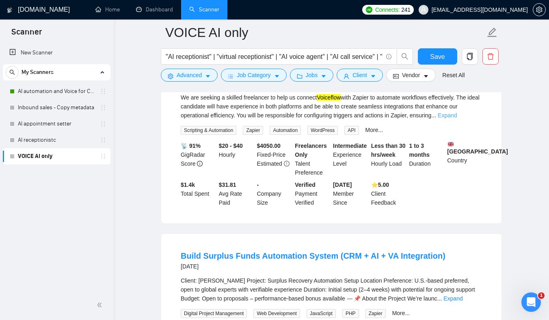
click at [457, 119] on link "Expand" at bounding box center [447, 115] width 19 height 6
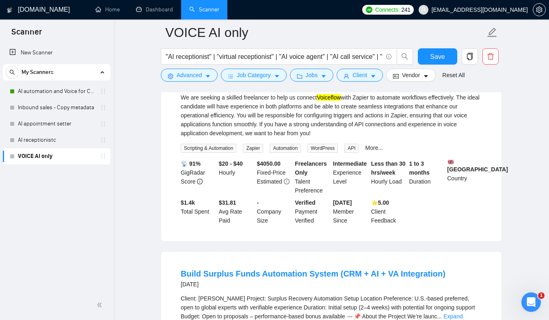
click at [283, 138] on div "We are seeking a skilled freelancer to help us connect Voiceflow with Zapier to…" at bounding box center [331, 115] width 301 height 45
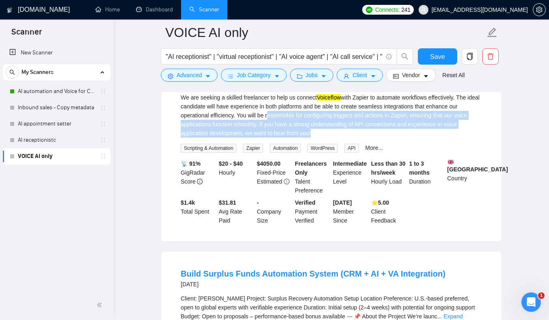
drag, startPoint x: 283, startPoint y: 156, endPoint x: 348, endPoint y: 168, distance: 66.3
click at [349, 138] on div "We are seeking a skilled freelancer to help us connect Voiceflow with Zapier to…" at bounding box center [331, 115] width 301 height 45
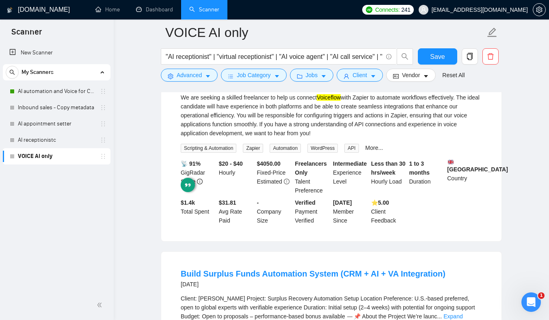
click at [323, 138] on div "We are seeking a skilled freelancer to help us connect Voiceflow with Zapier to…" at bounding box center [331, 115] width 301 height 45
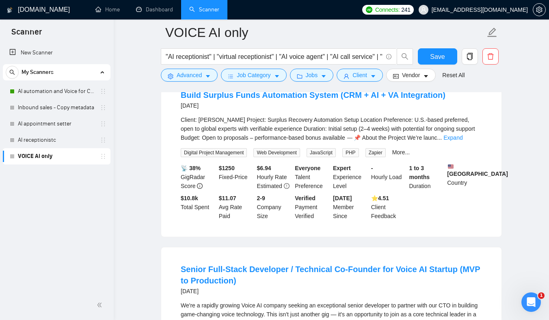
scroll to position [3881, 0]
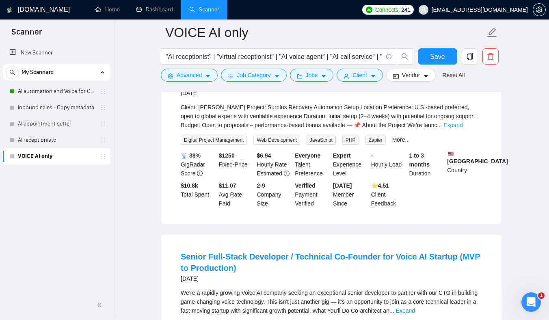
click at [206, 130] on div "Client: [PERSON_NAME] Project: Surplus Recovery Automation Setup Location Prefe…" at bounding box center [331, 116] width 301 height 27
drag, startPoint x: 206, startPoint y: 145, endPoint x: 254, endPoint y: 144, distance: 47.5
click at [254, 130] on div "Client: [PERSON_NAME] Project: Surplus Recovery Automation Setup Location Prefe…" at bounding box center [331, 116] width 301 height 27
click at [267, 130] on div "Client: [PERSON_NAME] Project: Surplus Recovery Automation Setup Location Prefe…" at bounding box center [331, 116] width 301 height 27
drag, startPoint x: 267, startPoint y: 144, endPoint x: 381, endPoint y: 137, distance: 113.9
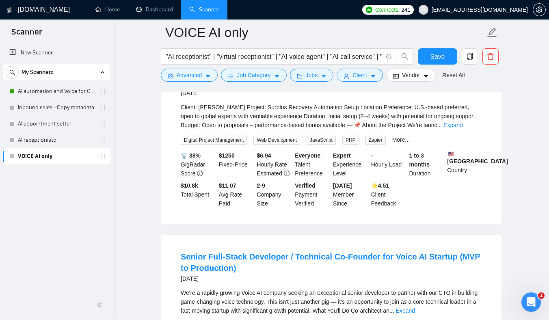
click at [381, 138] on li "Build Surplus Funds Automation System (CRM + AI + VA Integration) [DATE] Client…" at bounding box center [331, 142] width 321 height 144
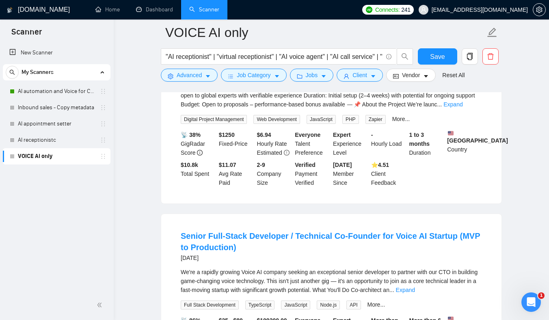
scroll to position [3903, 0]
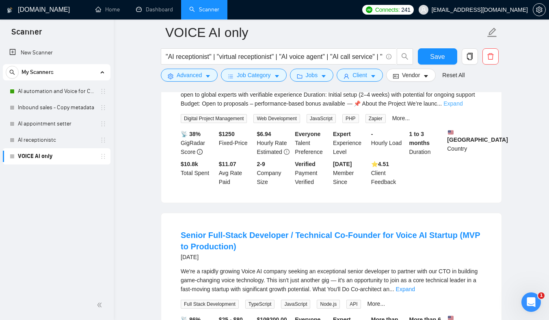
click at [462, 107] on link "Expand" at bounding box center [452, 103] width 19 height 6
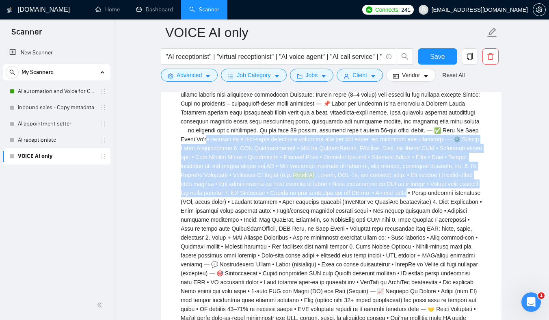
drag, startPoint x: 306, startPoint y: 238, endPoint x: 268, endPoint y: 177, distance: 72.4
click at [271, 179] on div "Retell AI" at bounding box center [331, 228] width 301 height 295
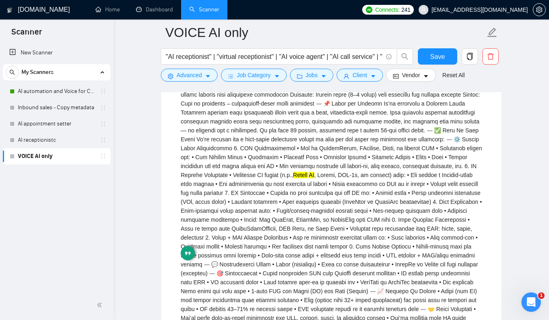
click at [295, 223] on div "Retell AI" at bounding box center [331, 228] width 301 height 295
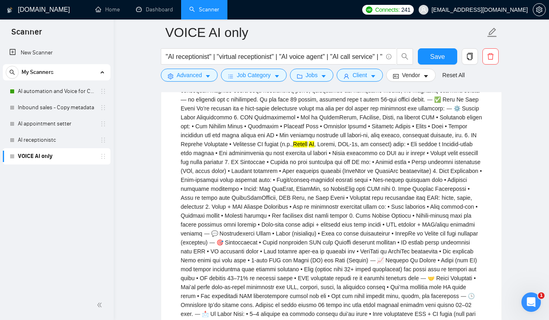
scroll to position [3963, 0]
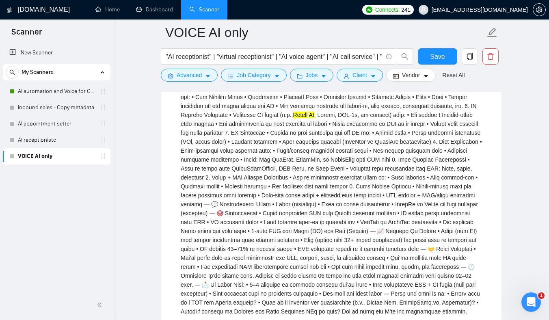
drag, startPoint x: 291, startPoint y: 201, endPoint x: 320, endPoint y: 259, distance: 65.4
click at [322, 259] on div "Retell AI" at bounding box center [331, 168] width 301 height 295
click at [320, 259] on div "Retell AI" at bounding box center [331, 168] width 301 height 295
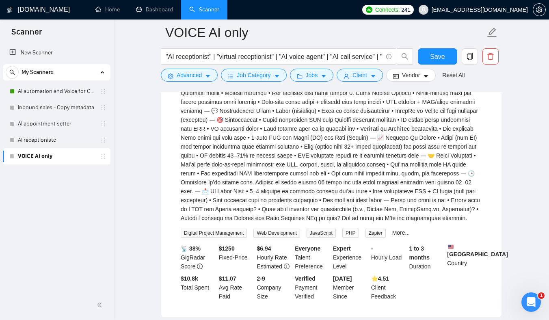
scroll to position [4113, 0]
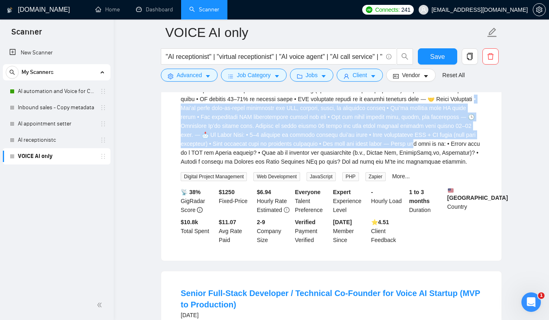
drag, startPoint x: 304, startPoint y: 151, endPoint x: 318, endPoint y: 196, distance: 46.6
click at [318, 166] on div "Retell AI" at bounding box center [331, 18] width 301 height 295
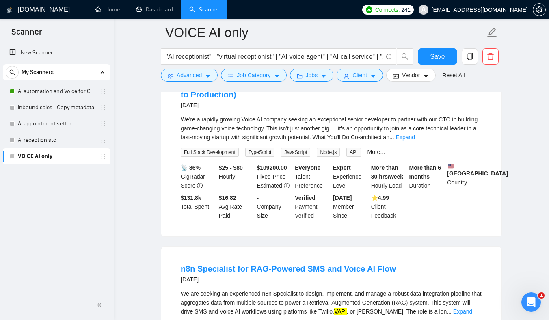
scroll to position [4335, 0]
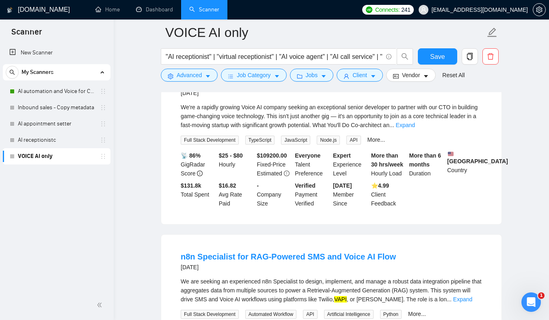
click at [292, 130] on div "We're a rapidly growing Voice AI company seeking an exceptional senior develope…" at bounding box center [331, 116] width 301 height 27
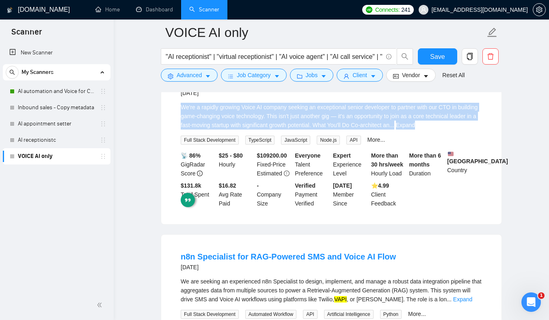
click at [291, 130] on div "We're a rapidly growing Voice AI company seeking an exceptional senior develope…" at bounding box center [331, 116] width 301 height 27
click at [287, 130] on div "We're a rapidly growing Voice AI company seeking an exceptional senior develope…" at bounding box center [331, 116] width 301 height 27
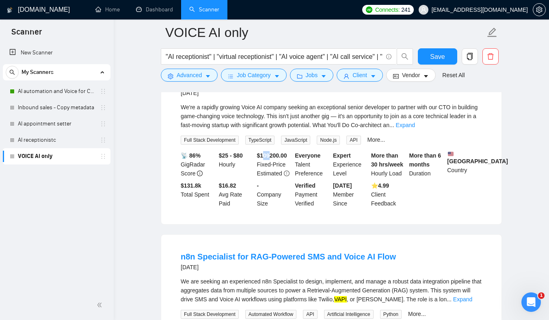
drag, startPoint x: 271, startPoint y: 216, endPoint x: 262, endPoint y: 216, distance: 8.9
click at [262, 159] on b "$ 109200.00" at bounding box center [272, 155] width 30 height 6
click at [257, 130] on div "We're a rapidly growing Voice AI company seeking an exceptional senior develope…" at bounding box center [331, 116] width 301 height 27
click at [415, 128] on link "Expand" at bounding box center [405, 125] width 19 height 6
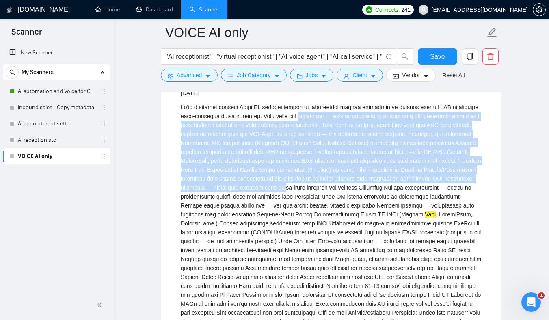
drag, startPoint x: 358, startPoint y: 251, endPoint x: 326, endPoint y: 175, distance: 83.2
click at [326, 175] on div "Vapi" at bounding box center [331, 219] width 301 height 232
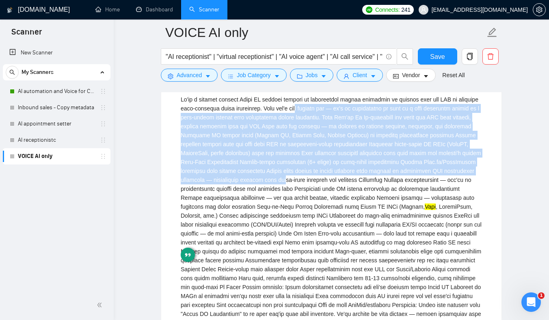
scroll to position [4344, 0]
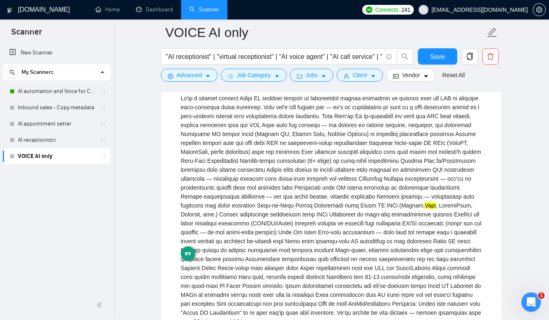
click at [326, 218] on div "Vapi" at bounding box center [331, 210] width 301 height 232
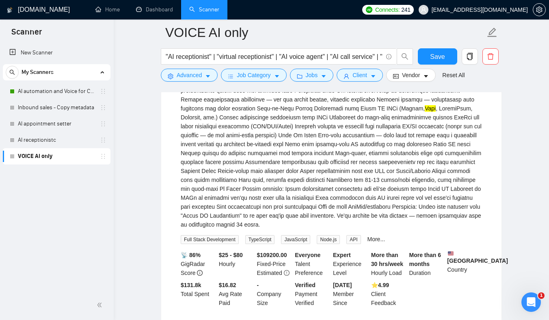
scroll to position [4441, 0]
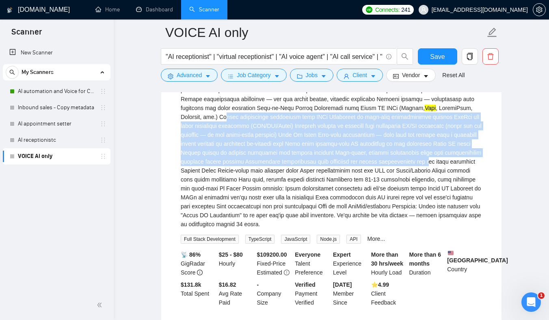
drag, startPoint x: 311, startPoint y: 174, endPoint x: 331, endPoint y: 234, distance: 63.2
click at [329, 229] on div "Vapi" at bounding box center [331, 112] width 301 height 232
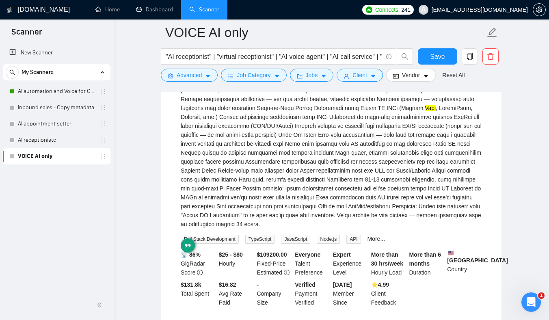
click at [331, 229] on div "Vapi" at bounding box center [331, 112] width 301 height 232
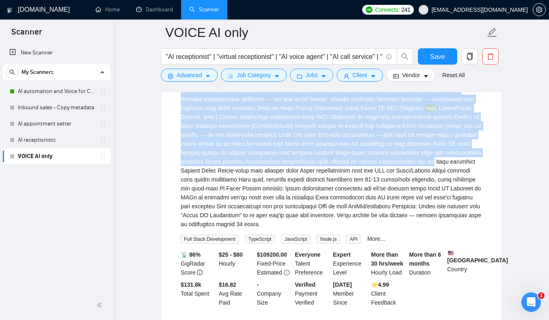
drag, startPoint x: 333, startPoint y: 233, endPoint x: 317, endPoint y: 143, distance: 90.7
click at [318, 143] on div "Vapi" at bounding box center [331, 112] width 301 height 232
click at [318, 145] on div "Vapi" at bounding box center [331, 112] width 301 height 232
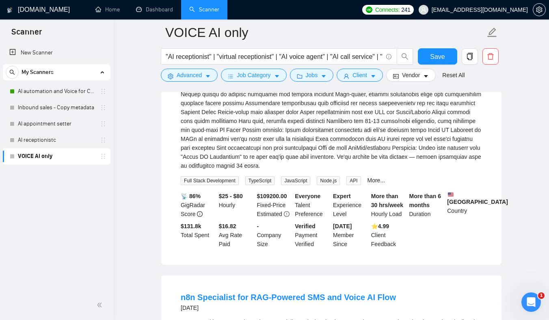
scroll to position [4524, 0]
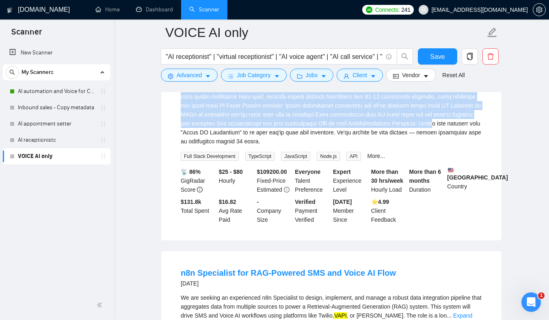
drag, startPoint x: 318, startPoint y: 145, endPoint x: 331, endPoint y: 195, distance: 51.8
click at [331, 146] on div "Vapi" at bounding box center [331, 30] width 301 height 232
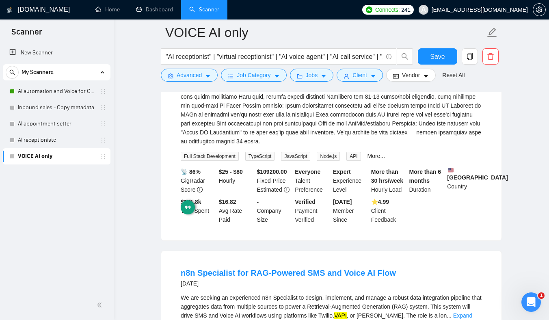
click at [323, 146] on div "Vapi" at bounding box center [331, 30] width 301 height 232
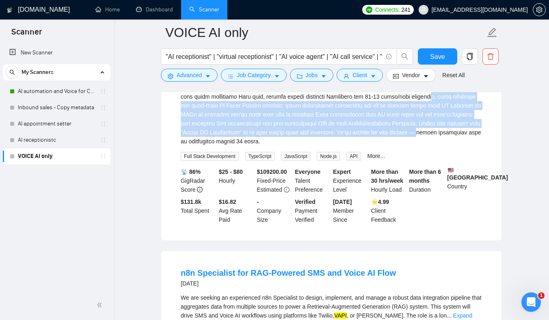
drag, startPoint x: 322, startPoint y: 163, endPoint x: 338, endPoint y: 202, distance: 42.1
click at [338, 146] on div "Vapi" at bounding box center [331, 30] width 301 height 232
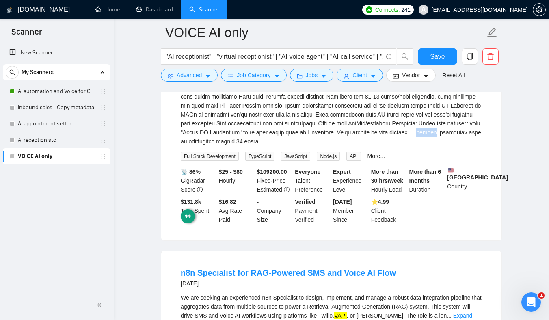
click at [338, 146] on div "Vapi" at bounding box center [331, 30] width 301 height 232
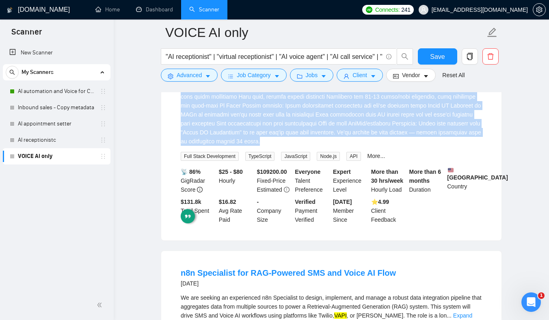
click at [338, 146] on div "Vapi" at bounding box center [331, 30] width 301 height 232
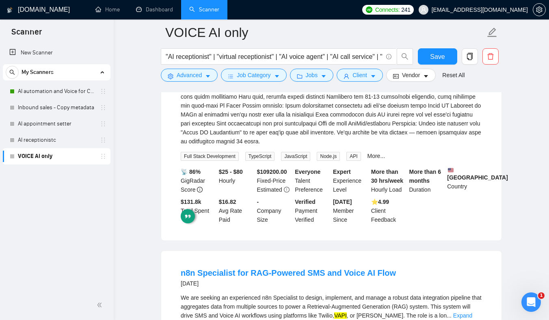
click at [339, 146] on div "Vapi" at bounding box center [331, 30] width 301 height 232
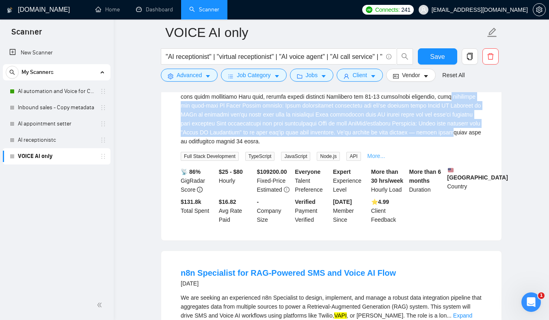
drag, startPoint x: 337, startPoint y: 168, endPoint x: 385, endPoint y: 214, distance: 66.1
click at [381, 161] on div "Vapi Full Stack Development TypeScript JavaScript Node.js API More..." at bounding box center [331, 37] width 301 height 247
click at [361, 146] on div "Vapi" at bounding box center [331, 30] width 301 height 232
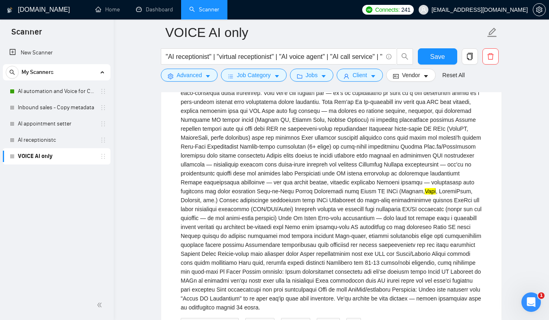
scroll to position [4343, 0]
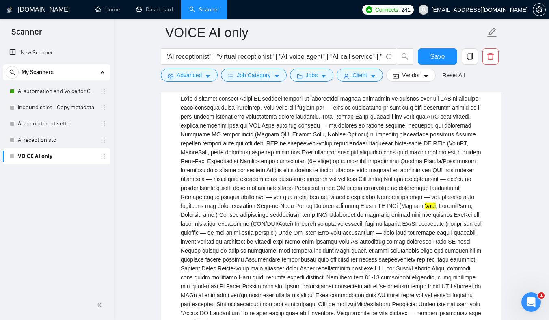
click at [451, 161] on div "Vapi" at bounding box center [331, 210] width 301 height 232
copy div "CTO"
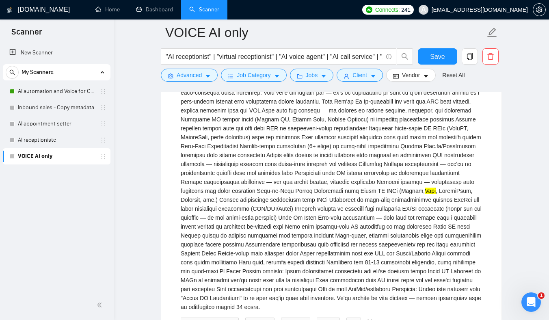
scroll to position [4345, 0]
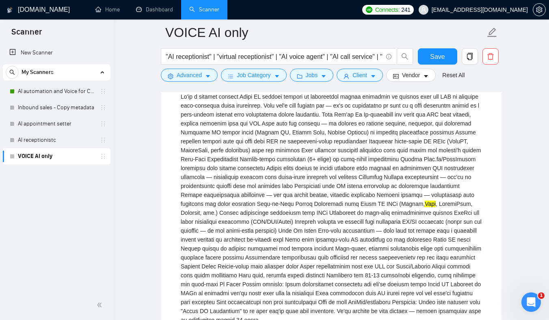
click at [451, 159] on div "Vapi" at bounding box center [331, 208] width 301 height 232
copy div "CTO"
click at [199, 73] on span "Advanced" at bounding box center [189, 75] width 25 height 9
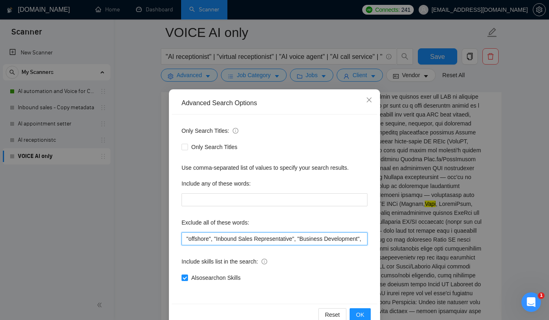
click at [246, 234] on input ""offshore", "Inbound Sales Representative", "Business Development", "Social Med…" at bounding box center [274, 238] width 186 height 13
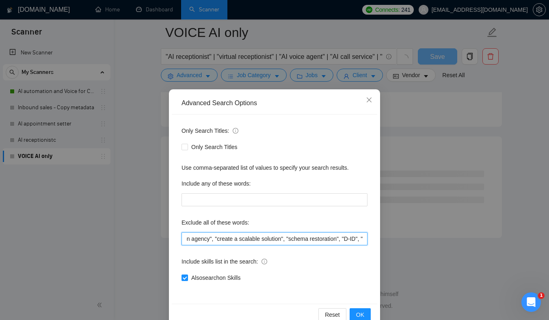
scroll to position [3260, 0]
paste input "CTO"
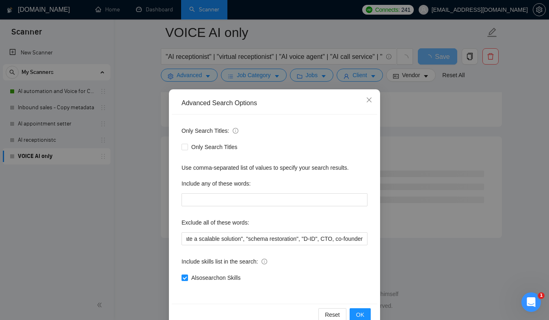
click at [346, 274] on div "Also search on Skills" at bounding box center [274, 277] width 186 height 9
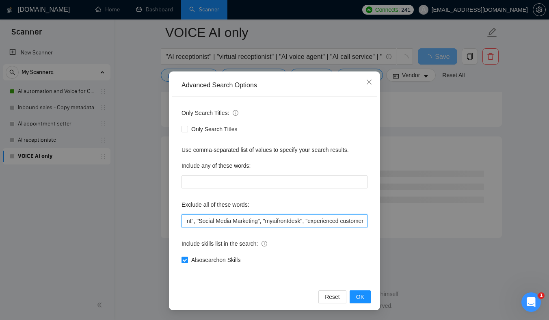
scroll to position [0, 551]
drag, startPoint x: 340, startPoint y: 219, endPoint x: 426, endPoint y: 219, distance: 86.5
click at [426, 219] on div "Advanced Search Options Only Search Titles: Only Search Titles Use comma-separa…" at bounding box center [274, 160] width 549 height 320
click at [351, 224] on input ""offshore", "Inbound Sales Representative", "Business Development", "Social Med…" at bounding box center [274, 220] width 186 height 13
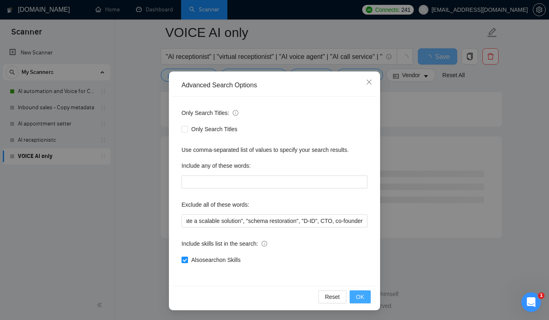
scroll to position [0, 0]
drag, startPoint x: 366, startPoint y: 302, endPoint x: 338, endPoint y: 209, distance: 97.1
click at [338, 208] on div "Advanced Search Options Only Search Titles: Only Search Titles Use comma-separa…" at bounding box center [274, 190] width 211 height 239
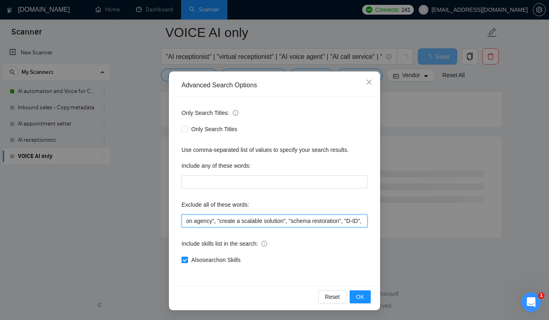
scroll to position [0, 551]
drag, startPoint x: 331, startPoint y: 221, endPoint x: 400, endPoint y: 222, distance: 69.0
click at [400, 222] on div "Advanced Search Options Only Search Titles: Only Search Titles Use comma-separa…" at bounding box center [274, 160] width 549 height 320
click at [334, 219] on input ""offshore", "Inbound Sales Representative", "Business Development", "Social Med…" at bounding box center [274, 220] width 186 height 13
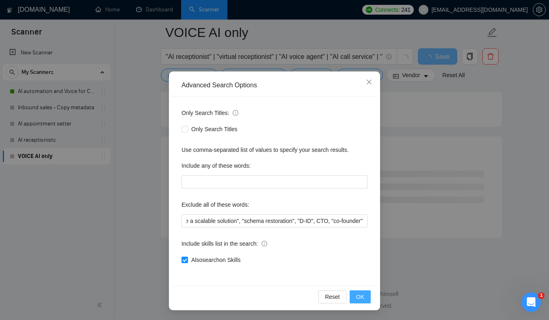
scroll to position [0, 0]
click at [362, 300] on span "OK" at bounding box center [360, 296] width 8 height 9
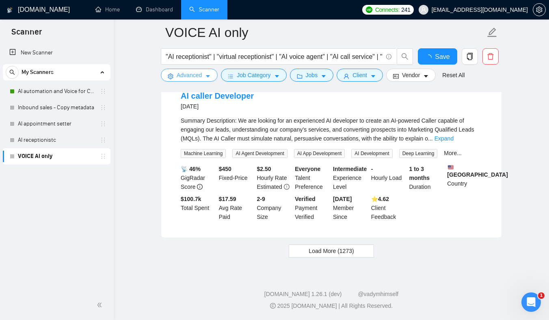
scroll to position [1724, 0]
click at [319, 252] on span "Load More (1273)" at bounding box center [331, 250] width 45 height 9
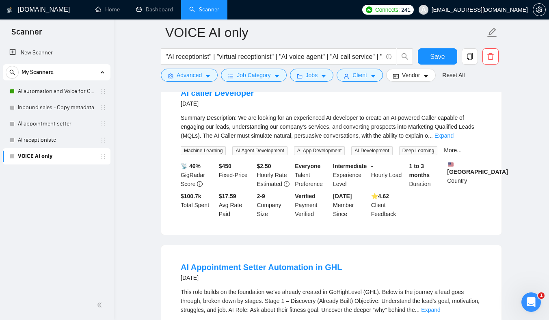
click at [147, 184] on main "VOICE AI only "AI receptionist" | "virtual receptionist" | "AI voice agent" | "…" at bounding box center [331, 168] width 409 height 3718
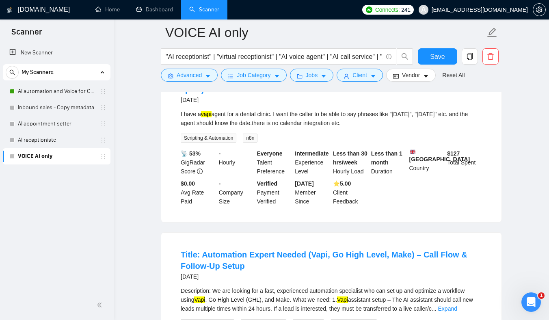
scroll to position [3531, 0]
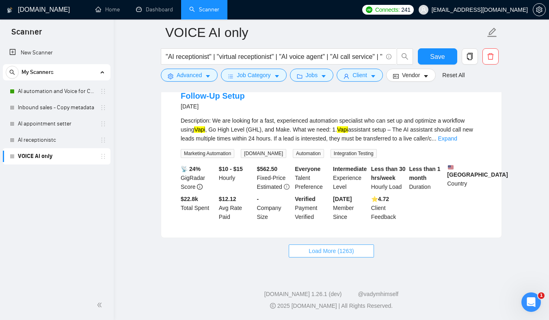
click at [313, 255] on button "Load More (1263)" at bounding box center [331, 250] width 85 height 13
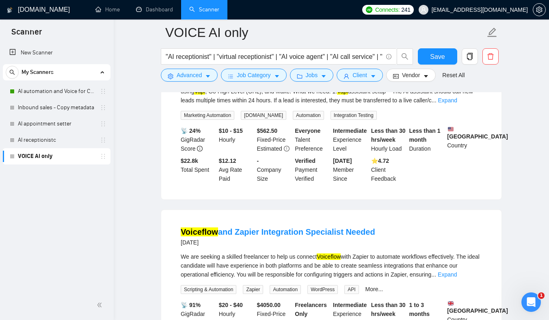
scroll to position [3532, 0]
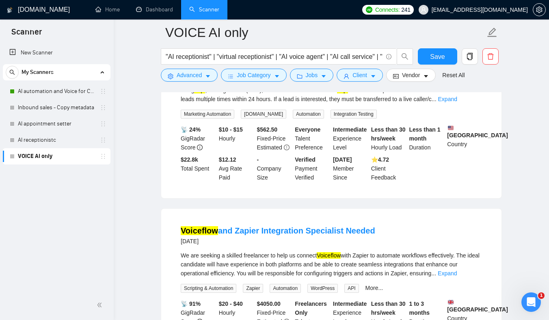
drag, startPoint x: 159, startPoint y: 132, endPoint x: 187, endPoint y: 202, distance: 75.5
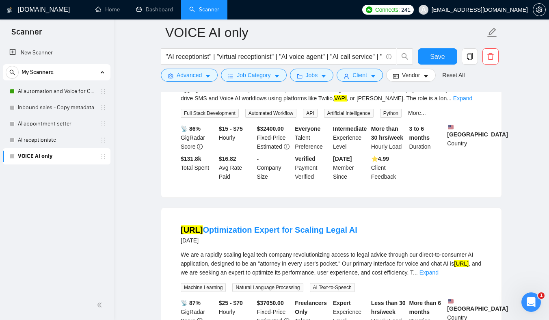
scroll to position [4063, 0]
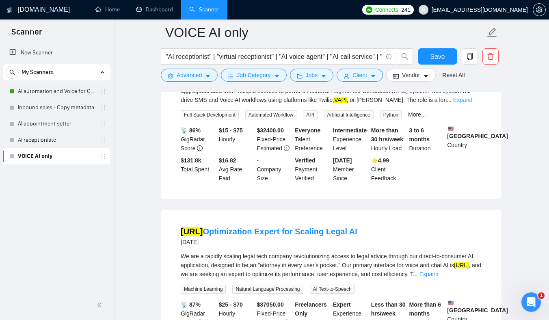
click at [465, 103] on link "Expand" at bounding box center [462, 100] width 19 height 6
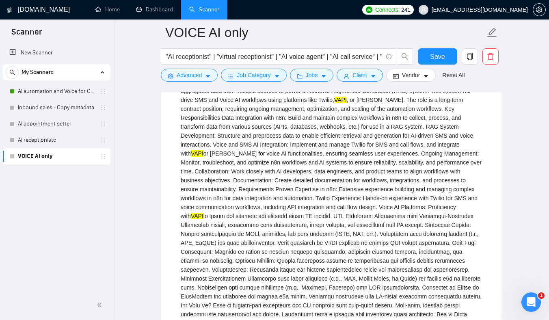
click at [418, 141] on div "We are seeking an experienced n8n Specialist to design, implement, and manage a…" at bounding box center [331, 212] width 301 height 268
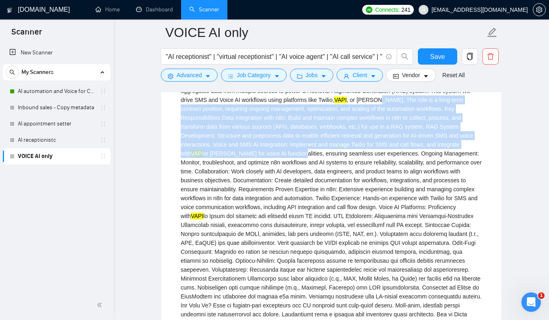
drag, startPoint x: 418, startPoint y: 141, endPoint x: 318, endPoint y: 197, distance: 115.2
click at [318, 197] on div "We are seeking an experienced n8n Specialist to design, implement, and manage a…" at bounding box center [331, 212] width 301 height 268
click at [314, 194] on div "We are seeking an experienced n8n Specialist to design, implement, and manage a…" at bounding box center [331, 212] width 301 height 268
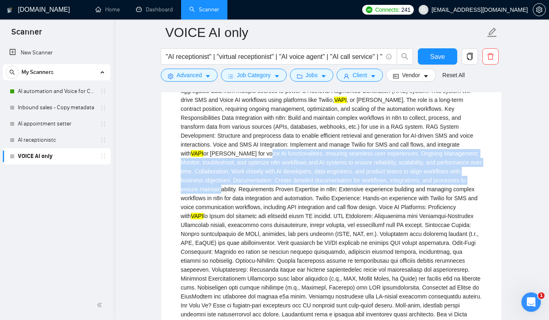
drag, startPoint x: 314, startPoint y: 194, endPoint x: 315, endPoint y: 230, distance: 36.6
click at [316, 231] on div "We are seeking an experienced n8n Specialist to design, implement, and manage a…" at bounding box center [331, 212] width 301 height 268
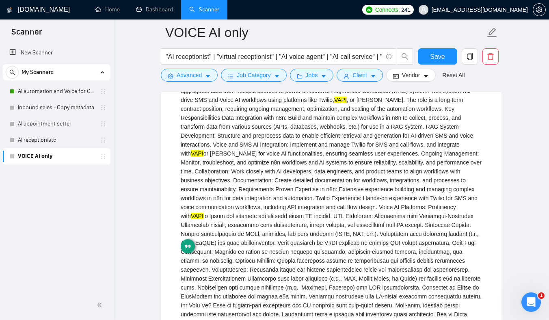
click at [318, 212] on div "We are seeking an experienced n8n Specialist to design, implement, and manage a…" at bounding box center [331, 212] width 301 height 268
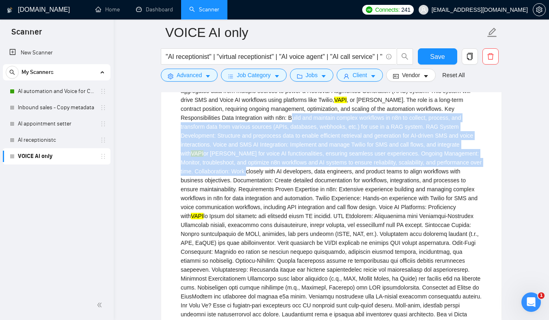
drag, startPoint x: 318, startPoint y: 212, endPoint x: 316, endPoint y: 158, distance: 54.0
click at [317, 159] on div "We are seeking an experienced n8n Specialist to design, implement, and manage a…" at bounding box center [331, 212] width 301 height 268
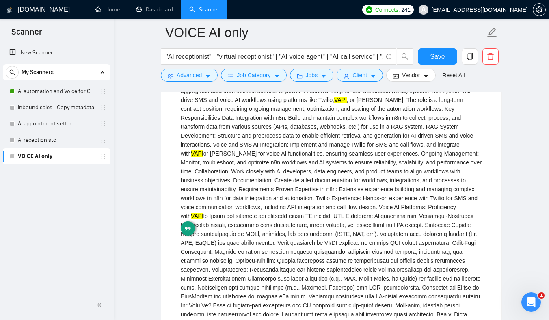
click at [316, 213] on div "We are seeking an experienced n8n Specialist to design, implement, and manage a…" at bounding box center [331, 212] width 301 height 268
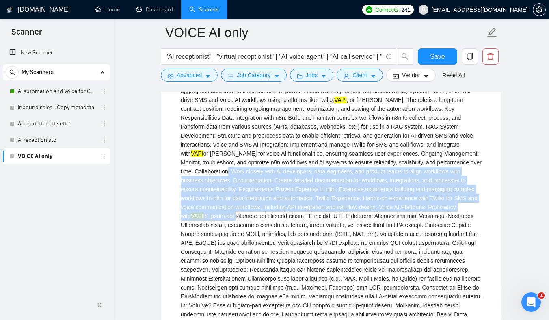
drag, startPoint x: 316, startPoint y: 213, endPoint x: 313, endPoint y: 254, distance: 41.1
click at [314, 256] on div "We are seeking an experienced n8n Specialist to design, implement, and manage a…" at bounding box center [331, 212] width 301 height 268
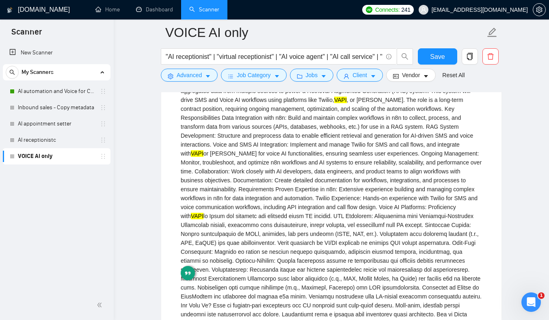
click at [318, 253] on div "We are seeking an experienced n8n Specialist to design, implement, and manage a…" at bounding box center [331, 212] width 301 height 268
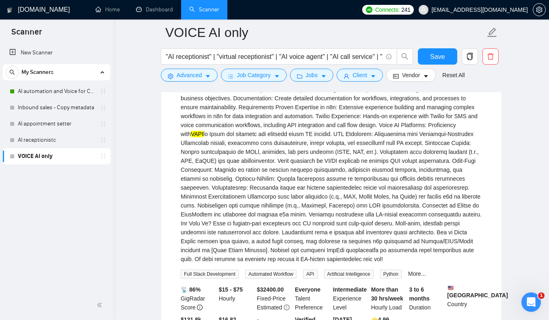
scroll to position [4146, 0]
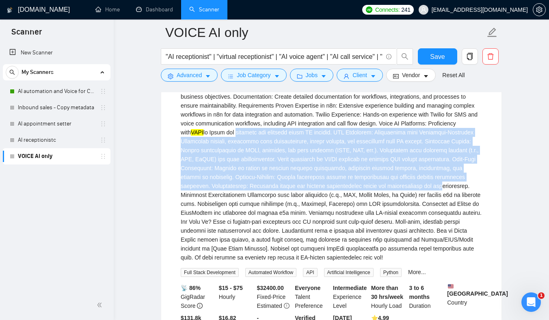
drag, startPoint x: 319, startPoint y: 176, endPoint x: 320, endPoint y: 243, distance: 67.0
click at [320, 243] on div "We are seeking an experienced n8n Specialist to design, implement, and manage a…" at bounding box center [331, 128] width 301 height 268
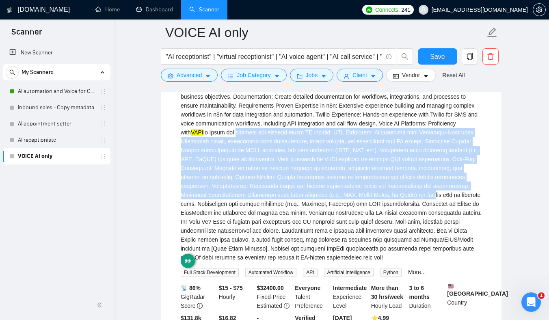
click at [320, 243] on div "We are seeking an experienced n8n Specialist to design, implement, and manage a…" at bounding box center [331, 128] width 301 height 268
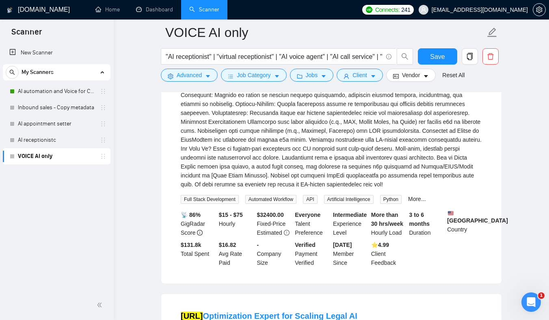
scroll to position [4225, 0]
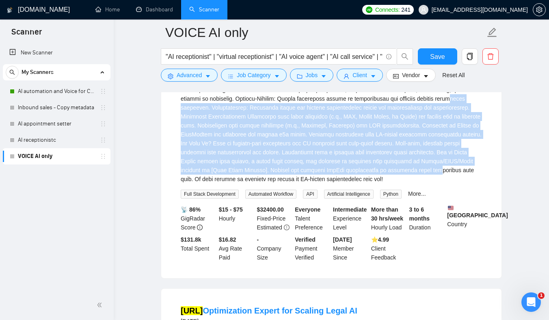
drag, startPoint x: 332, startPoint y: 147, endPoint x: 334, endPoint y: 227, distance: 80.4
click at [335, 184] on div "We are seeking an experienced n8n Specialist to design, implement, and manage a…" at bounding box center [331, 50] width 301 height 268
click at [334, 184] on div "We are seeking an experienced n8n Specialist to design, implement, and manage a…" at bounding box center [331, 50] width 301 height 268
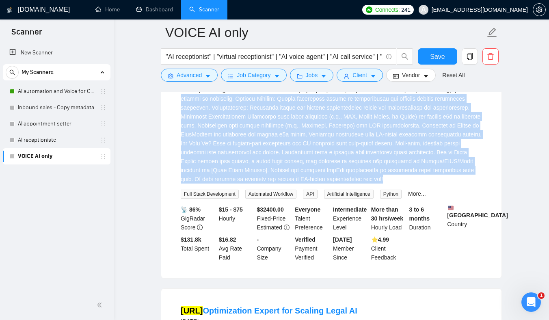
drag, startPoint x: 334, startPoint y: 230, endPoint x: 332, endPoint y: 144, distance: 85.7
click at [334, 144] on div "We are seeking an experienced n8n Specialist to design, implement, and manage a…" at bounding box center [331, 50] width 301 height 268
click at [323, 160] on div "We are seeking an experienced n8n Specialist to design, implement, and manage a…" at bounding box center [331, 50] width 301 height 268
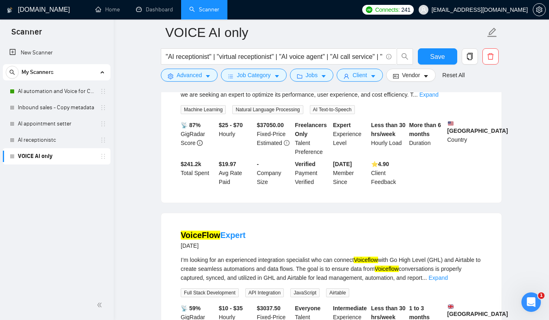
scroll to position [4484, 0]
click at [439, 97] on link "Expand" at bounding box center [428, 94] width 19 height 6
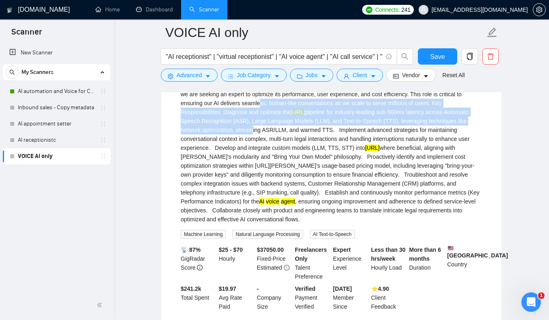
drag, startPoint x: 287, startPoint y: 160, endPoint x: 298, endPoint y: 195, distance: 36.2
click at [298, 195] on div "We are a rapidly scaling legal tech company revolutionizing access to legal adv…" at bounding box center [331, 148] width 301 height 152
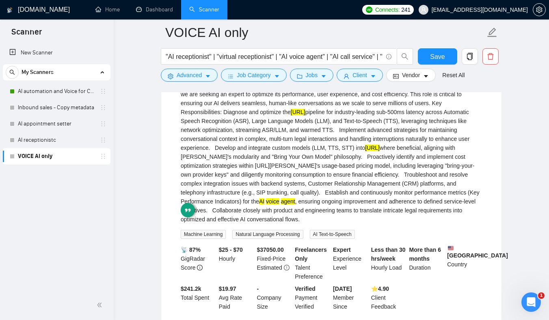
click at [317, 191] on div "We are a rapidly scaling legal tech company revolutionizing access to legal adv…" at bounding box center [331, 148] width 301 height 152
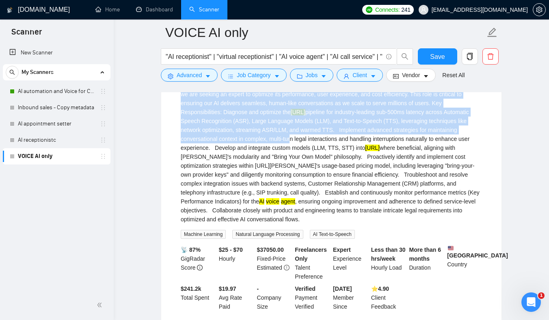
drag, startPoint x: 326, startPoint y: 196, endPoint x: 283, endPoint y: 145, distance: 66.8
click at [283, 145] on div "We are a rapidly scaling legal tech company revolutionizing access to legal adv…" at bounding box center [331, 148] width 301 height 152
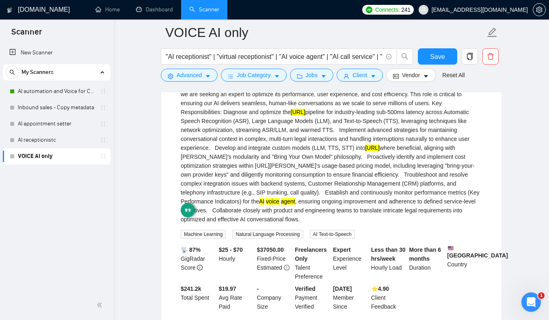
click at [317, 212] on div "We are a rapidly scaling legal tech company revolutionizing access to legal adv…" at bounding box center [331, 148] width 301 height 152
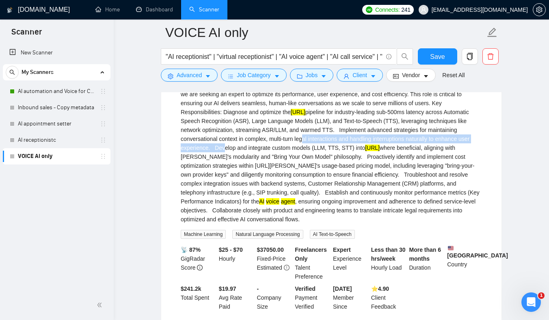
drag, startPoint x: 259, startPoint y: 205, endPoint x: 344, endPoint y: 202, distance: 85.3
click at [344, 202] on div "We are a rapidly scaling legal tech company revolutionizing access to legal adv…" at bounding box center [331, 148] width 301 height 152
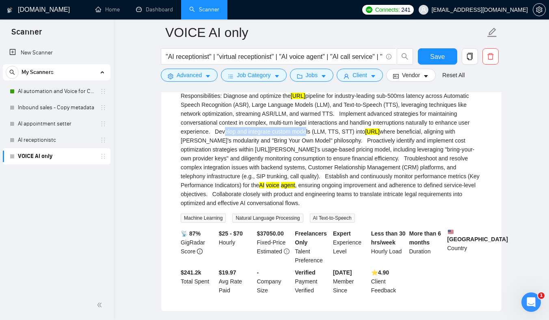
scroll to position [4499, 0]
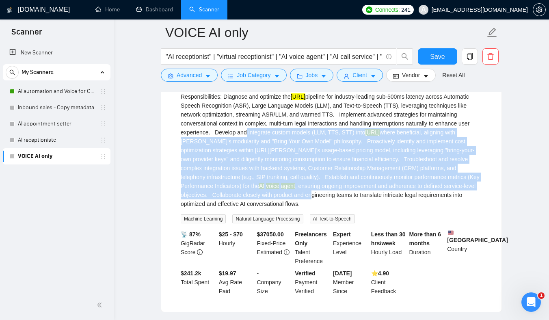
drag, startPoint x: 281, startPoint y: 189, endPoint x: 333, endPoint y: 257, distance: 85.8
click at [336, 208] on div "We are a rapidly scaling legal tech company revolutionizing access to legal adv…" at bounding box center [331, 132] width 301 height 152
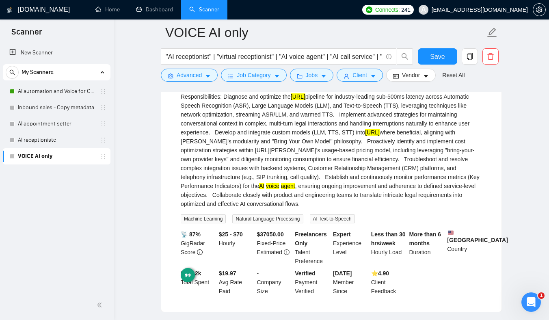
click at [344, 208] on div "We are a rapidly scaling legal tech company revolutionizing access to legal adv…" at bounding box center [331, 132] width 301 height 152
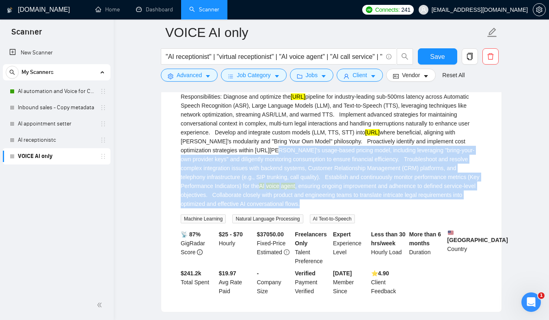
drag, startPoint x: 344, startPoint y: 257, endPoint x: 301, endPoint y: 202, distance: 70.0
click at [302, 203] on div "We are a rapidly scaling legal tech company revolutionizing access to legal adv…" at bounding box center [331, 132] width 301 height 152
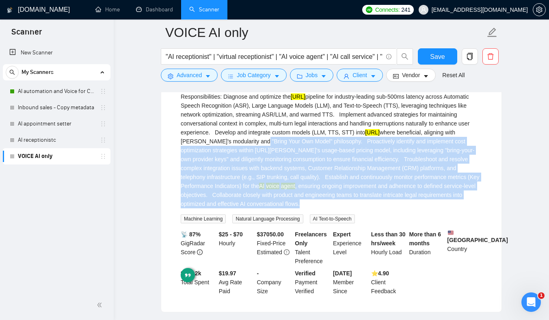
click at [301, 202] on div "We are a rapidly scaling legal tech company revolutionizing access to legal adv…" at bounding box center [331, 132] width 301 height 152
drag, startPoint x: 301, startPoint y: 202, endPoint x: 328, endPoint y: 272, distance: 74.3
click at [330, 223] on div "We are a rapidly scaling legal tech company revolutionizing access to legal adv…" at bounding box center [331, 139] width 301 height 167
click at [327, 223] on div "We are a rapidly scaling legal tech company revolutionizing access to legal adv…" at bounding box center [331, 139] width 301 height 167
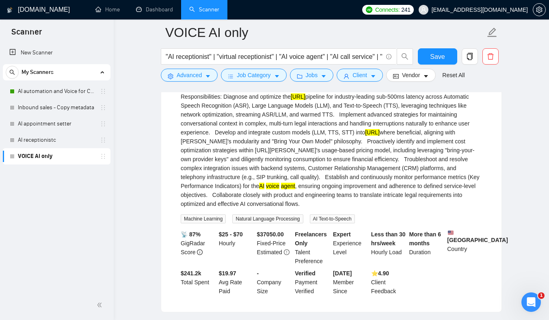
click at [327, 208] on div "We are a rapidly scaling legal tech company revolutionizing access to legal adv…" at bounding box center [331, 132] width 301 height 152
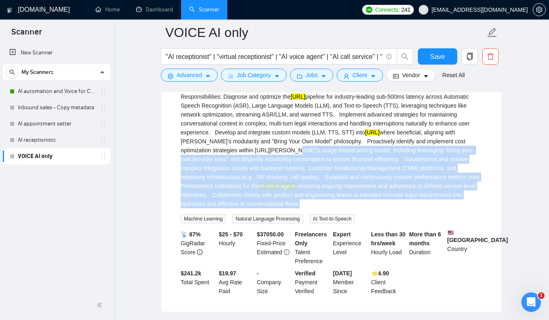
drag, startPoint x: 327, startPoint y: 264, endPoint x: 311, endPoint y: 190, distance: 76.1
click at [312, 190] on div "We are a rapidly scaling legal tech company revolutionizing access to legal adv…" at bounding box center [331, 132] width 301 height 152
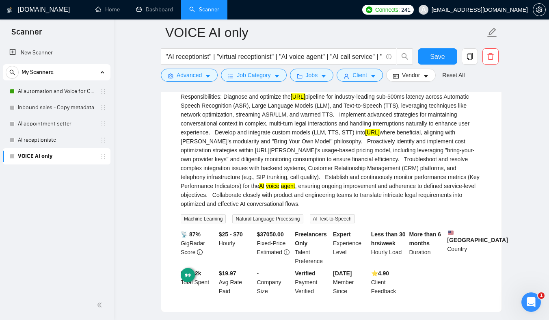
click at [311, 192] on div "We are a rapidly scaling legal tech company revolutionizing access to legal adv…" at bounding box center [331, 132] width 301 height 152
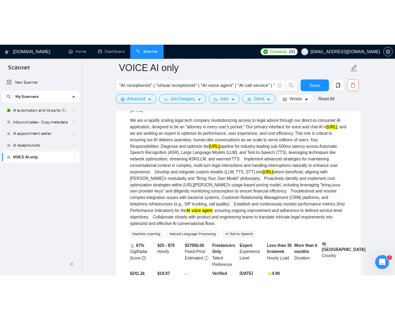
scroll to position [4454, 0]
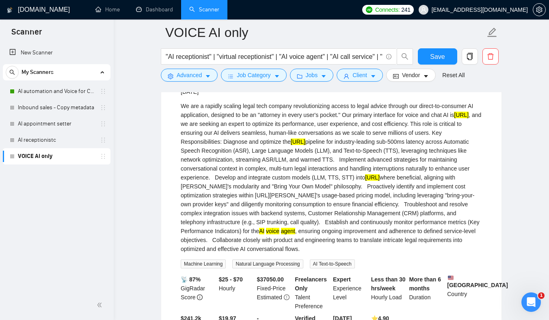
click at [302, 253] on div "We are a rapidly scaling legal tech company revolutionizing access to legal adv…" at bounding box center [331, 178] width 301 height 152
drag, startPoint x: 302, startPoint y: 297, endPoint x: 359, endPoint y: 299, distance: 56.9
click at [359, 253] on div "We are a rapidly scaling legal tech company revolutionizing access to legal adv…" at bounding box center [331, 178] width 301 height 152
click at [305, 253] on div "We are a rapidly scaling legal tech company revolutionizing access to legal adv…" at bounding box center [331, 178] width 301 height 152
drag, startPoint x: 305, startPoint y: 298, endPoint x: 366, endPoint y: 300, distance: 60.5
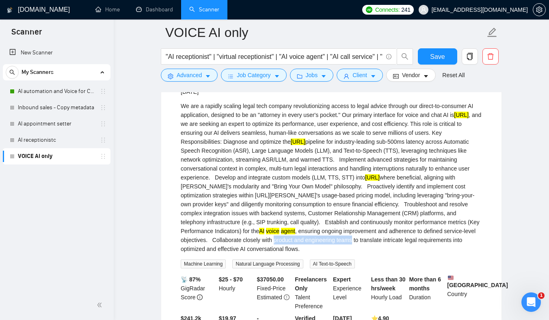
click at [366, 253] on div "We are a rapidly scaling legal tech company revolutionizing access to legal adv…" at bounding box center [331, 178] width 301 height 152
drag, startPoint x: 366, startPoint y: 300, endPoint x: 307, endPoint y: 300, distance: 58.9
click at [307, 253] on div "We are a rapidly scaling legal tech company revolutionizing access to legal adv…" at bounding box center [331, 178] width 301 height 152
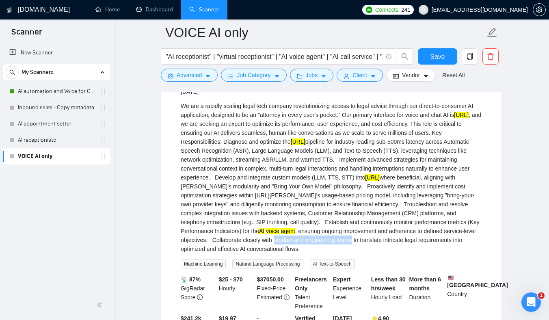
drag, startPoint x: 307, startPoint y: 300, endPoint x: 370, endPoint y: 299, distance: 63.7
click at [370, 253] on div "We are a rapidly scaling legal tech company revolutionizing access to legal adv…" at bounding box center [331, 178] width 301 height 152
drag, startPoint x: 370, startPoint y: 299, endPoint x: 302, endPoint y: 298, distance: 68.6
click at [302, 253] on div "We are a rapidly scaling legal tech company revolutionizing access to legal adv…" at bounding box center [331, 178] width 301 height 152
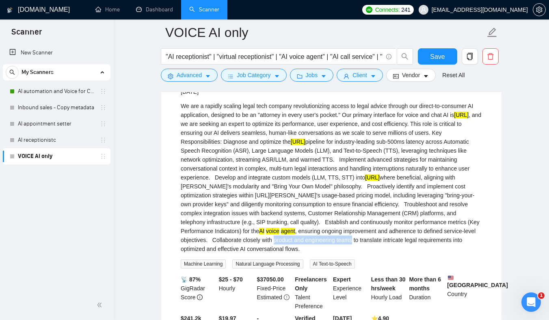
click at [302, 253] on div "We are a rapidly scaling legal tech company revolutionizing access to legal adv…" at bounding box center [331, 178] width 301 height 152
drag, startPoint x: 302, startPoint y: 298, endPoint x: 361, endPoint y: 298, distance: 59.7
click at [360, 253] on div "We are a rapidly scaling legal tech company revolutionizing access to legal adv…" at bounding box center [331, 178] width 301 height 152
click at [361, 253] on div "We are a rapidly scaling legal tech company revolutionizing access to legal adv…" at bounding box center [331, 178] width 301 height 152
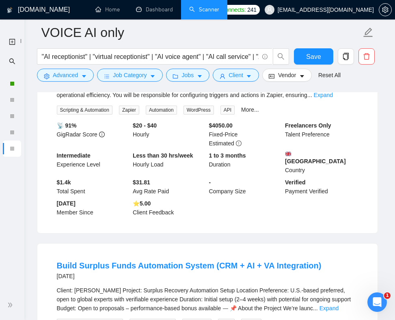
click at [207, 217] on div "Voiceflow and Zapier Integration Specialist Needed [DATE] We are seeking a skil…" at bounding box center [207, 131] width 340 height 203
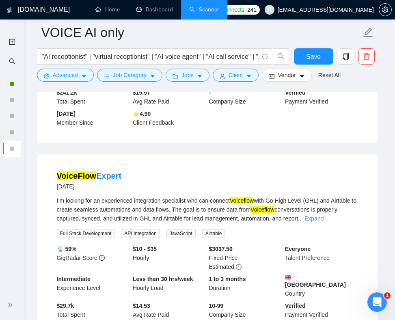
scroll to position [5552, 0]
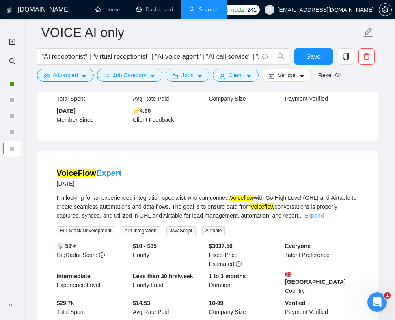
click at [324, 212] on link "Expand" at bounding box center [314, 215] width 19 height 6
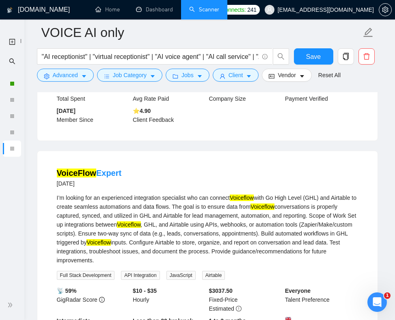
click at [162, 228] on div "I’m looking for an experienced integration specialist who can connect Voiceflow…" at bounding box center [207, 228] width 301 height 71
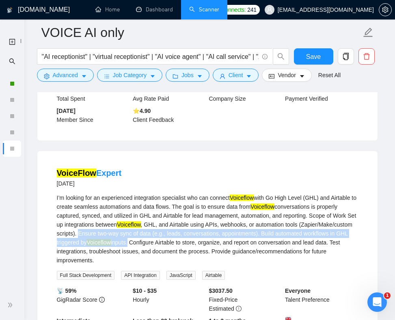
drag, startPoint x: 162, startPoint y: 228, endPoint x: 197, endPoint y: 238, distance: 35.8
click at [197, 238] on div "I’m looking for an experienced integration specialist who can connect Voiceflow…" at bounding box center [207, 228] width 301 height 71
drag, startPoint x: 197, startPoint y: 238, endPoint x: 174, endPoint y: 224, distance: 26.6
click at [174, 224] on div "I’m looking for an experienced integration specialist who can connect Voiceflow…" at bounding box center [207, 228] width 301 height 71
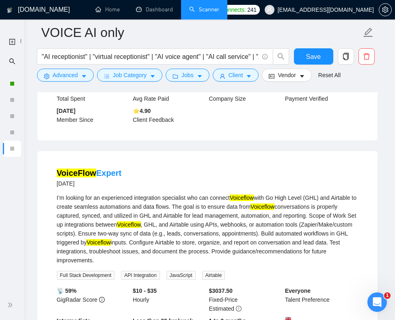
click at [174, 224] on div "I’m looking for an experienced integration specialist who can connect Voiceflow…" at bounding box center [207, 228] width 301 height 71
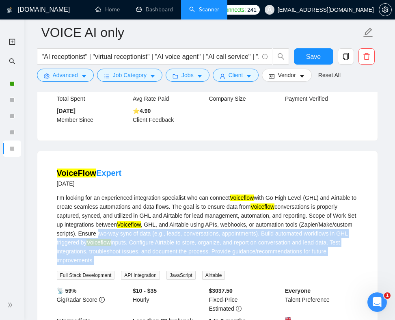
drag, startPoint x: 174, startPoint y: 224, endPoint x: 221, endPoint y: 256, distance: 57.2
click at [221, 256] on div "I’m looking for an experienced integration specialist who can connect Voiceflow…" at bounding box center [207, 228] width 301 height 71
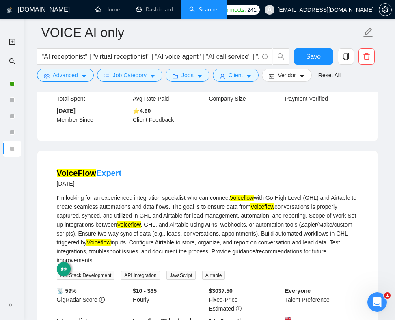
click at [213, 247] on div "I’m looking for an experienced integration specialist who can connect Voiceflow…" at bounding box center [207, 228] width 301 height 71
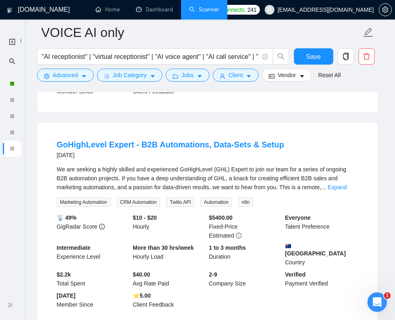
scroll to position [5839, 0]
click at [345, 184] on link "Expand" at bounding box center [337, 187] width 19 height 6
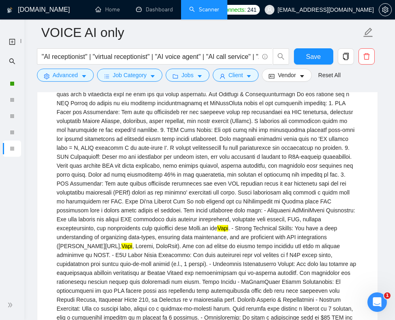
scroll to position [5943, 0]
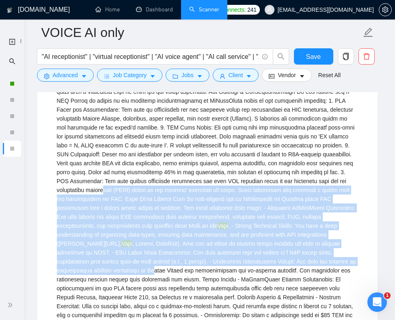
drag, startPoint x: 206, startPoint y: 187, endPoint x: 214, endPoint y: 264, distance: 77.9
click at [213, 264] on div "Vapi . - Strong Technical Skills: You have a deep understanding of organizing d…" at bounding box center [207, 283] width 301 height 447
click at [214, 264] on div "Vapi . - Strong Technical Skills: You have a deep understanding of organizing d…" at bounding box center [207, 283] width 301 height 447
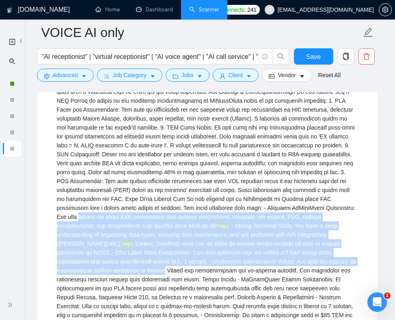
drag, startPoint x: 214, startPoint y: 264, endPoint x: 193, endPoint y: 212, distance: 56.3
click at [193, 212] on div "Vapi . - Strong Technical Skills: You have a deep understanding of organizing d…" at bounding box center [207, 283] width 301 height 447
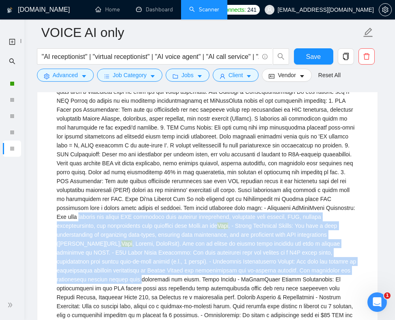
drag, startPoint x: 193, startPoint y: 212, endPoint x: 200, endPoint y: 272, distance: 60.5
click at [200, 272] on div "Vapi . - Strong Technical Skills: You have a deep understanding of organizing d…" at bounding box center [207, 283] width 301 height 447
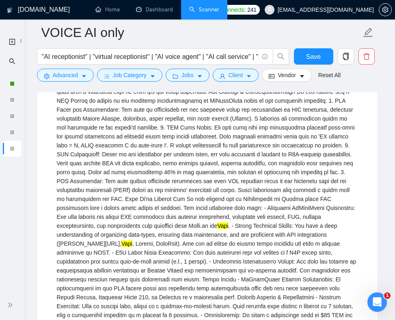
click at [66, 246] on div "Vapi . - Strong Technical Skills: You have a deep understanding of organizing d…" at bounding box center [207, 283] width 301 height 447
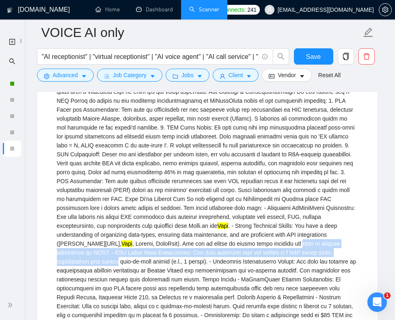
drag, startPoint x: 66, startPoint y: 246, endPoint x: 146, endPoint y: 252, distance: 80.2
click at [146, 252] on div "Vapi . - Strong Technical Skills: You have a deep understanding of organizing d…" at bounding box center [207, 283] width 301 height 447
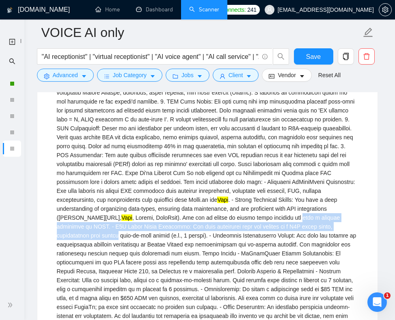
scroll to position [5985, 0]
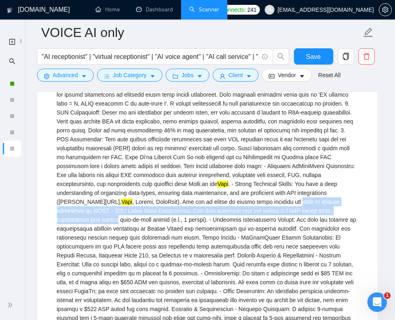
click at [160, 209] on div "Vapi . - Strong Technical Skills: You have a deep understanding of organizing d…" at bounding box center [207, 242] width 301 height 447
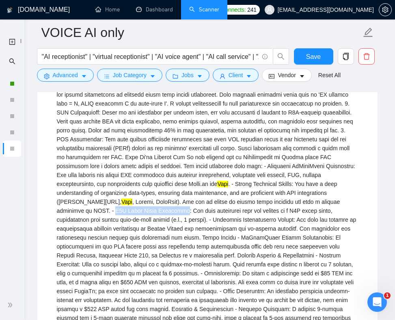
drag, startPoint x: 160, startPoint y: 209, endPoint x: 217, endPoint y: 208, distance: 56.8
click at [218, 208] on div "Vapi . - Strong Technical Skills: You have a deep understanding of organizing d…" at bounding box center [207, 242] width 301 height 447
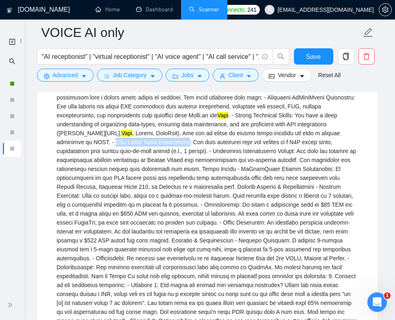
scroll to position [6056, 0]
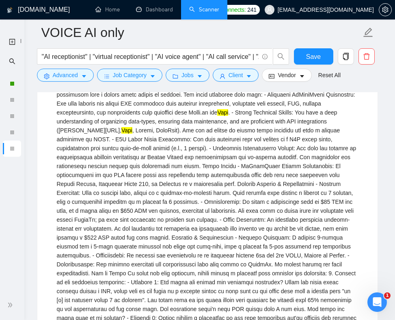
click at [164, 205] on div "Vapi . - Strong Technical Skills: You have a deep understanding of organizing d…" at bounding box center [207, 170] width 301 height 447
drag, startPoint x: 164, startPoint y: 205, endPoint x: 280, endPoint y: 218, distance: 116.5
click at [279, 218] on div "Vapi . - Strong Technical Skills: You have a deep understanding of organizing d…" at bounding box center [207, 170] width 301 height 447
click at [239, 259] on div "Vapi . - Strong Technical Skills: You have a deep understanding of organizing d…" at bounding box center [207, 170] width 301 height 447
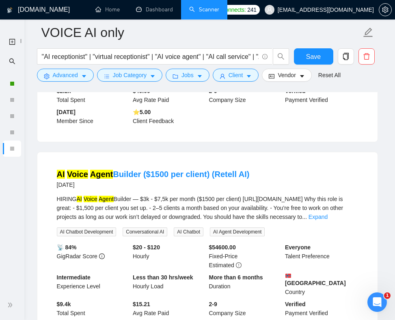
scroll to position [6516, 0]
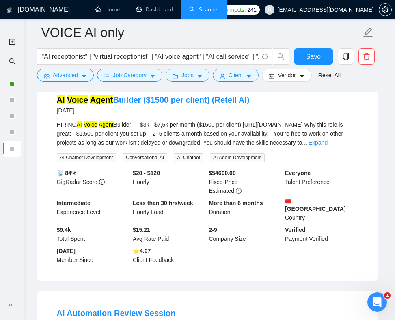
click at [146, 128] on div "HIRING AI Voice Agent Builder — $3k - $7,5k per month ($1500 per client) [URL][…" at bounding box center [207, 133] width 301 height 27
drag, startPoint x: 146, startPoint y: 128, endPoint x: 235, endPoint y: 129, distance: 88.5
click at [235, 129] on div "HIRING AI Voice Agent Builder — $3k - $7,5k per month ($1500 per client) [URL][…" at bounding box center [207, 133] width 301 height 27
click at [312, 128] on div "HIRING AI Voice Agent Builder — $3k - $7,5k per month ($1500 per client) [URL][…" at bounding box center [207, 133] width 301 height 27
drag, startPoint x: 312, startPoint y: 128, endPoint x: 261, endPoint y: 127, distance: 51.2
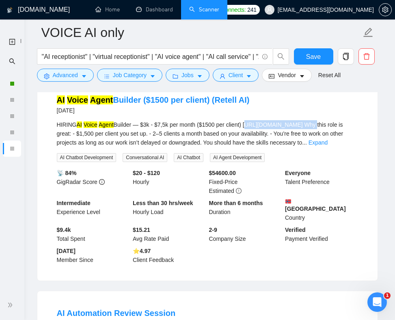
click at [261, 127] on div "HIRING AI Voice Agent Builder — $3k - $7,5k per month ($1500 per client) [URL][…" at bounding box center [207, 133] width 301 height 27
copy div "[URL][DOMAIN_NAME]"
click at [328, 145] on link "Expand" at bounding box center [318, 142] width 19 height 6
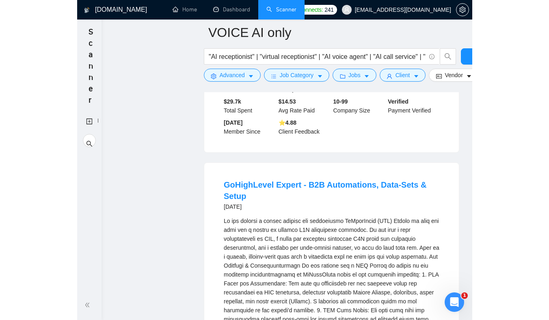
scroll to position [6258, 0]
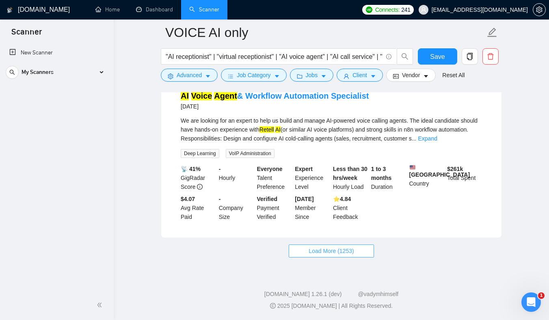
drag, startPoint x: 335, startPoint y: 255, endPoint x: 270, endPoint y: 192, distance: 90.4
click at [333, 248] on span "Load More (1253)" at bounding box center [331, 250] width 45 height 9
click at [439, 54] on span "Save" at bounding box center [437, 57] width 15 height 10
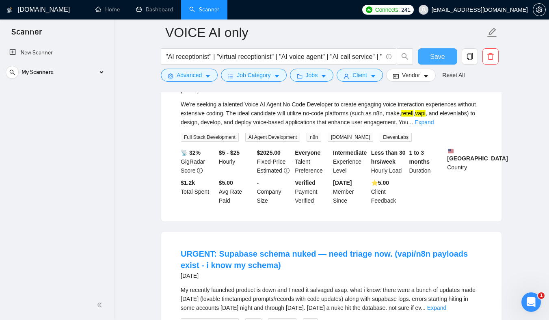
scroll to position [6386, 0]
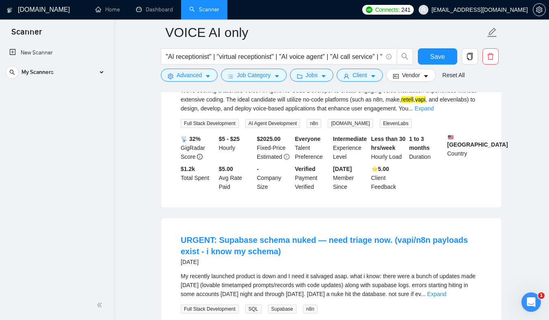
click at [360, 113] on div "We're seeking a talented Voice AI Agent No Code Developer to create engaging vo…" at bounding box center [331, 99] width 301 height 27
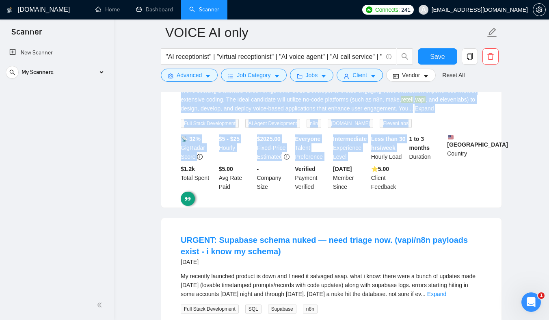
drag, startPoint x: 360, startPoint y: 173, endPoint x: 371, endPoint y: 208, distance: 36.5
click at [369, 198] on li "Voice AI Agent Developer (n8n, make, retell , elevenlabs, vapi) Needed [DATE] W…" at bounding box center [331, 126] width 321 height 144
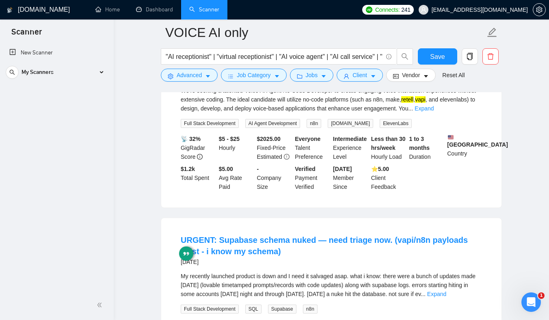
click at [331, 113] on div "We're seeking a talented Voice AI Agent No Code Developer to create engaging vo…" at bounding box center [331, 99] width 301 height 27
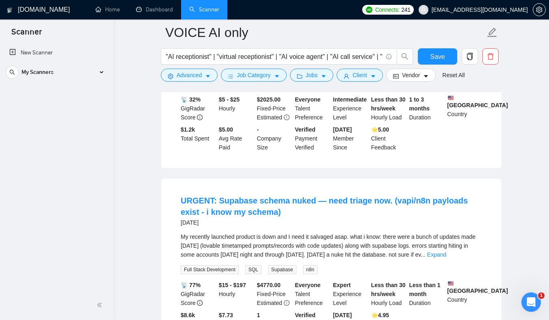
scroll to position [6440, 0]
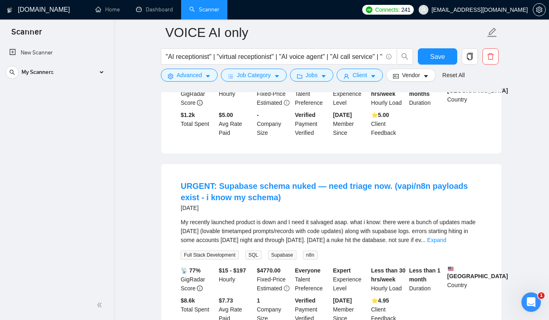
click at [434, 58] on link "Expand" at bounding box center [424, 54] width 19 height 6
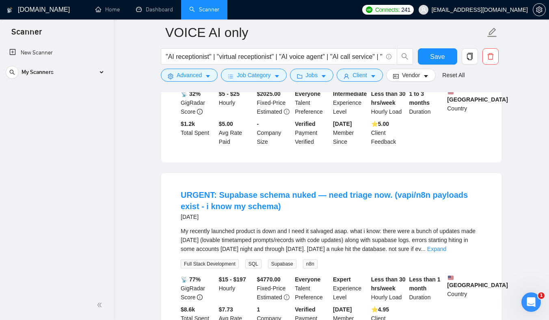
drag, startPoint x: 315, startPoint y: 127, endPoint x: 325, endPoint y: 150, distance: 25.1
click at [319, 68] on div "We're seeking a talented Voice AI Agent No Code Developer to create engaging vo…" at bounding box center [331, 50] width 301 height 36
click at [296, 68] on div "We're seeking a talented Voice AI Agent No Code Developer to create engaging vo…" at bounding box center [331, 50] width 301 height 36
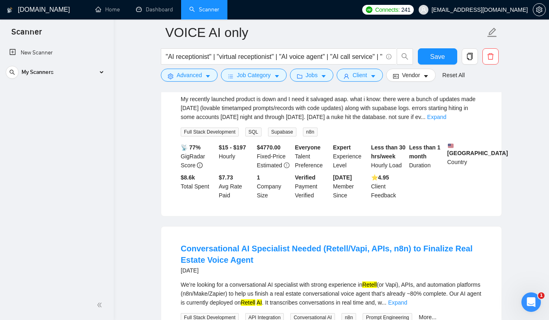
scroll to position [6614, 0]
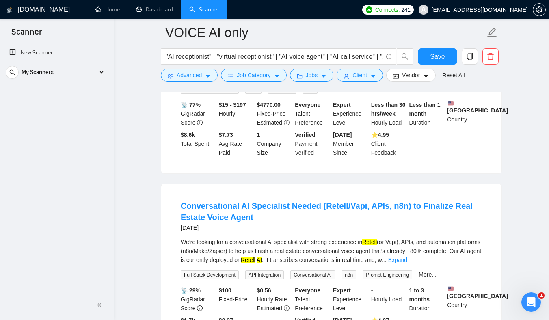
click at [446, 78] on link "Expand" at bounding box center [436, 74] width 19 height 6
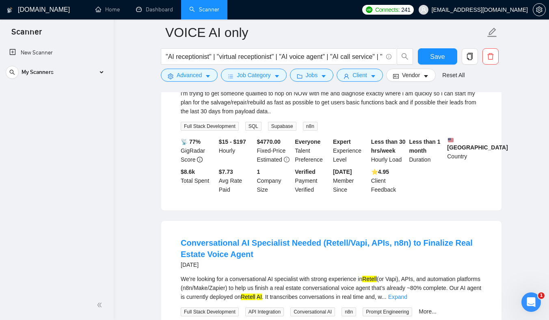
scroll to position [6640, 0]
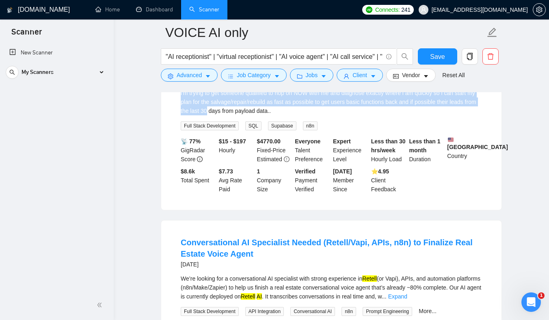
drag, startPoint x: 299, startPoint y: 159, endPoint x: 331, endPoint y: 210, distance: 60.6
click at [331, 130] on div "My recently launched product is down and I need it salvaged asap. what i know: …" at bounding box center [331, 78] width 301 height 104
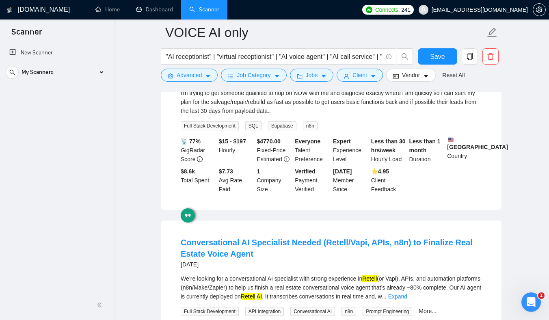
click at [313, 115] on div "My recently launched product is down and I need it salvaged asap. what i know: …" at bounding box center [331, 70] width 301 height 89
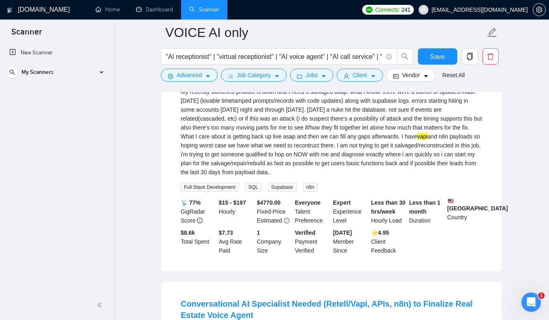
scroll to position [6580, 0]
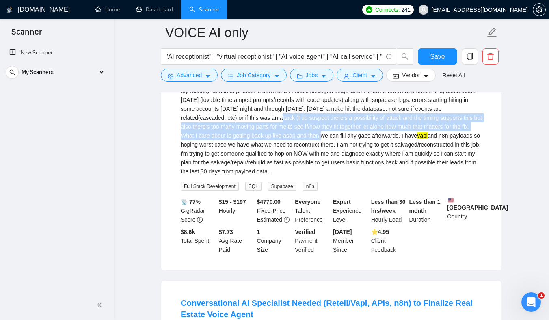
drag, startPoint x: 344, startPoint y: 229, endPoint x: 276, endPoint y: 210, distance: 70.4
click at [277, 176] on div "My recently launched product is down and I need it salvaged asap. what i know: …" at bounding box center [331, 130] width 301 height 89
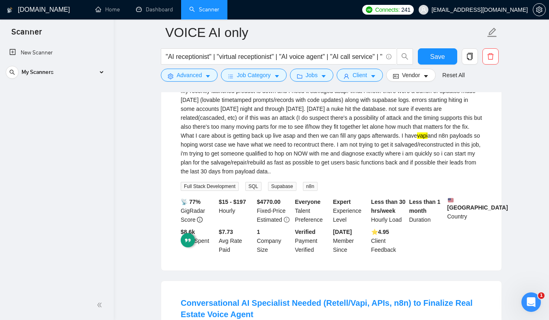
click at [279, 176] on div "My recently launched product is down and I need it salvaged asap. what i know: …" at bounding box center [331, 130] width 301 height 89
click at [345, 176] on div "My recently launched product is down and I need it salvaged asap. what i know: …" at bounding box center [331, 130] width 301 height 89
drag, startPoint x: 345, startPoint y: 182, endPoint x: 205, endPoint y: 182, distance: 139.7
click at [205, 176] on div "My recently launched product is down and I need it salvaged asap. what i know: …" at bounding box center [331, 130] width 301 height 89
click at [260, 176] on div "My recently launched product is down and I need it salvaged asap. what i know: …" at bounding box center [331, 130] width 301 height 89
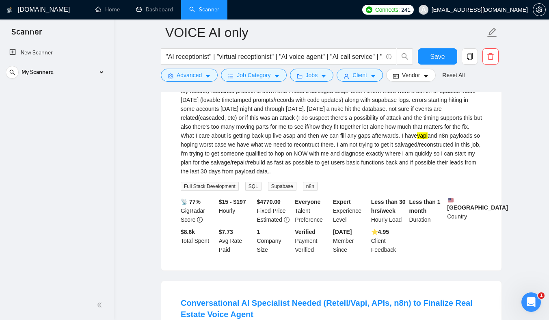
click at [311, 176] on div "My recently launched product is down and I need it salvaged asap. what i know: …" at bounding box center [331, 130] width 301 height 89
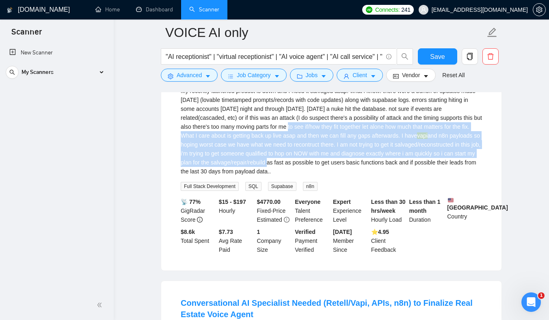
drag, startPoint x: 311, startPoint y: 218, endPoint x: 368, endPoint y: 261, distance: 72.2
click at [368, 176] on div "My recently launched product is down and I need it salvaged asap. what i know: …" at bounding box center [331, 130] width 301 height 89
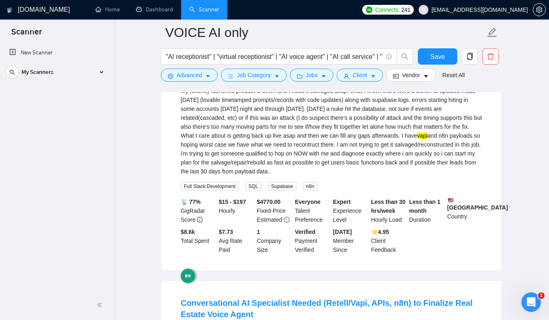
click at [331, 176] on div "My recently launched product is down and I need it salvaged asap. what i know: …" at bounding box center [331, 130] width 301 height 89
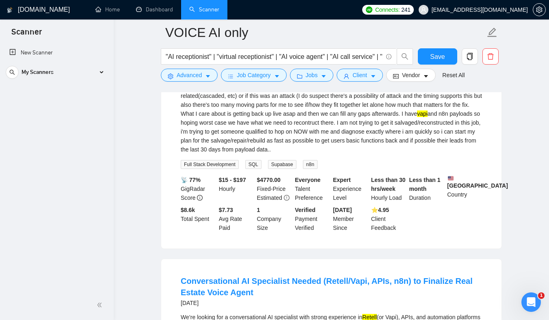
scroll to position [6621, 0]
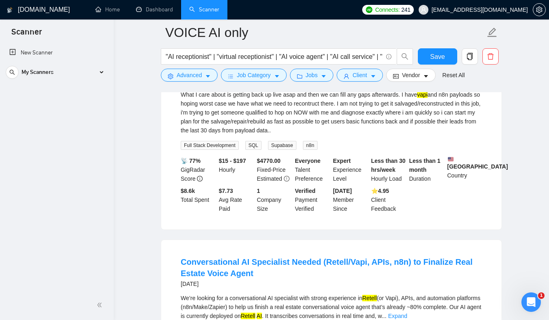
click at [408, 135] on div "My recently launched product is down and I need it salvaged asap. what i know: …" at bounding box center [331, 89] width 301 height 89
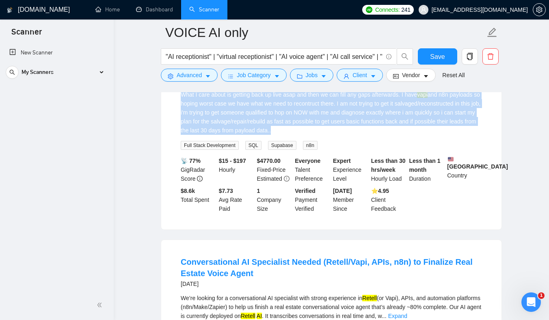
drag, startPoint x: 408, startPoint y: 223, endPoint x: 179, endPoint y: 176, distance: 233.9
click at [179, 176] on li "URGENT: Supabase schema nuked — need triage now. (vapi/n8n payloads exist - i k…" at bounding box center [331, 111] width 321 height 218
drag, startPoint x: 179, startPoint y: 176, endPoint x: 395, endPoint y: 233, distance: 223.4
click at [394, 220] on li "URGENT: Supabase schema nuked — need triage now. (vapi/n8n payloads exist - i k…" at bounding box center [331, 111] width 321 height 218
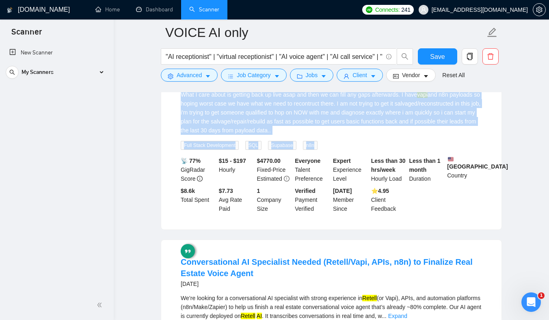
click at [400, 135] on div "My recently launched product is down and I need it salvaged asap. what i know: …" at bounding box center [331, 89] width 301 height 89
drag, startPoint x: 400, startPoint y: 221, endPoint x: 179, endPoint y: 187, distance: 224.3
click at [179, 187] on li "URGENT: Supabase schema nuked — need triage now. (vapi/n8n payloads exist - i k…" at bounding box center [331, 111] width 321 height 218
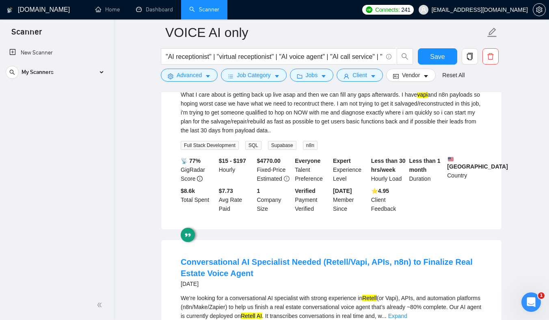
click at [179, 186] on li "URGENT: Supabase schema nuked — need triage now. (vapi/n8n payloads exist - i k…" at bounding box center [331, 111] width 321 height 218
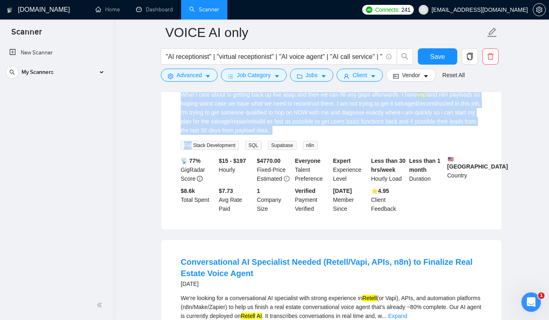
drag, startPoint x: 179, startPoint y: 186, endPoint x: 401, endPoint y: 226, distance: 226.0
click at [401, 220] on li "URGENT: Supabase schema nuked — need triage now. (vapi/n8n payloads exist - i k…" at bounding box center [331, 111] width 321 height 218
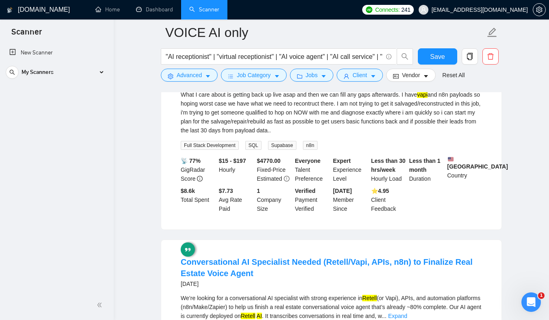
click at [409, 135] on div "My recently launched product is down and I need it salvaged asap. what i know: …" at bounding box center [331, 89] width 301 height 89
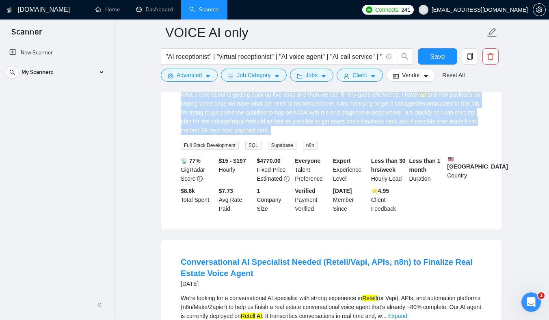
drag, startPoint x: 409, startPoint y: 225, endPoint x: 174, endPoint y: 188, distance: 238.3
click at [175, 188] on li "URGENT: Supabase schema nuked — need triage now. (vapi/n8n payloads exist - i k…" at bounding box center [331, 111] width 321 height 218
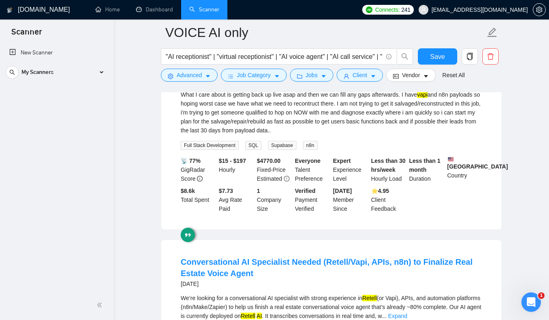
click at [230, 135] on div "My recently launched product is down and I need it salvaged asap. what i know: …" at bounding box center [331, 89] width 301 height 89
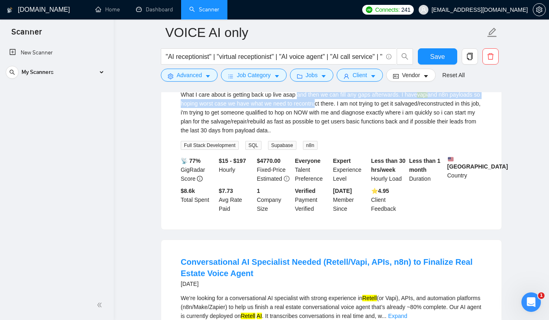
drag, startPoint x: 339, startPoint y: 190, endPoint x: 396, endPoint y: 211, distance: 60.8
click at [396, 135] on div "My recently launched product is down and I need it salvaged asap. what i know: …" at bounding box center [331, 89] width 301 height 89
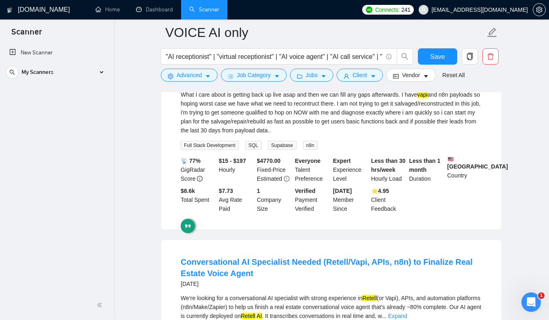
click at [380, 135] on div "My recently launched product is down and I need it salvaged asap. what i know: …" at bounding box center [331, 89] width 301 height 89
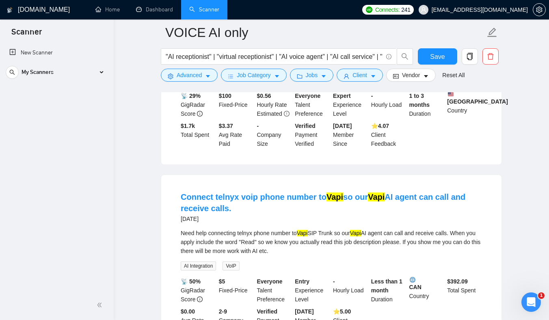
scroll to position [6872, 0]
click at [322, 69] on div "We’re looking for a conversational AI specialist with strong experience in Rete…" at bounding box center [331, 55] width 301 height 27
drag, startPoint x: 322, startPoint y: 154, endPoint x: 386, endPoint y: 180, distance: 69.4
click at [385, 84] on div "We’re looking for a conversational AI specialist with strong experience in Rete…" at bounding box center [331, 63] width 301 height 42
click at [334, 69] on div "We’re looking for a conversational AI specialist with strong experience in Rete…" at bounding box center [331, 55] width 301 height 27
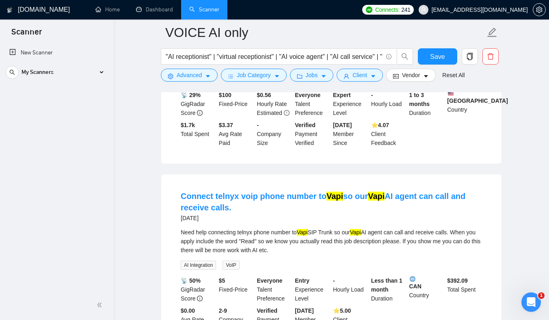
drag, startPoint x: 322, startPoint y: 150, endPoint x: 366, endPoint y: 177, distance: 51.5
click at [365, 84] on div "We’re looking for a conversational AI specialist with strong experience in Rete…" at bounding box center [331, 63] width 301 height 42
click at [339, 69] on div "We’re looking for a conversational AI specialist with strong experience in Rete…" at bounding box center [331, 55] width 301 height 27
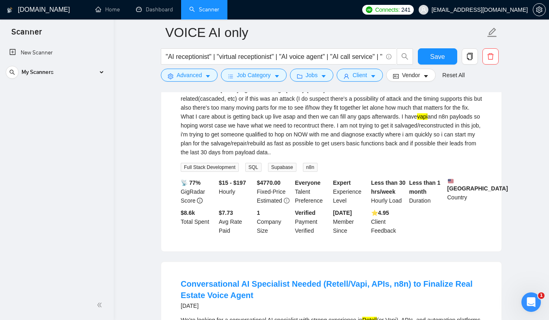
scroll to position [6630, 0]
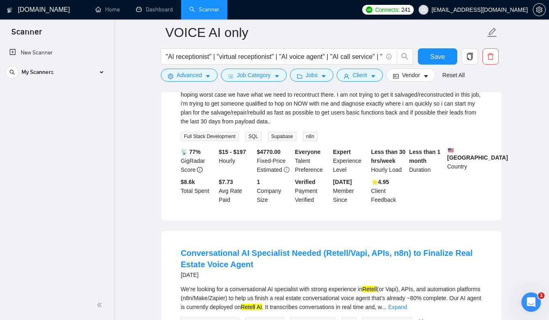
click at [294, 126] on div "My recently launched product is down and I need it salvaged asap. what i know: …" at bounding box center [331, 81] width 301 height 89
drag, startPoint x: 294, startPoint y: 142, endPoint x: 348, endPoint y: 143, distance: 54.0
click at [348, 126] on div "My recently launched product is down and I need it salvaged asap. what i know: …" at bounding box center [331, 81] width 301 height 89
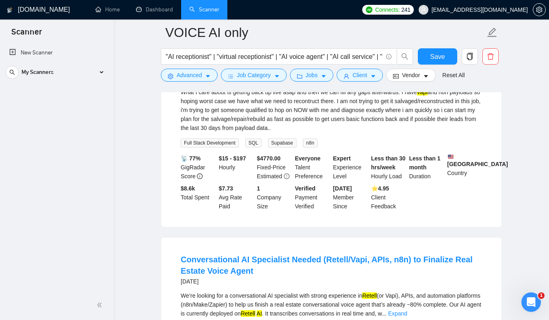
click at [369, 132] on div "My recently launched product is down and I need it salvaged asap. what i know: …" at bounding box center [331, 87] width 301 height 89
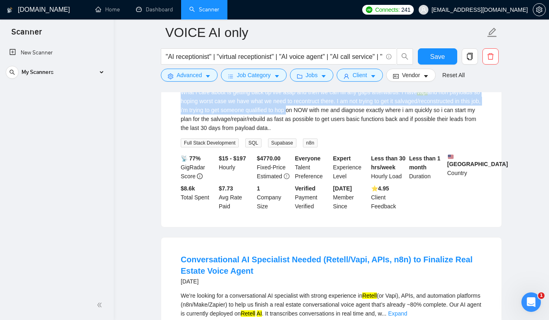
drag, startPoint x: 350, startPoint y: 173, endPoint x: 388, endPoint y: 201, distance: 46.5
click at [386, 132] on div "My recently launched product is down and I need it salvaged asap. what i know: …" at bounding box center [331, 87] width 301 height 89
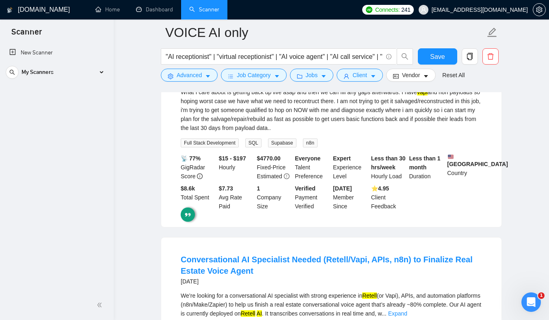
drag, startPoint x: 296, startPoint y: 163, endPoint x: 292, endPoint y: 147, distance: 16.5
click at [292, 132] on div "My recently launched product is down and I need it salvaged asap. what i know: …" at bounding box center [331, 87] width 301 height 89
drag, startPoint x: 312, startPoint y: 184, endPoint x: 280, endPoint y: 146, distance: 50.4
click at [280, 132] on div "My recently launched product is down and I need it salvaged asap. what i know: …" at bounding box center [331, 87] width 301 height 89
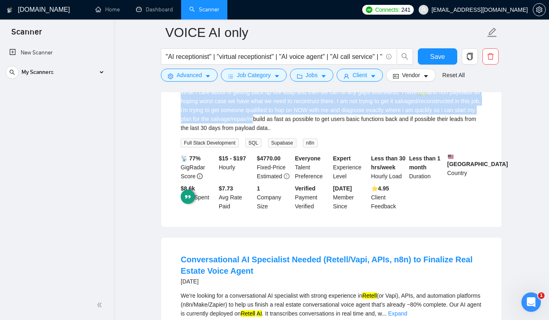
drag, startPoint x: 324, startPoint y: 170, endPoint x: 373, endPoint y: 212, distance: 64.5
click at [373, 132] on div "My recently launched product is down and I need it salvaged asap. what i know: …" at bounding box center [331, 87] width 301 height 89
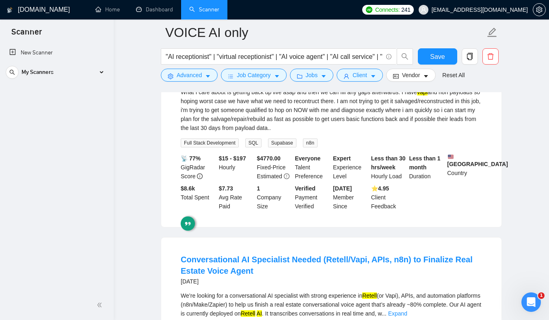
click at [329, 132] on div "My recently launched product is down and I need it salvaged asap. what i know: …" at bounding box center [331, 87] width 301 height 89
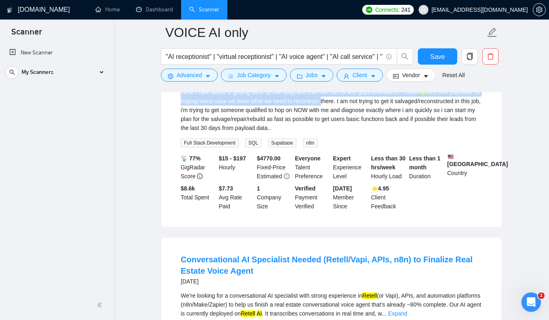
drag, startPoint x: 307, startPoint y: 172, endPoint x: 414, endPoint y: 220, distance: 116.9
click at [412, 132] on div "My recently launched product is down and I need it salvaged asap. what i know: …" at bounding box center [331, 87] width 301 height 89
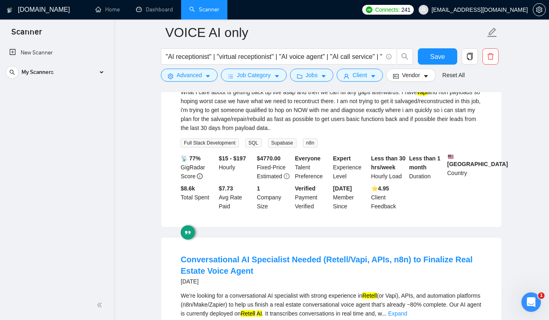
click at [400, 132] on div "My recently launched product is down and I need it salvaged asap. what i know: …" at bounding box center [331, 87] width 301 height 89
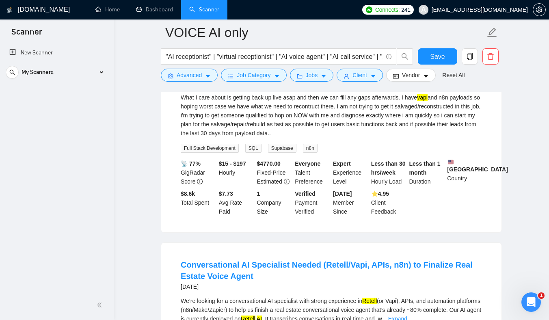
scroll to position [6614, 0]
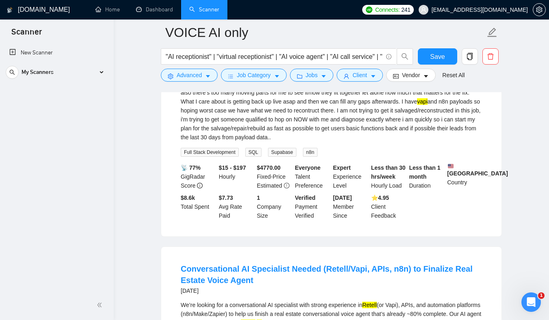
click at [335, 142] on div "My recently launched product is down and I need it salvaged asap. what i know: …" at bounding box center [331, 96] width 301 height 89
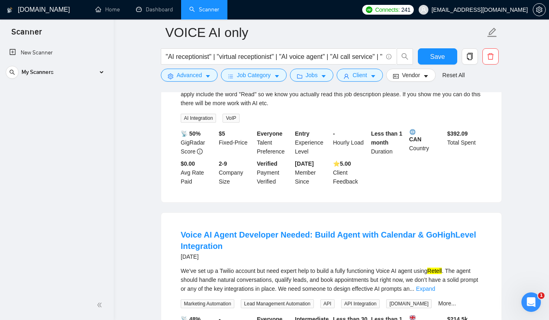
scroll to position [7023, 0]
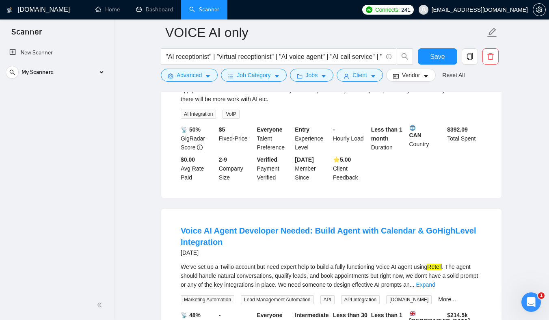
click at [192, 104] on div "Need help connecting telnyx phone number to Vapi SIP Trunk so our Vapi AI agent…" at bounding box center [331, 90] width 301 height 27
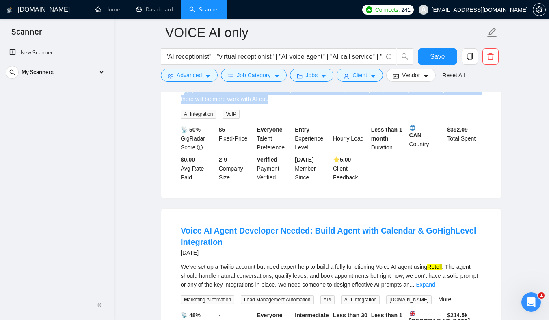
drag, startPoint x: 192, startPoint y: 194, endPoint x: 326, endPoint y: 215, distance: 135.6
click at [326, 119] on div "Need help connecting telnyx phone number to Vapi SIP Trunk so our Vapi AI agent…" at bounding box center [331, 98] width 301 height 42
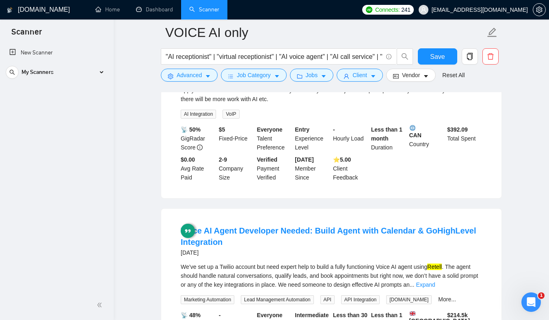
click at [287, 104] on div "Need help connecting telnyx phone number to Vapi SIP Trunk so our Vapi AI agent…" at bounding box center [331, 90] width 301 height 27
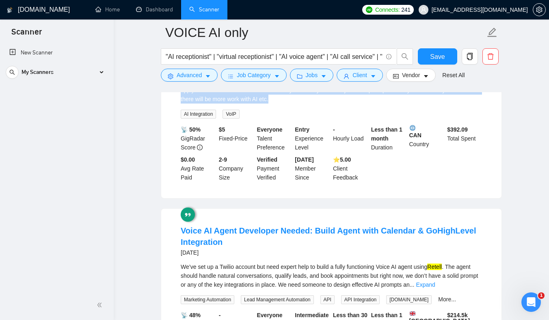
click at [287, 104] on div "Need help connecting telnyx phone number to Vapi SIP Trunk so our Vapi AI agent…" at bounding box center [331, 90] width 301 height 27
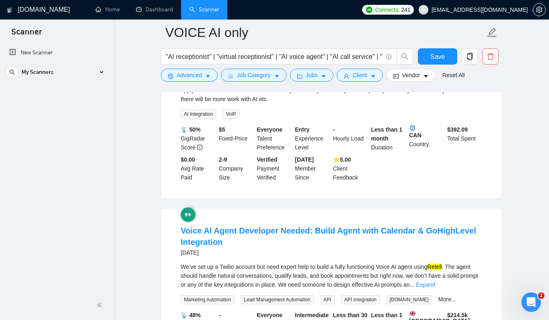
click at [299, 104] on div "Need help connecting telnyx phone number to Vapi SIP Trunk so our Vapi AI agent…" at bounding box center [331, 90] width 301 height 27
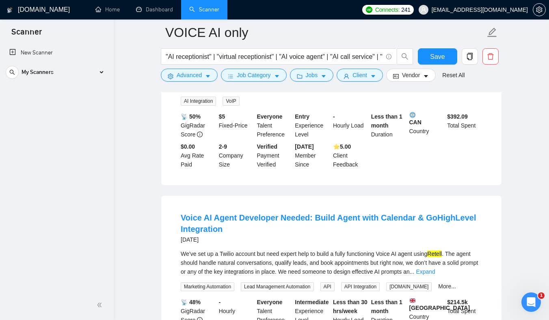
scroll to position [7038, 0]
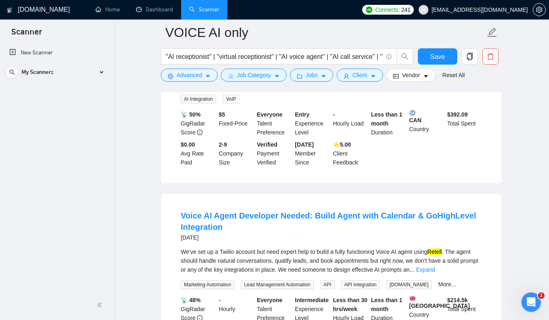
click at [250, 89] on div "Need help connecting telnyx phone number to Vapi SIP Trunk so our Vapi AI agent…" at bounding box center [331, 75] width 301 height 27
click at [249, 89] on div "Need help connecting telnyx phone number to Vapi SIP Trunk so our Vapi AI agent…" at bounding box center [331, 75] width 301 height 27
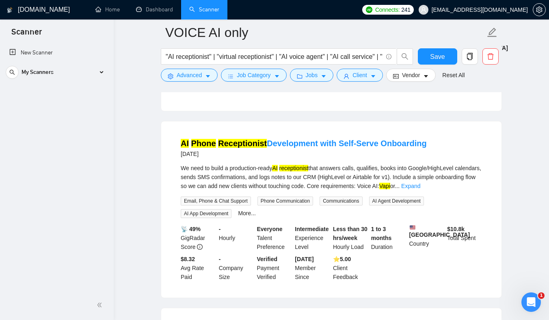
scroll to position [7471, 0]
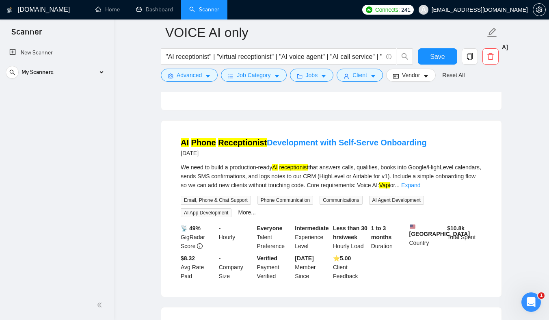
click at [458, 14] on link "Expand" at bounding box center [448, 11] width 19 height 6
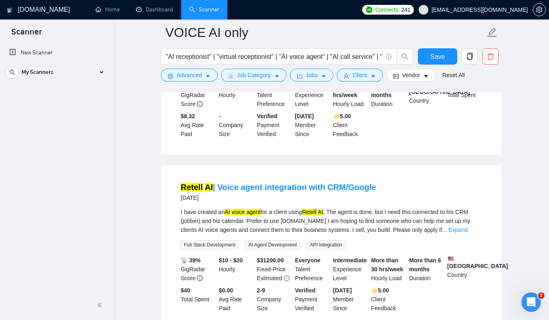
scroll to position [7642, 0]
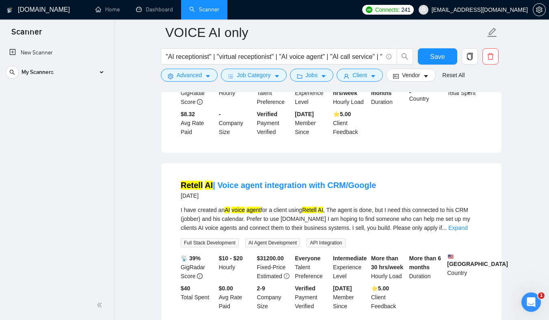
click at [420, 44] on link "Expand" at bounding box center [410, 41] width 19 height 6
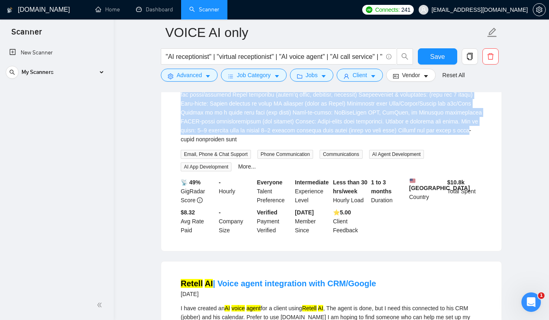
drag, startPoint x: 304, startPoint y: 192, endPoint x: 365, endPoint y: 248, distance: 82.8
click at [363, 144] on div "We need to build a production-ready AI receptionist that answers calls, qualifi…" at bounding box center [331, 81] width 301 height 125
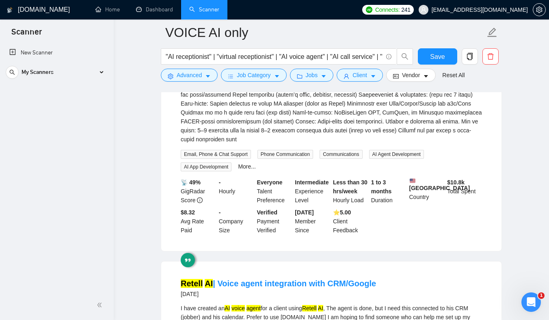
click at [313, 144] on div "We need to build a production-ready AI receptionist that answers calls, qualifi…" at bounding box center [331, 81] width 301 height 125
click at [304, 144] on div "We need to build a production-ready AI receptionist that answers calls, qualifi…" at bounding box center [331, 81] width 301 height 125
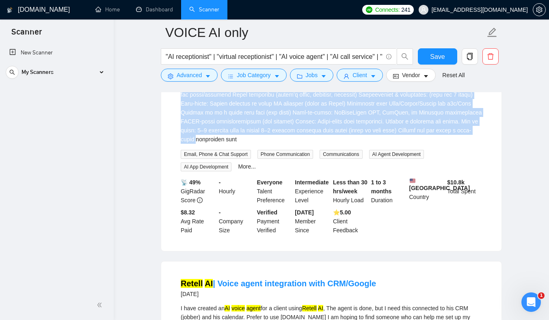
drag, startPoint x: 304, startPoint y: 186, endPoint x: 374, endPoint y: 260, distance: 102.0
click at [374, 171] on div "We need to build a production-ready AI receptionist that answers calls, qualifi…" at bounding box center [331, 95] width 301 height 153
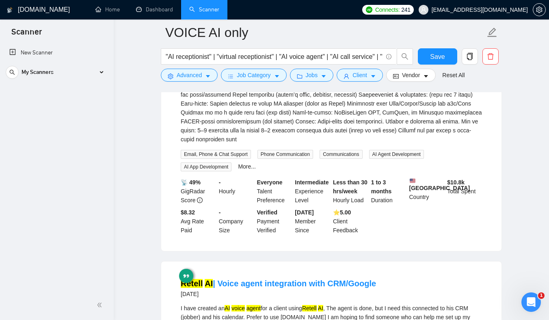
click at [321, 144] on div "We need to build a production-ready AI receptionist that answers calls, qualifi…" at bounding box center [331, 81] width 301 height 125
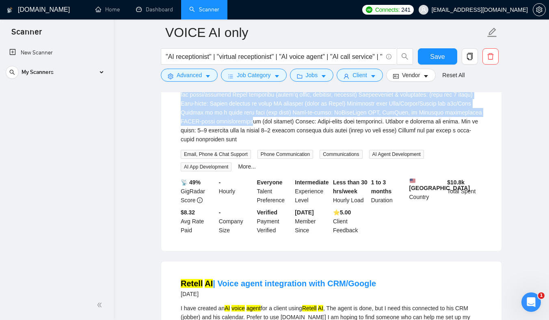
drag, startPoint x: 301, startPoint y: 188, endPoint x: 432, endPoint y: 242, distance: 142.0
click at [430, 144] on div "We need to build a production-ready AI receptionist that answers calls, qualifi…" at bounding box center [331, 81] width 301 height 125
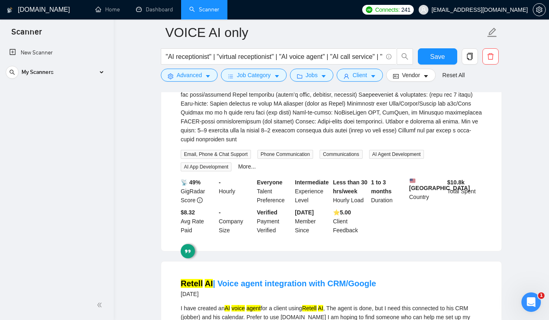
click at [331, 144] on div "We need to build a production-ready AI receptionist that answers calls, qualifi…" at bounding box center [331, 81] width 301 height 125
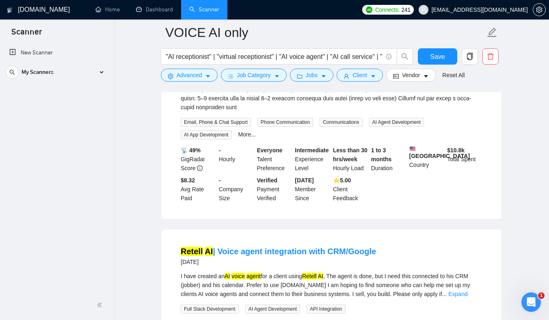
scroll to position [7711, 0]
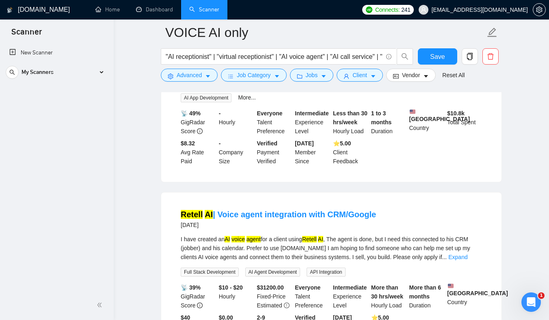
click at [214, 75] on div "We need to build a production-ready AI receptionist that answers calls, qualifi…" at bounding box center [331, 12] width 301 height 125
drag, startPoint x: 214, startPoint y: 159, endPoint x: 335, endPoint y: 173, distance: 121.4
click at [335, 75] on div "We need to build a production-ready AI receptionist that answers calls, qualifi…" at bounding box center [331, 12] width 301 height 125
click at [290, 75] on div "We need to build a production-ready AI receptionist that answers calls, qualifi…" at bounding box center [331, 12] width 301 height 125
drag, startPoint x: 259, startPoint y: 147, endPoint x: 294, endPoint y: 192, distance: 56.2
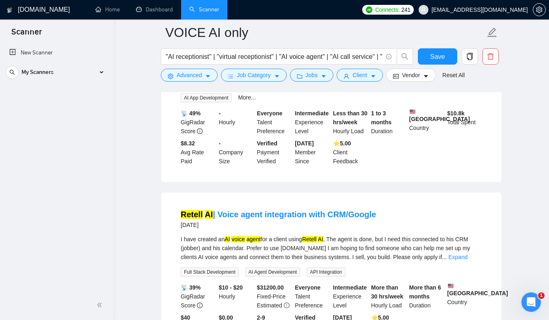
click at [292, 102] on div "We need to build a production-ready AI receptionist that answers calls, qualifi…" at bounding box center [331, 26] width 301 height 153
click at [292, 75] on div "We need to build a production-ready AI receptionist that answers calls, qualifi…" at bounding box center [331, 12] width 301 height 125
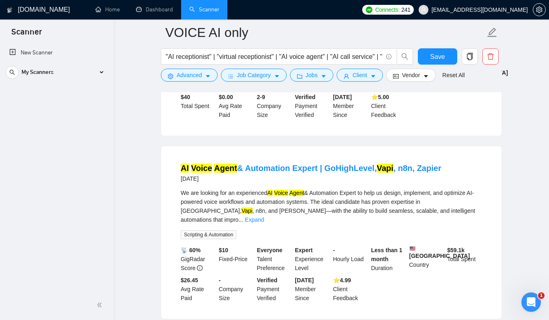
scroll to position [7933, 0]
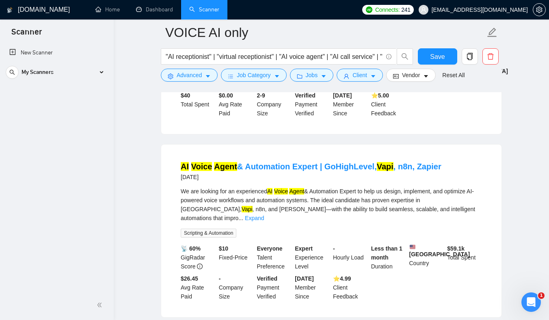
click at [467, 38] on link "Expand" at bounding box center [457, 35] width 19 height 6
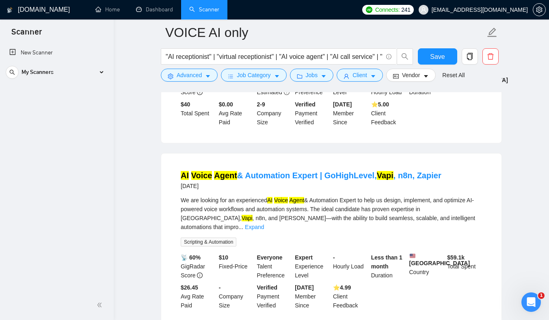
click at [285, 48] on div "I have created an AI voice agent for a client using Retell AI , The agent is do…" at bounding box center [331, 31] width 301 height 36
drag, startPoint x: 285, startPoint y: 143, endPoint x: 434, endPoint y: 160, distance: 150.3
click at [432, 48] on div "I have created an AI voice agent for a client using Retell AI , The agent is do…" at bounding box center [331, 31] width 301 height 36
click at [301, 48] on div "I have created an AI voice agent for a client using Retell AI , The agent is do…" at bounding box center [331, 31] width 301 height 36
drag, startPoint x: 301, startPoint y: 143, endPoint x: 402, endPoint y: 153, distance: 102.0
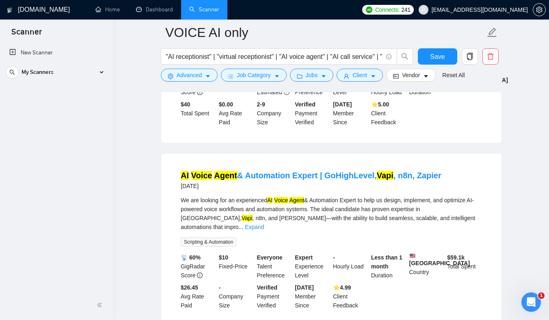
click at [402, 48] on div "I have created an AI voice agent for a client using Retell AI , The agent is do…" at bounding box center [331, 31] width 301 height 36
click at [372, 48] on div "I have created an AI voice agent for a client using Retell AI , The agent is do…" at bounding box center [331, 31] width 301 height 36
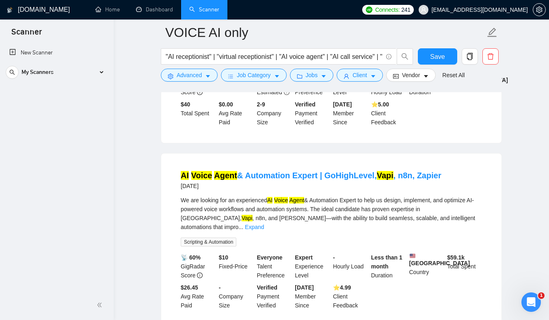
drag, startPoint x: 312, startPoint y: 139, endPoint x: 384, endPoint y: 201, distance: 94.7
click at [384, 133] on li "Retell AI | Voice agent integration with CRM/Google [DATE] I have created an AI…" at bounding box center [331, 56] width 321 height 153
click at [365, 48] on div "I have created an AI voice agent for a client using Retell AI , The agent is do…" at bounding box center [331, 31] width 301 height 36
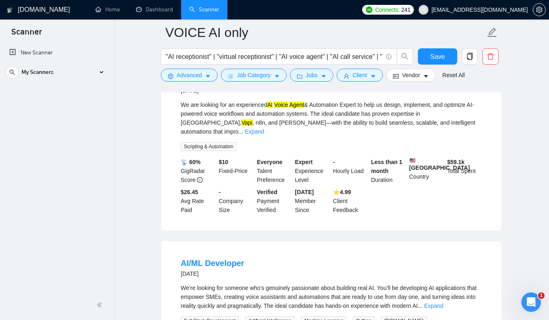
scroll to position [8072, 0]
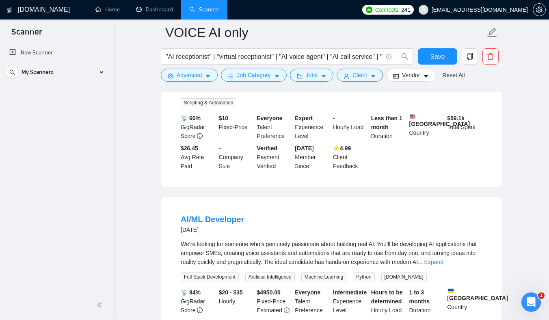
drag, startPoint x: 314, startPoint y: 182, endPoint x: 330, endPoint y: 212, distance: 34.2
click at [327, 107] on div "We are looking for an experienced AI Voice Agent & Automation Expert to help us…" at bounding box center [331, 81] width 301 height 51
click at [312, 92] on div "We are looking for an experienced AI Voice Agent & Automation Expert to help us…" at bounding box center [331, 74] width 301 height 36
drag, startPoint x: 305, startPoint y: 179, endPoint x: 334, endPoint y: 212, distance: 43.4
click at [323, 92] on div "We are looking for an experienced AI Voice Agent & Automation Expert to help us…" at bounding box center [331, 74] width 301 height 36
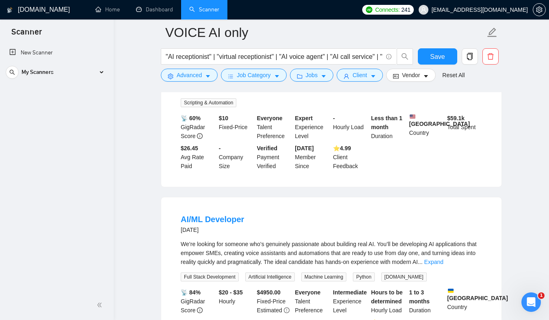
click at [338, 107] on div "We are looking for an experienced AI Voice Agent & Automation Expert to help us…" at bounding box center [331, 81] width 301 height 51
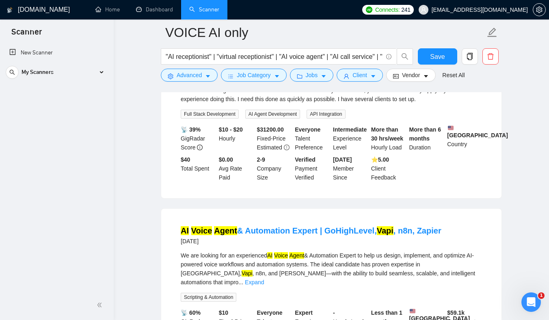
scroll to position [7863, 0]
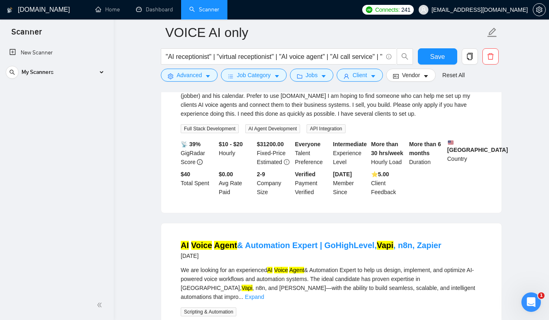
click at [266, 118] on div "I have created an AI voice agent for a client using Retell AI , The agent is do…" at bounding box center [331, 100] width 301 height 36
drag, startPoint x: 266, startPoint y: 199, endPoint x: 289, endPoint y: 199, distance: 22.3
click at [289, 118] on div "I have created an AI voice agent for a client using Retell AI , The agent is do…" at bounding box center [331, 100] width 301 height 36
click at [210, 74] on icon "caret-down" at bounding box center [208, 76] width 6 height 6
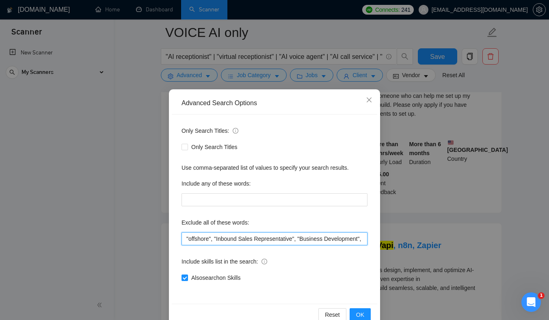
click at [276, 239] on input ""offshore", "Inbound Sales Representative", "Business Development", "Social Med…" at bounding box center [274, 238] width 186 height 13
paste input "for a client"
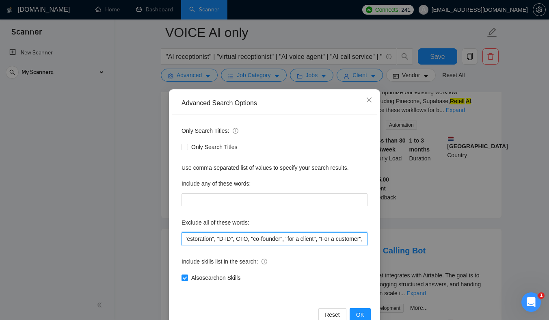
scroll to position [0, 641]
paste input ""for a client", "For a customer""
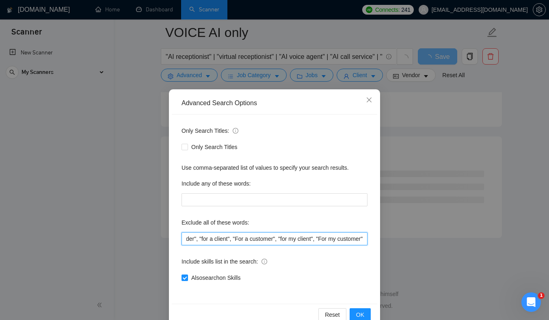
scroll to position [0, 732]
drag, startPoint x: 312, startPoint y: 238, endPoint x: 398, endPoint y: 243, distance: 86.2
click at [398, 243] on div "Advanced Search Options Only Search Titles: Only Search Titles Use comma-separa…" at bounding box center [274, 160] width 549 height 320
click at [350, 236] on input ""offshore", "Inbound Sales Representative", "Business Development", "Social Med…" at bounding box center [274, 238] width 186 height 13
type input ""offshore", "Inbound Sales Representative", "Business Development", "Social Med…"
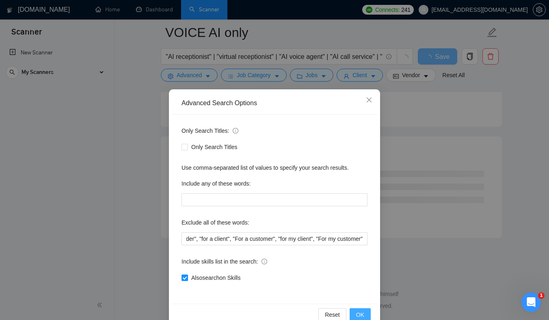
click at [361, 311] on span "OK" at bounding box center [360, 314] width 8 height 9
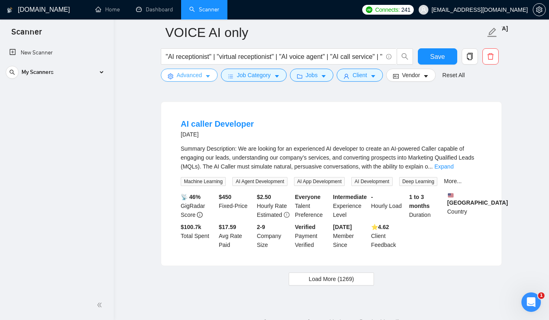
scroll to position [1724, 0]
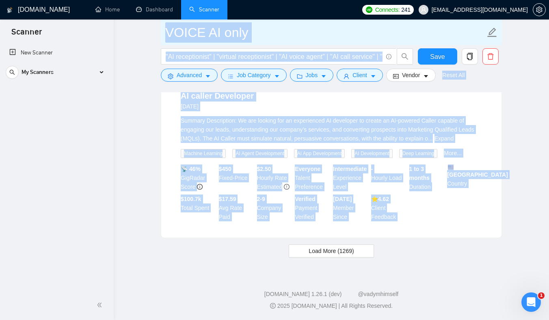
drag, startPoint x: 238, startPoint y: 266, endPoint x: 236, endPoint y: 24, distance: 242.4
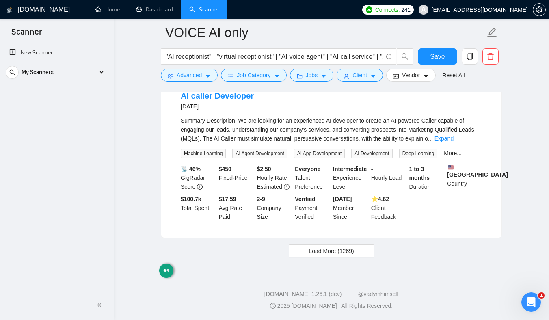
drag, startPoint x: 222, startPoint y: 240, endPoint x: 143, endPoint y: 35, distance: 219.9
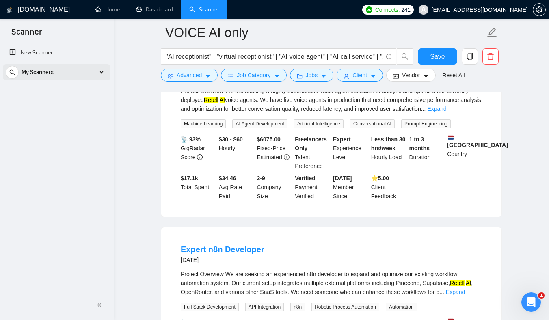
scroll to position [731, 0]
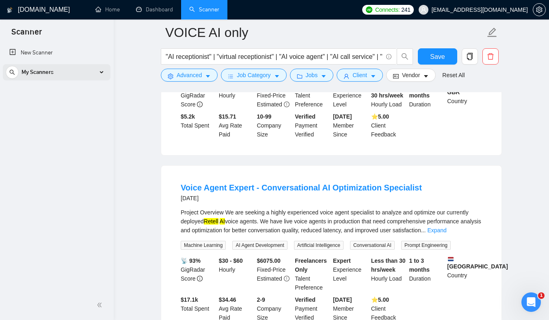
click at [95, 70] on div "My Scanners" at bounding box center [57, 72] width 102 height 16
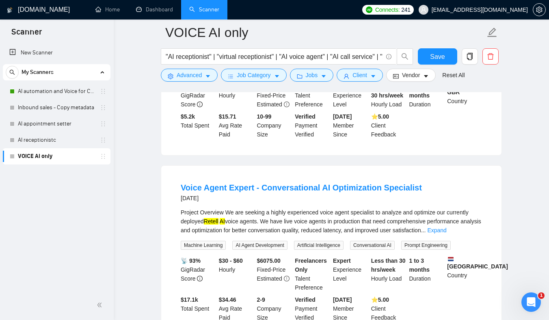
scroll to position [1724, 0]
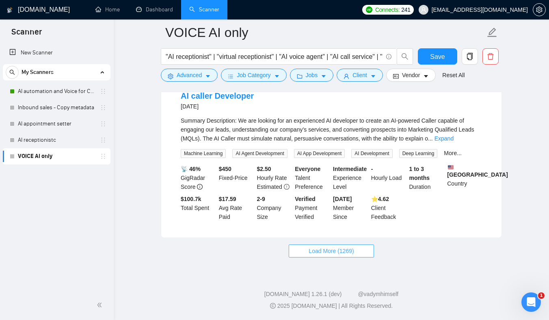
click at [320, 251] on span "Load More (1269)" at bounding box center [331, 250] width 45 height 9
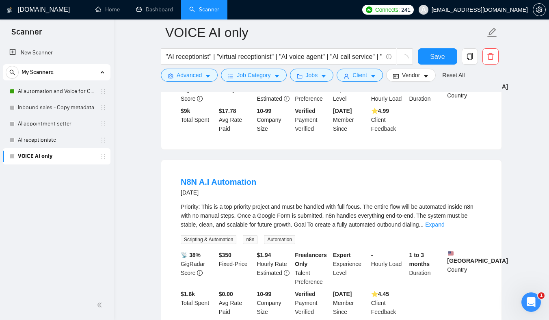
scroll to position [0, 0]
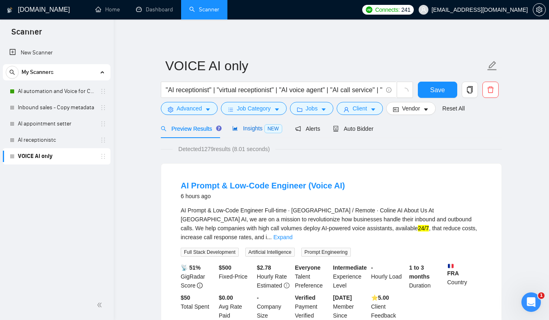
click at [257, 129] on span "Insights NEW" at bounding box center [257, 128] width 50 height 6
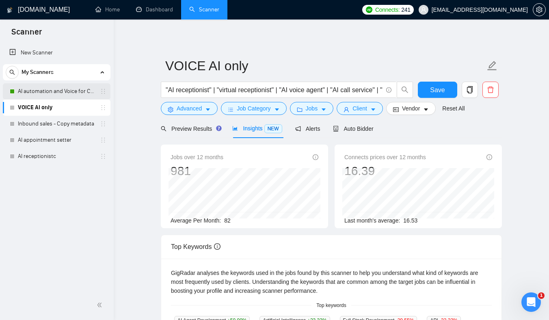
click at [77, 91] on link "AI automation and Voice for CRM & Booking" at bounding box center [56, 91] width 77 height 16
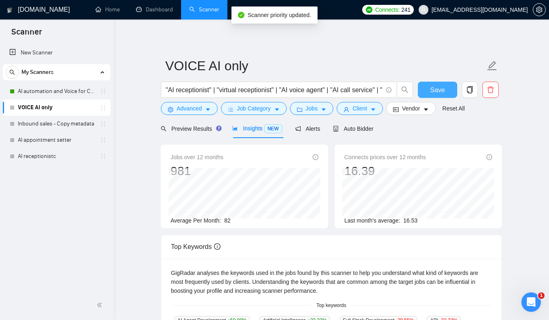
click at [427, 84] on button "Save" at bounding box center [437, 90] width 39 height 16
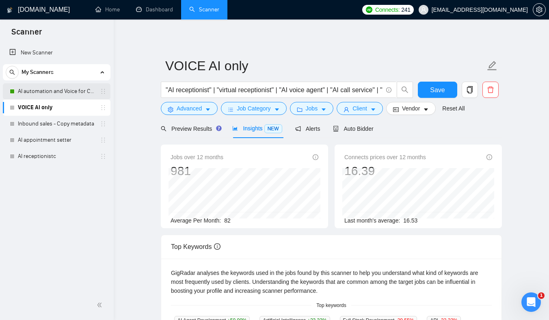
click at [49, 93] on link "AI automation and Voice for CRM & Booking" at bounding box center [56, 91] width 77 height 16
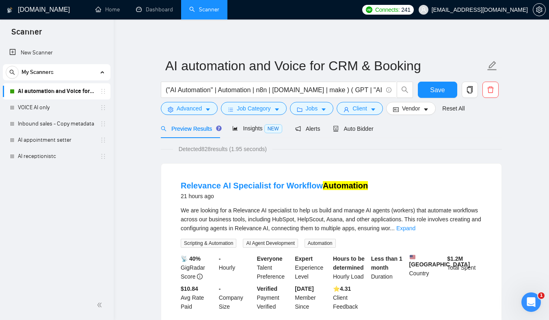
click at [316, 217] on div "We are looking for a Relevance AI specialist to help us build and manage AI age…" at bounding box center [331, 219] width 301 height 27
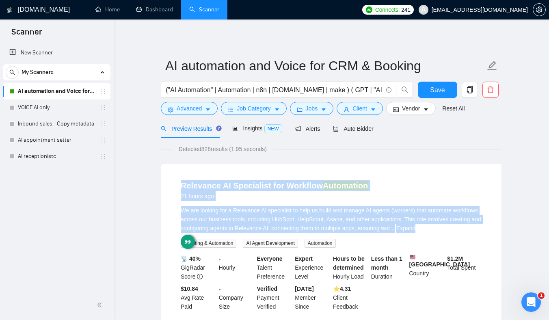
drag, startPoint x: 316, startPoint y: 217, endPoint x: 317, endPoint y: 168, distance: 48.7
click at [317, 169] on div "Relevance AI Specialist for Workflow Automation 21 hours ago We are looking for…" at bounding box center [331, 246] width 340 height 164
click at [318, 166] on div "Relevance AI Specialist for Workflow Automation 21 hours ago We are looking for…" at bounding box center [331, 246] width 340 height 164
drag, startPoint x: 318, startPoint y: 166, endPoint x: 363, endPoint y: 229, distance: 78.1
click at [362, 229] on div "Relevance AI Specialist for Workflow Automation 21 hours ago We are looking for…" at bounding box center [331, 246] width 340 height 164
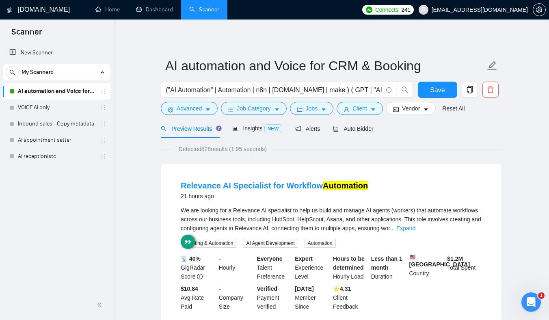
click at [366, 227] on div "We are looking for a Relevance AI specialist to help us build and manage AI age…" at bounding box center [331, 219] width 301 height 27
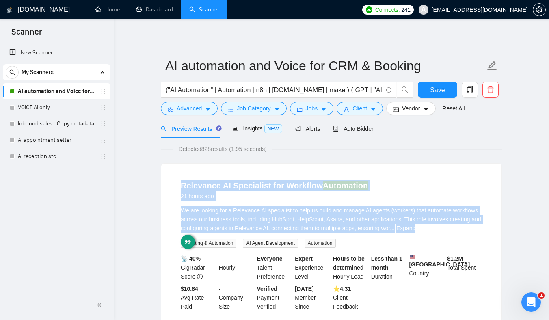
drag, startPoint x: 366, startPoint y: 227, endPoint x: 366, endPoint y: 166, distance: 60.5
click at [366, 166] on div "Relevance AI Specialist for Workflow Automation 21 hours ago We are looking for…" at bounding box center [331, 246] width 340 height 164
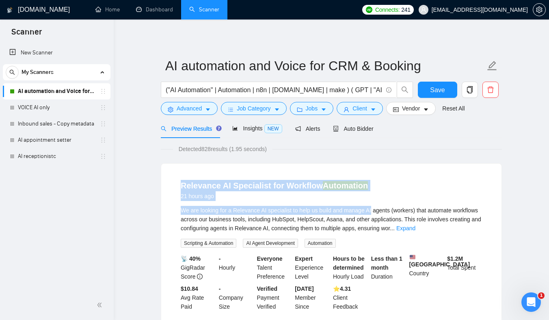
drag, startPoint x: 366, startPoint y: 166, endPoint x: 375, endPoint y: 219, distance: 53.6
click at [375, 219] on div "Relevance AI Specialist for Workflow Automation 21 hours ago We are looking for…" at bounding box center [331, 246] width 340 height 164
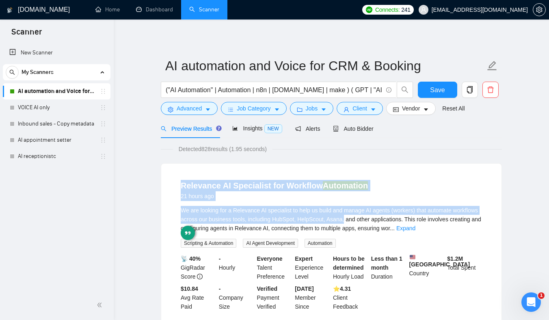
click at [376, 220] on div "We are looking for a Relevance AI specialist to help us build and manage AI age…" at bounding box center [331, 219] width 301 height 27
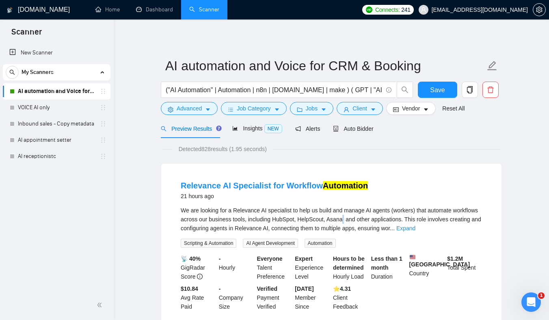
click at [376, 220] on div "We are looking for a Relevance AI specialist to help us build and manage AI age…" at bounding box center [331, 219] width 301 height 27
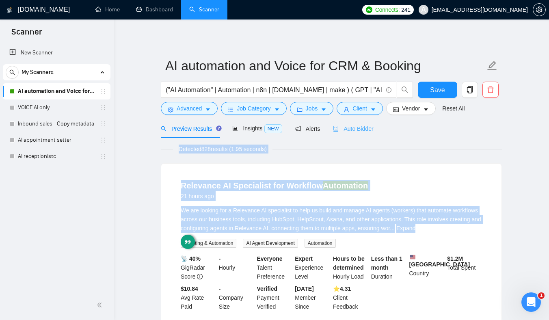
drag, startPoint x: 376, startPoint y: 220, endPoint x: 357, endPoint y: 137, distance: 85.0
click at [357, 137] on div "Auto Bidder" at bounding box center [353, 128] width 40 height 19
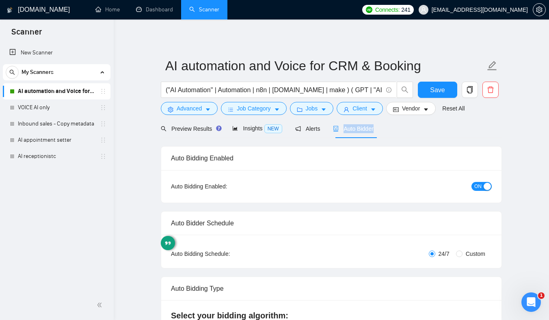
checkbox input "true"
click at [376, 112] on icon "caret-down" at bounding box center [373, 110] width 6 height 6
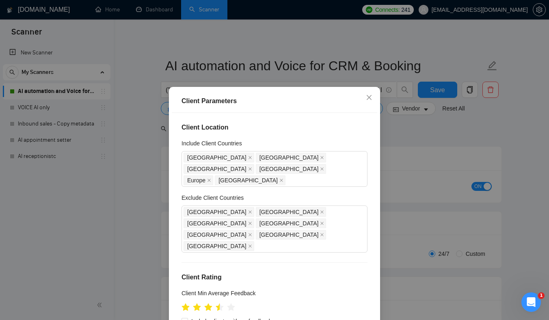
click at [408, 129] on div "Client Parameters Client Location Include Client Countries [GEOGRAPHIC_DATA] [G…" at bounding box center [274, 160] width 549 height 320
